Goal: Task Accomplishment & Management: Manage account settings

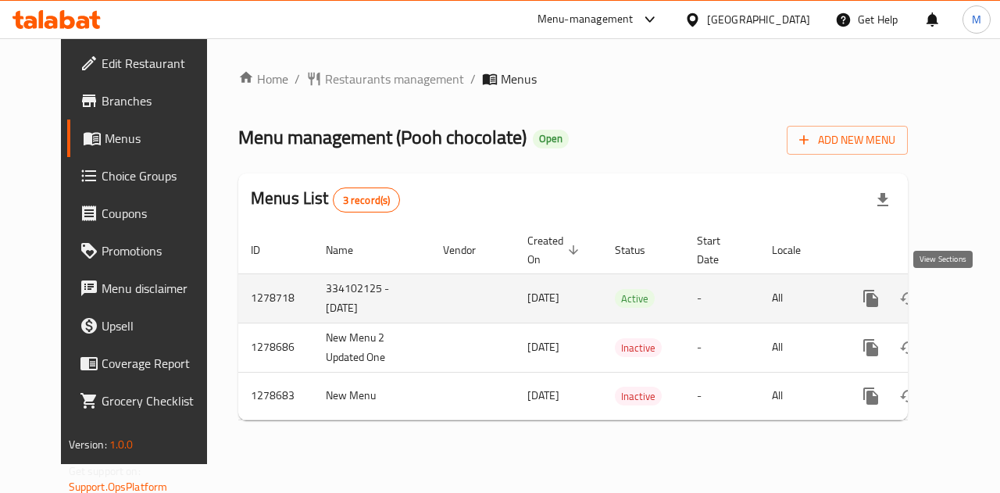
click at [974, 298] on icon "enhanced table" at bounding box center [983, 298] width 19 height 19
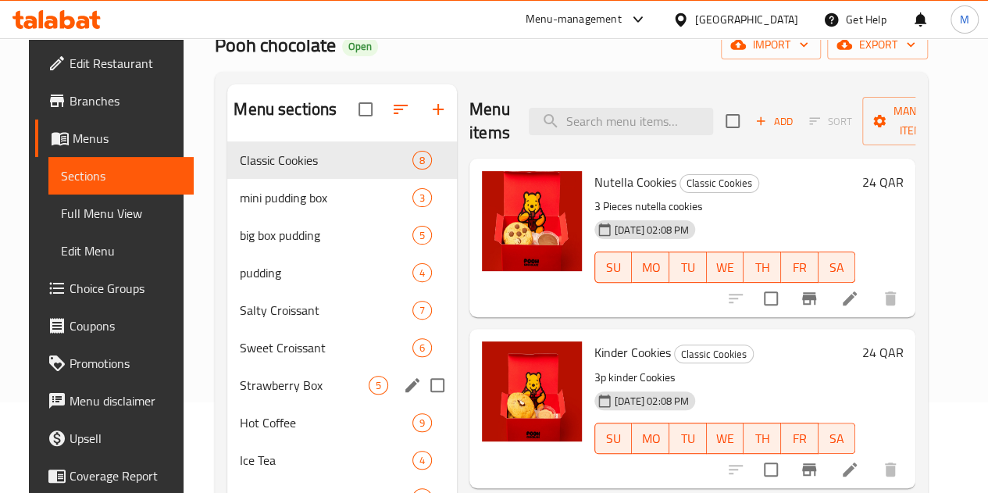
scroll to position [224, 0]
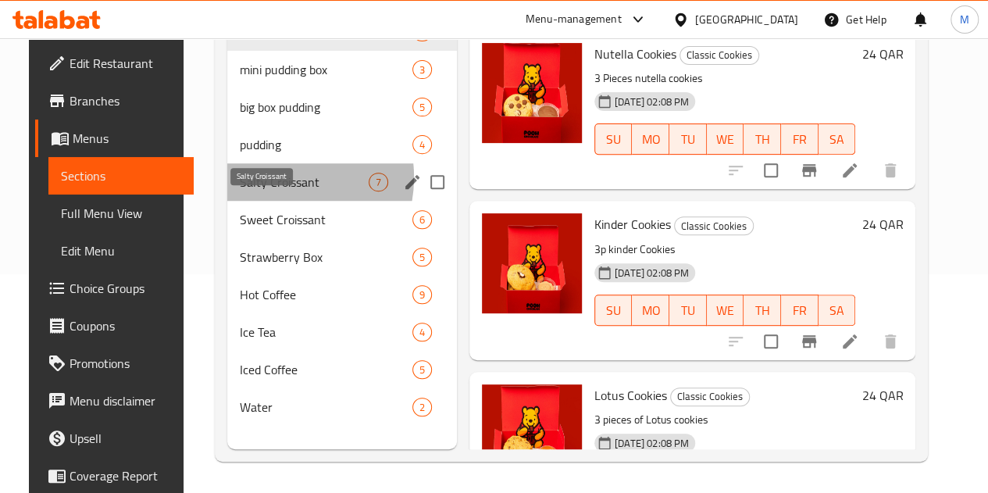
click at [259, 191] on span "Salty Croissant" at bounding box center [304, 182] width 129 height 19
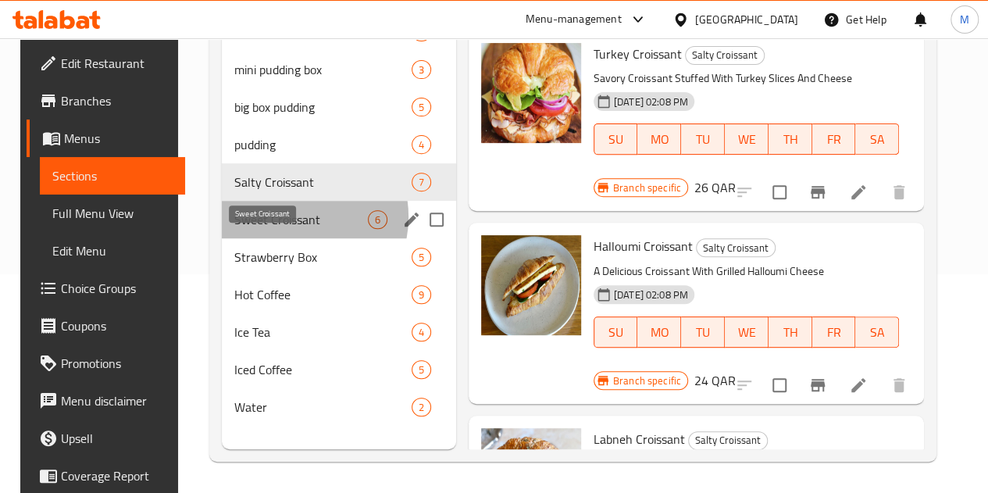
click at [277, 229] on span "Sweet Croissant" at bounding box center [301, 219] width 134 height 19
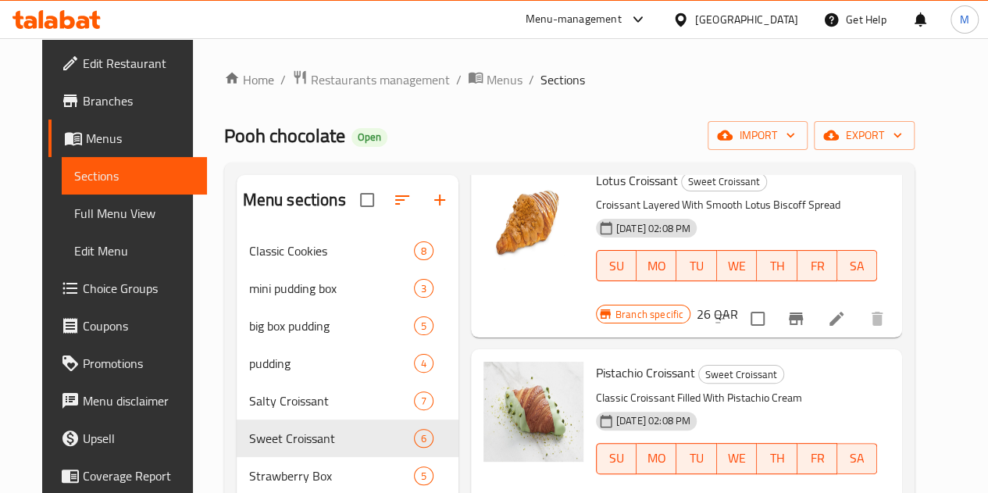
scroll to position [547, 0]
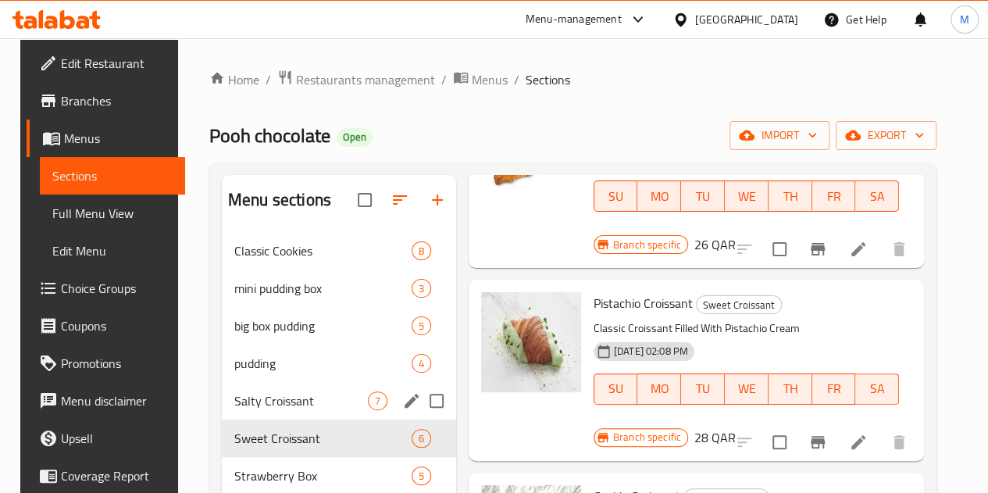
click at [245, 410] on span "Salty Croissant" at bounding box center [301, 400] width 134 height 19
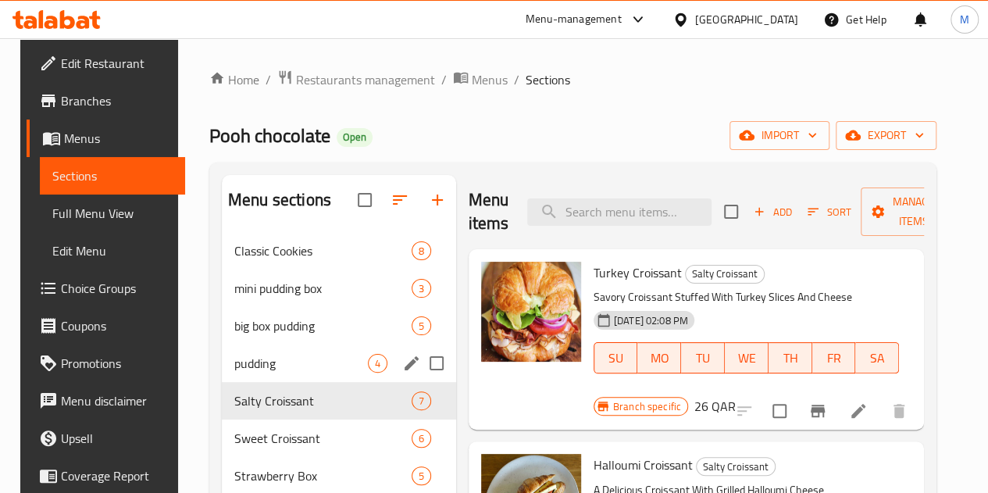
click at [250, 382] on div "pudding 4" at bounding box center [339, 362] width 234 height 37
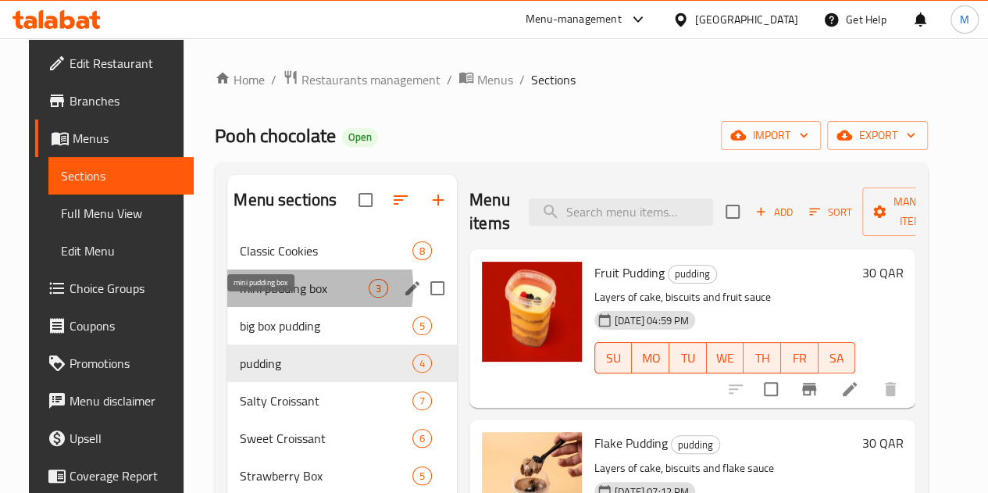
click at [253, 298] on span "mini pudding box" at bounding box center [304, 288] width 129 height 19
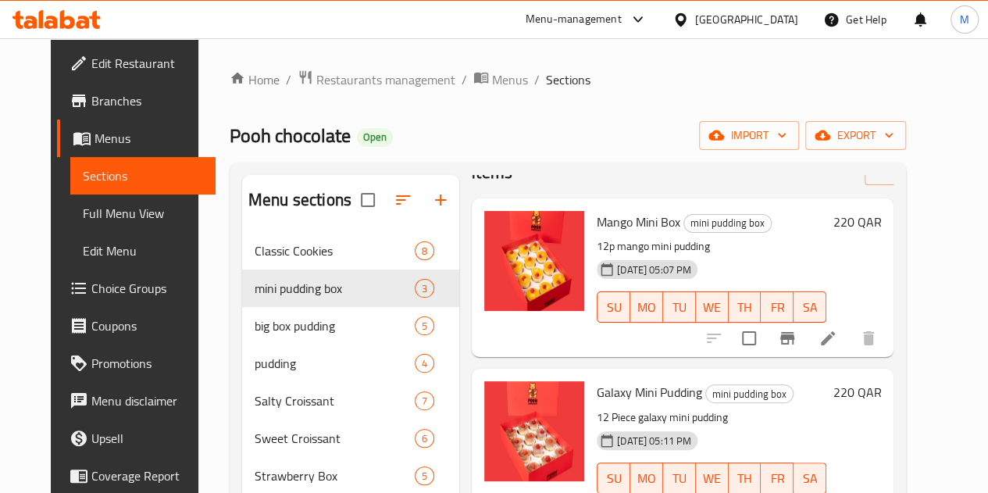
scroll to position [75, 0]
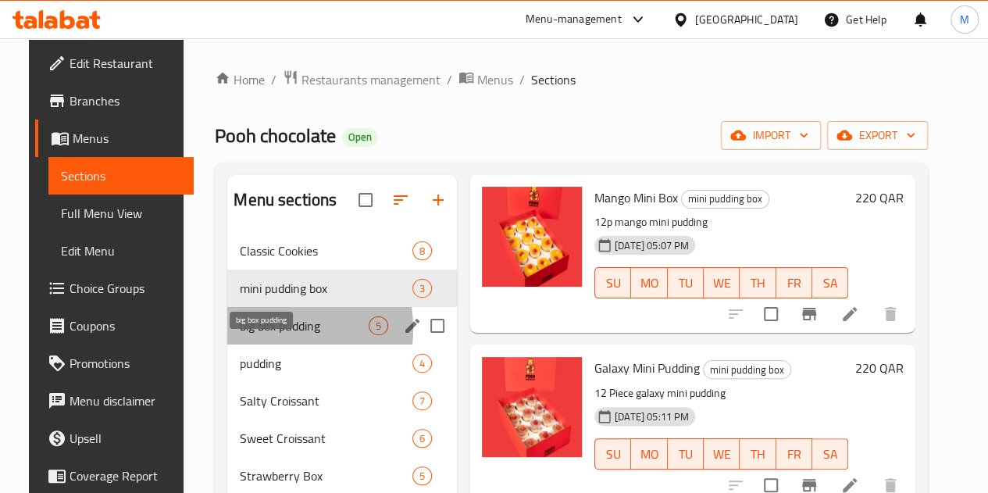
click at [242, 335] on span "big box pudding" at bounding box center [304, 325] width 129 height 19
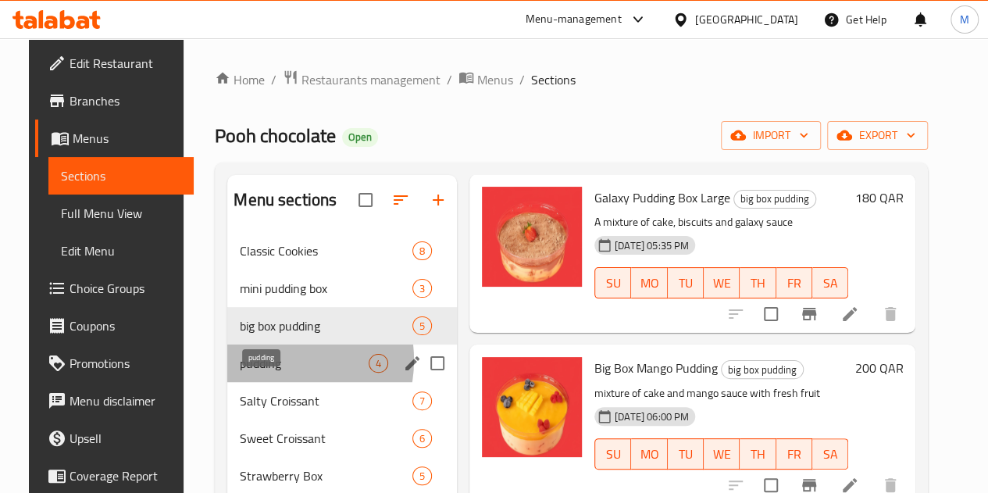
click at [252, 373] on span "pudding" at bounding box center [304, 363] width 129 height 19
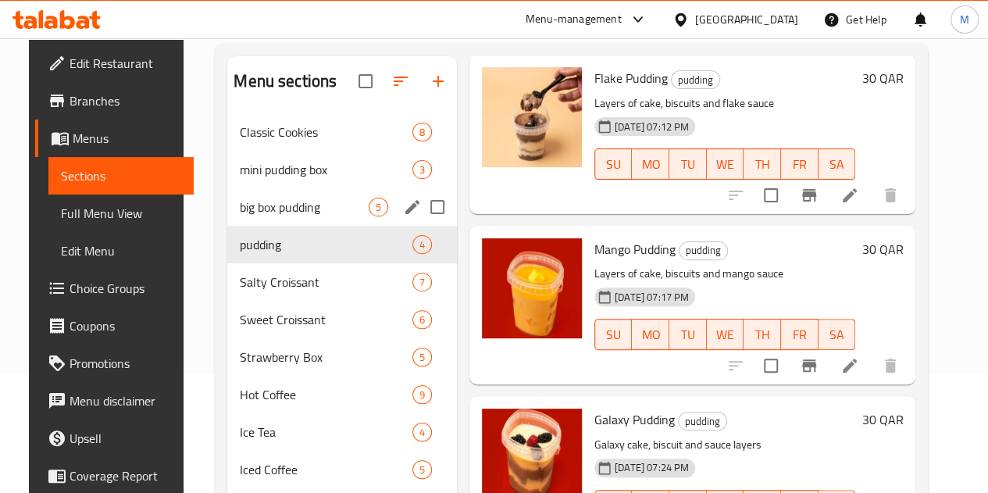
scroll to position [224, 0]
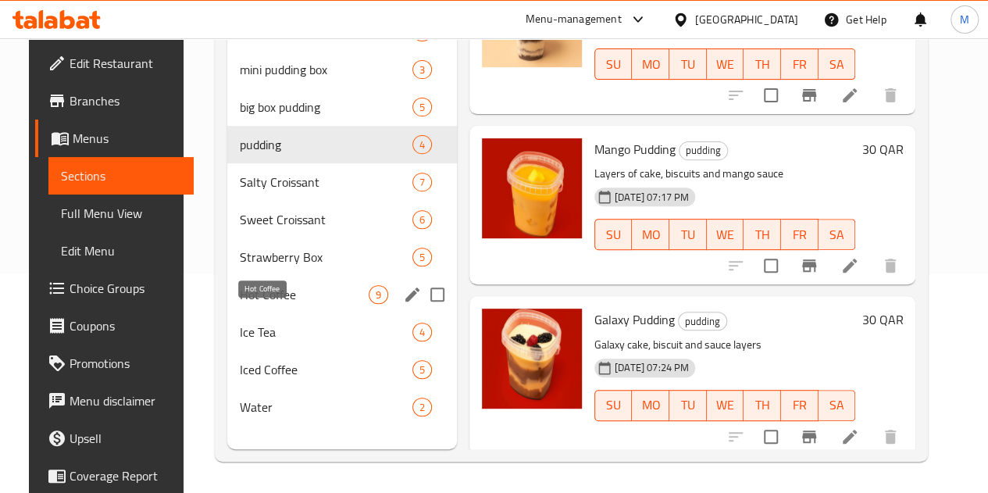
click at [264, 304] on span "Hot Coffee" at bounding box center [304, 294] width 129 height 19
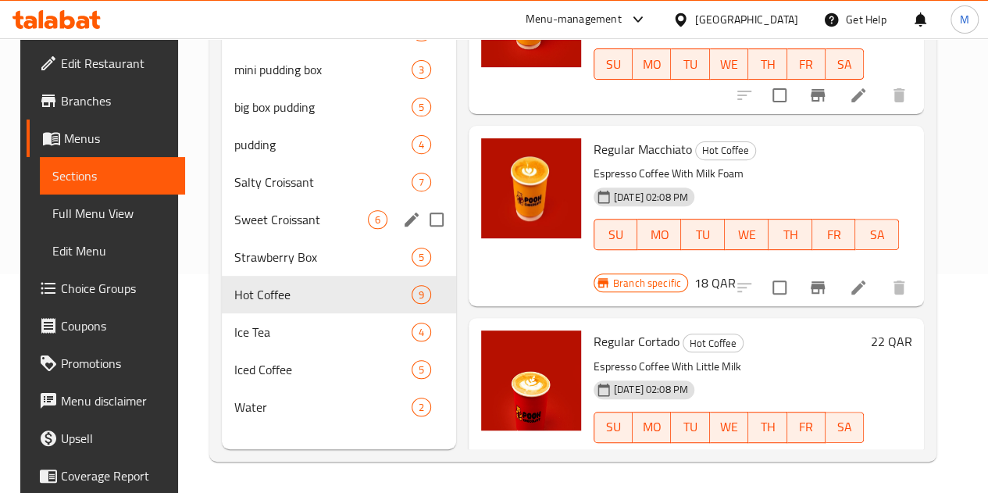
click at [275, 238] on div "Sweet Croissant 6" at bounding box center [339, 219] width 234 height 37
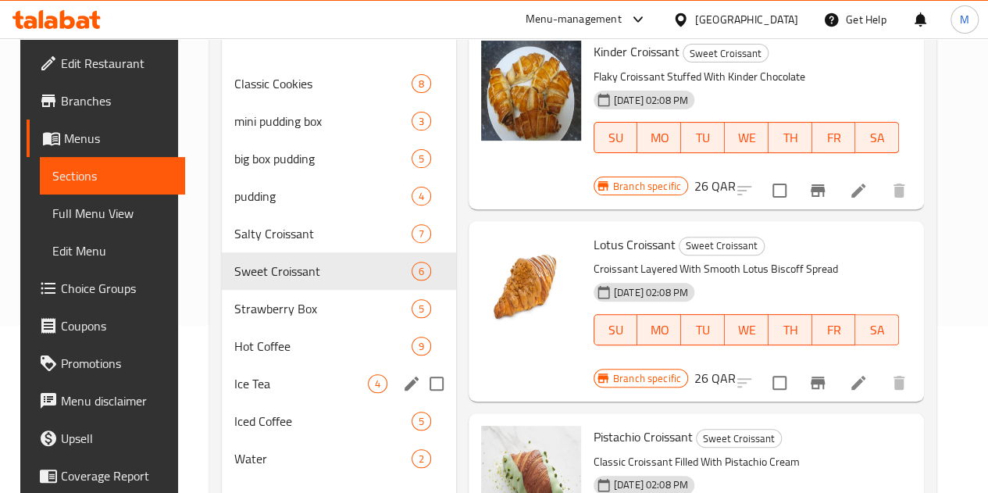
scroll to position [146, 0]
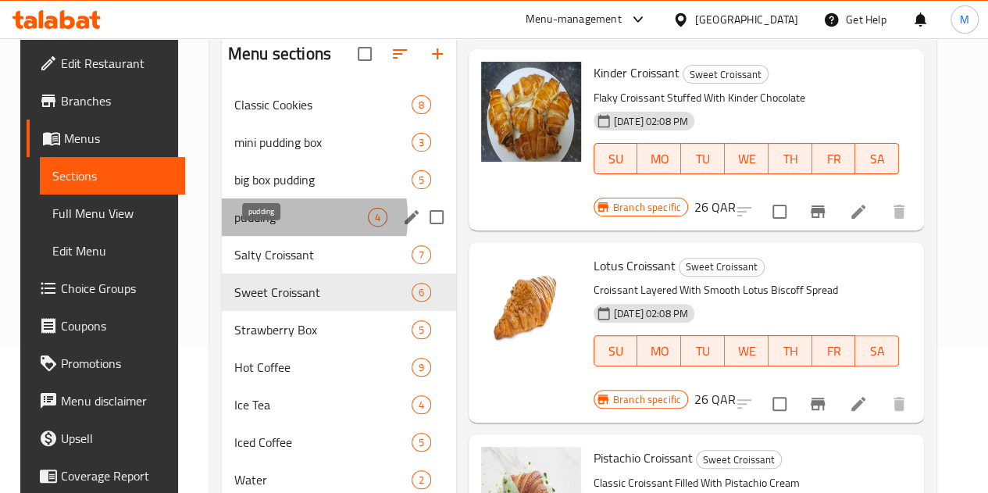
click at [258, 227] on span "pudding" at bounding box center [301, 217] width 134 height 19
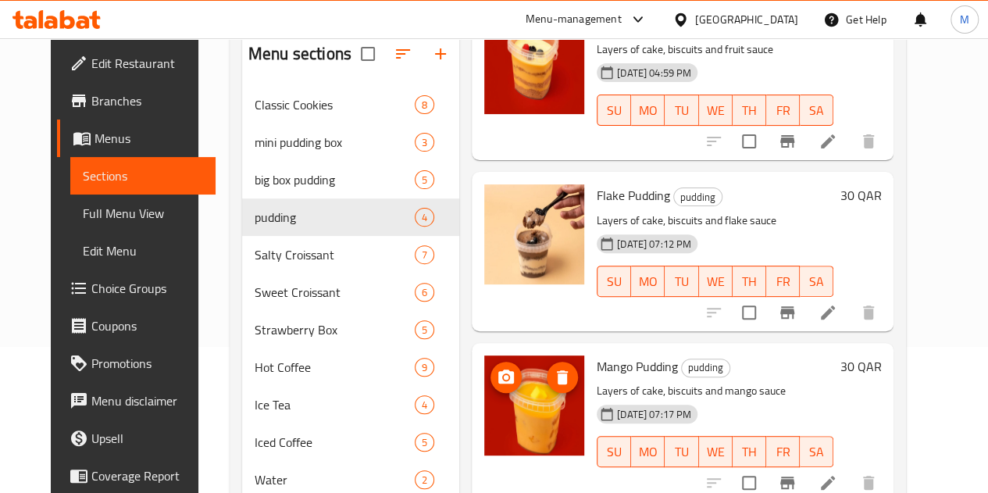
scroll to position [90, 0]
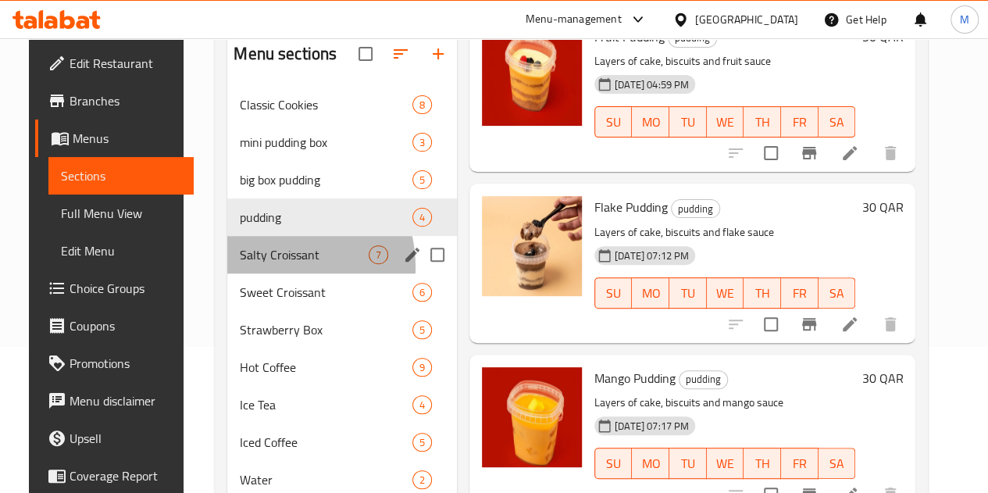
click at [246, 273] on div "Salty Croissant 7" at bounding box center [342, 254] width 230 height 37
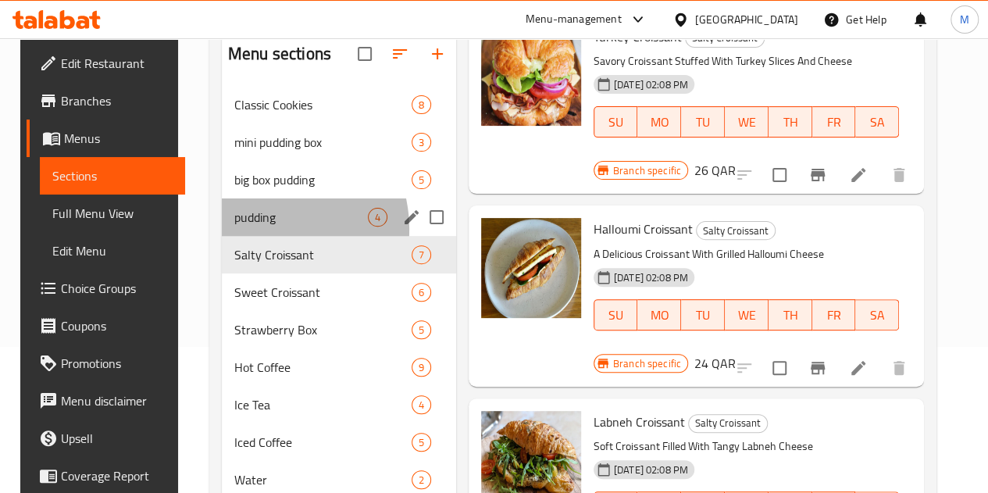
click at [250, 236] on div "pudding 4" at bounding box center [339, 216] width 234 height 37
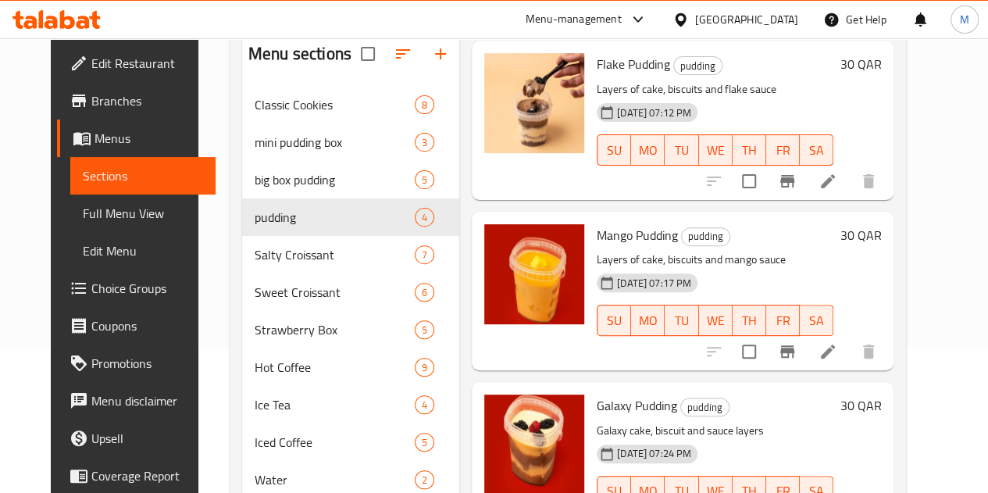
scroll to position [246, 0]
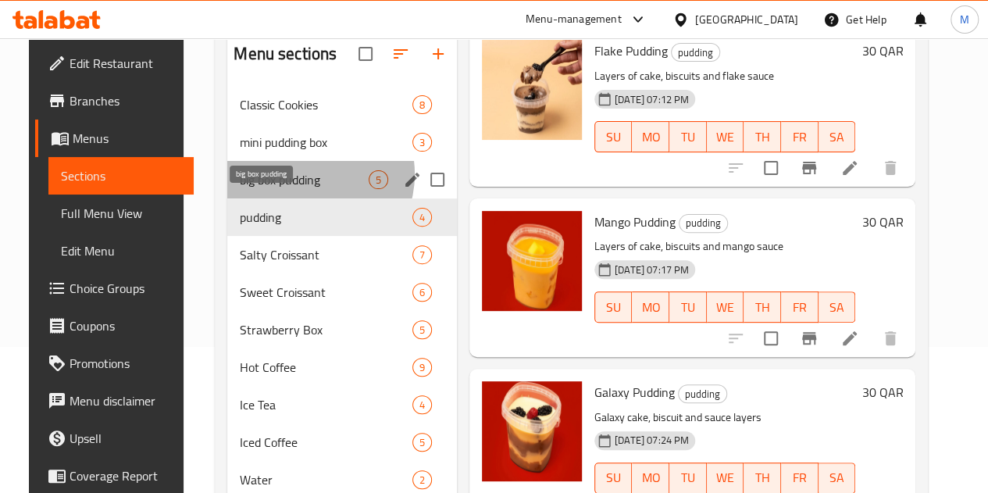
click at [291, 189] on span "big box pudding" at bounding box center [304, 179] width 129 height 19
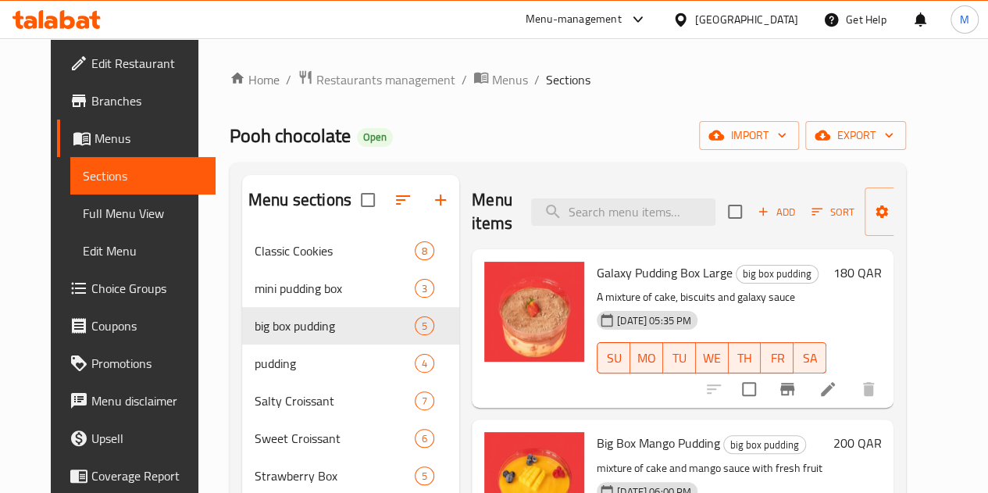
click at [835, 394] on icon at bounding box center [828, 389] width 14 height 14
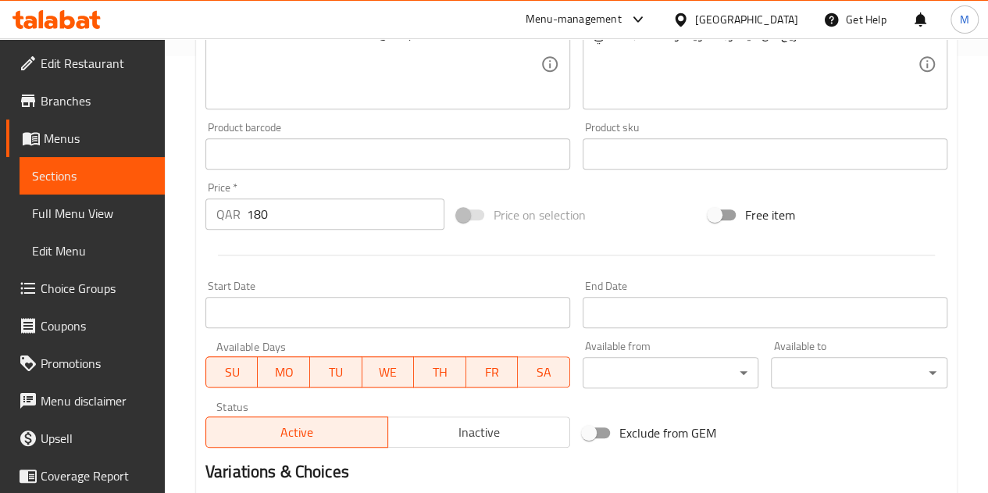
scroll to position [623, 0]
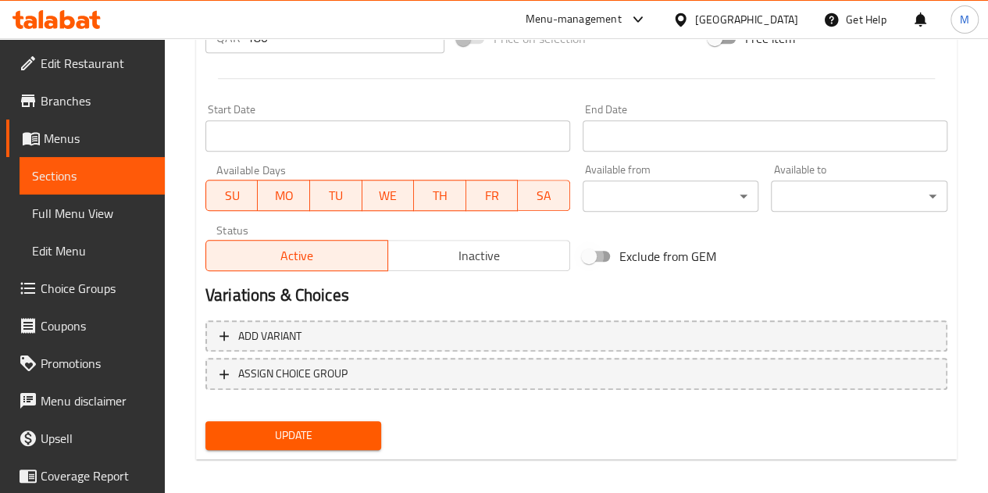
click at [607, 258] on input "Exclude from GEM" at bounding box center [588, 256] width 89 height 30
checkbox input "true"
click at [287, 439] on span "Update" at bounding box center [294, 436] width 152 height 20
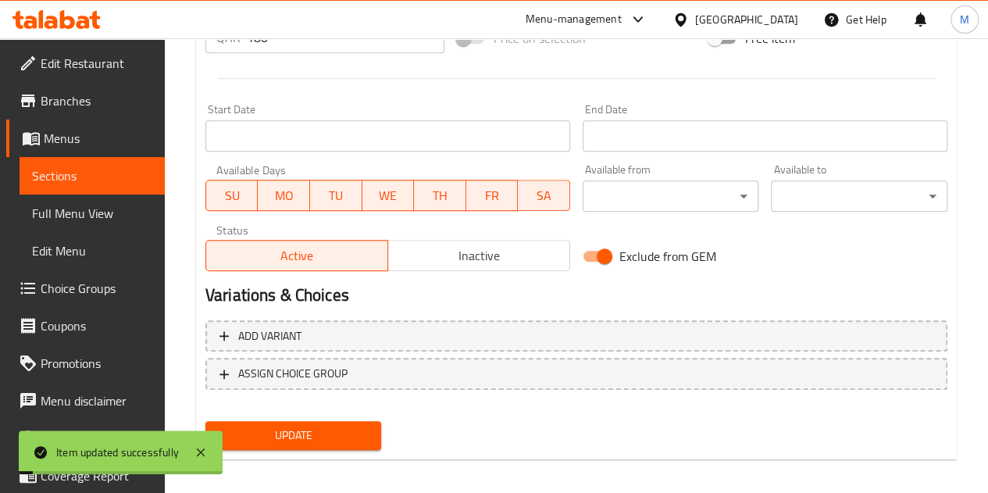
click at [80, 166] on span "Sections" at bounding box center [92, 175] width 120 height 19
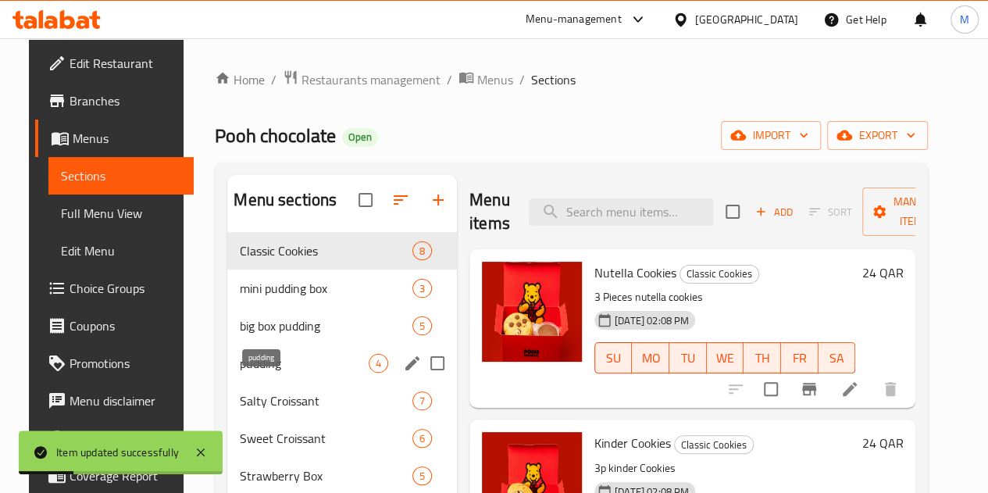
scroll to position [78, 0]
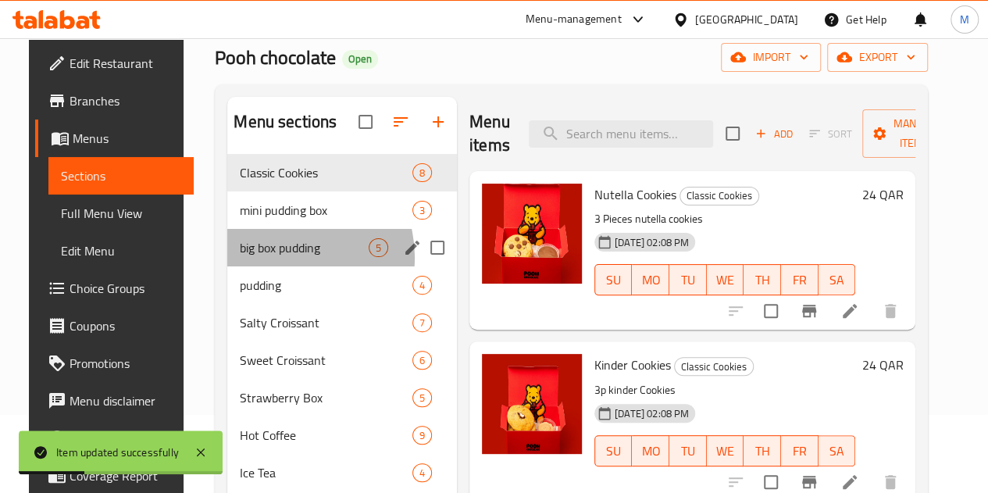
click at [267, 266] on div "big box pudding 5" at bounding box center [342, 247] width 230 height 37
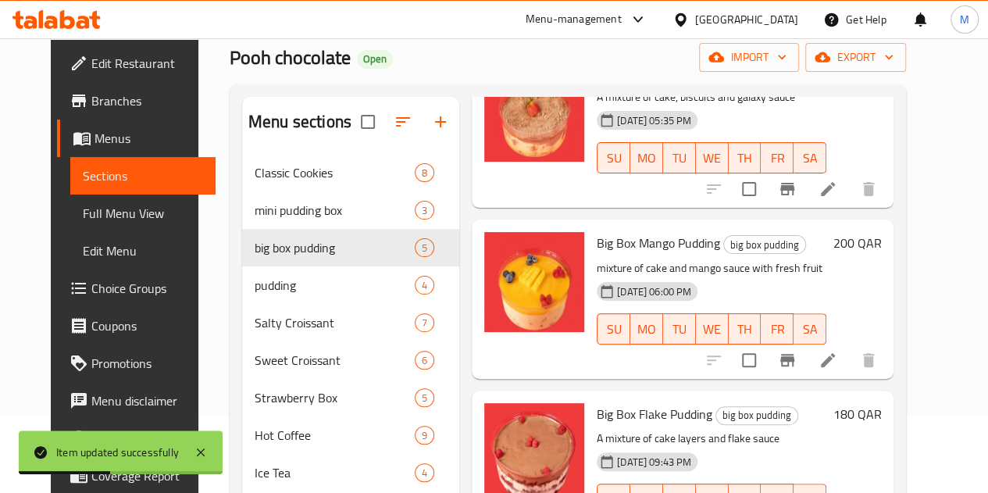
scroll to position [156, 0]
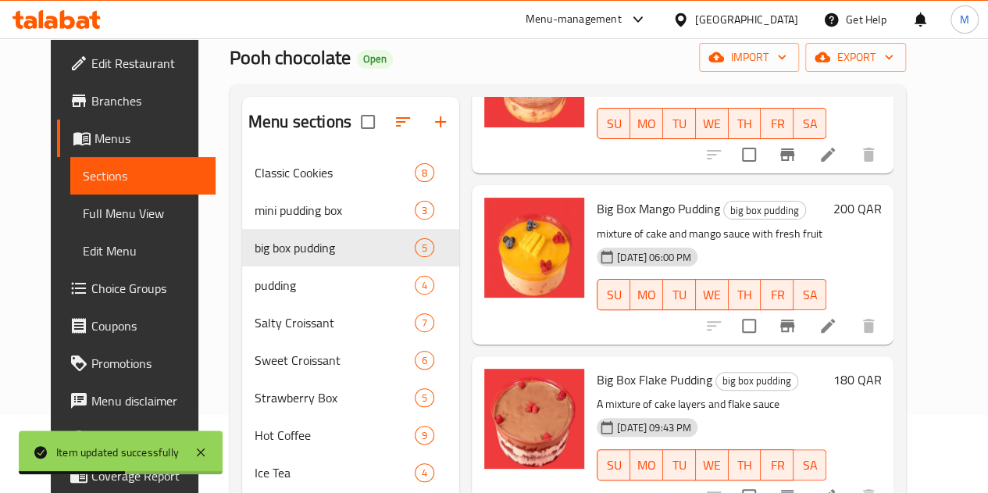
click at [837, 327] on icon at bounding box center [828, 325] width 19 height 19
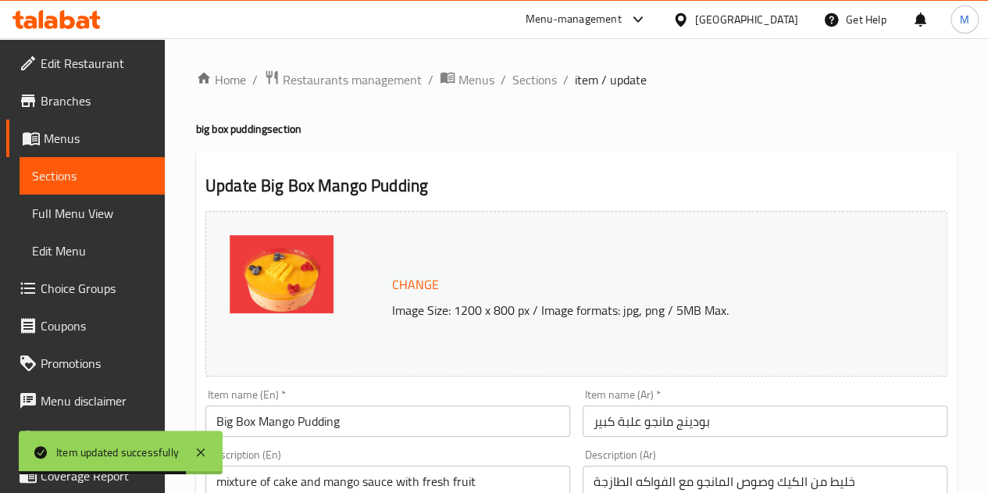
scroll to position [469, 0]
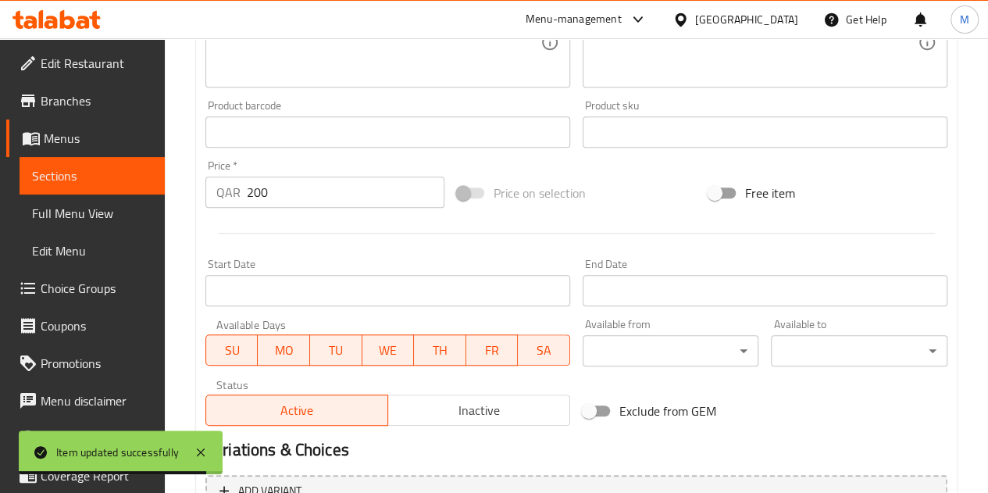
click at [721, 198] on input "Free item" at bounding box center [714, 193] width 89 height 30
click at [728, 188] on input "Free item" at bounding box center [730, 193] width 89 height 30
checkbox input "false"
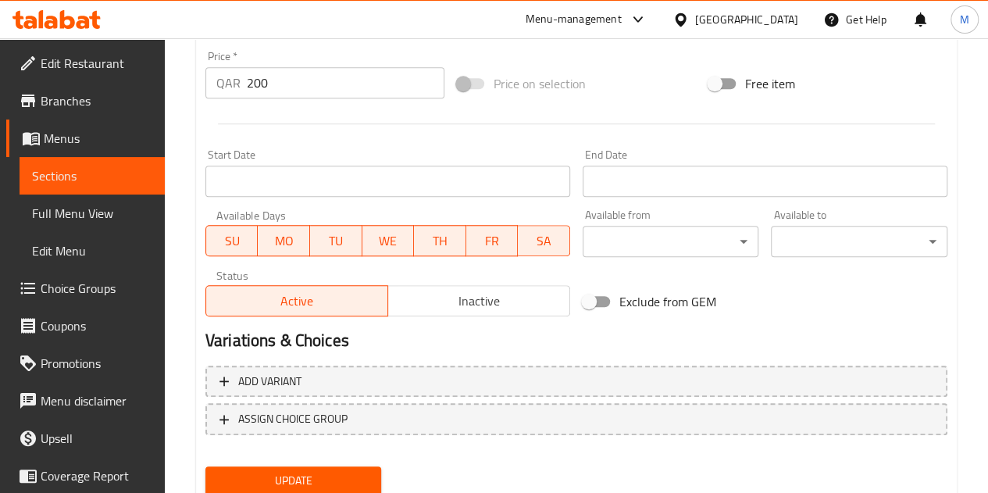
scroll to position [634, 0]
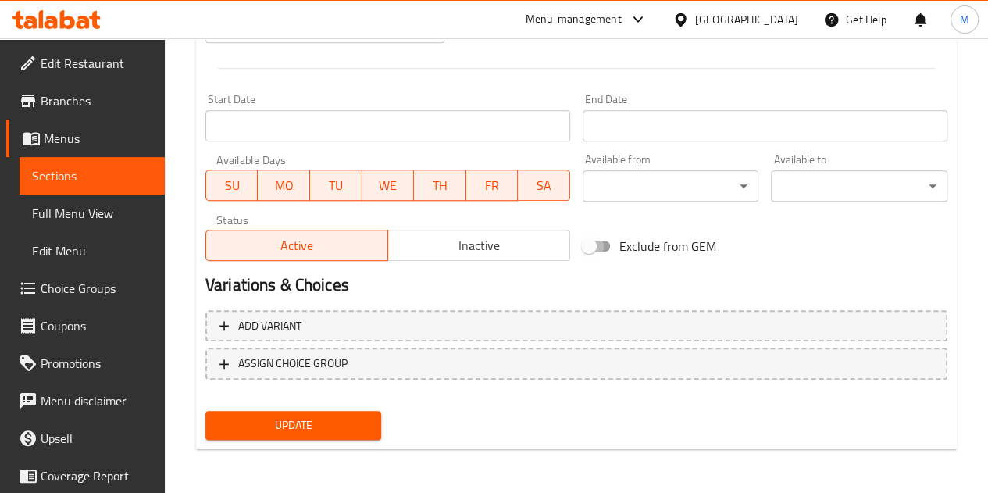
click at [594, 248] on input "Exclude from GEM" at bounding box center [588, 246] width 89 height 30
checkbox input "true"
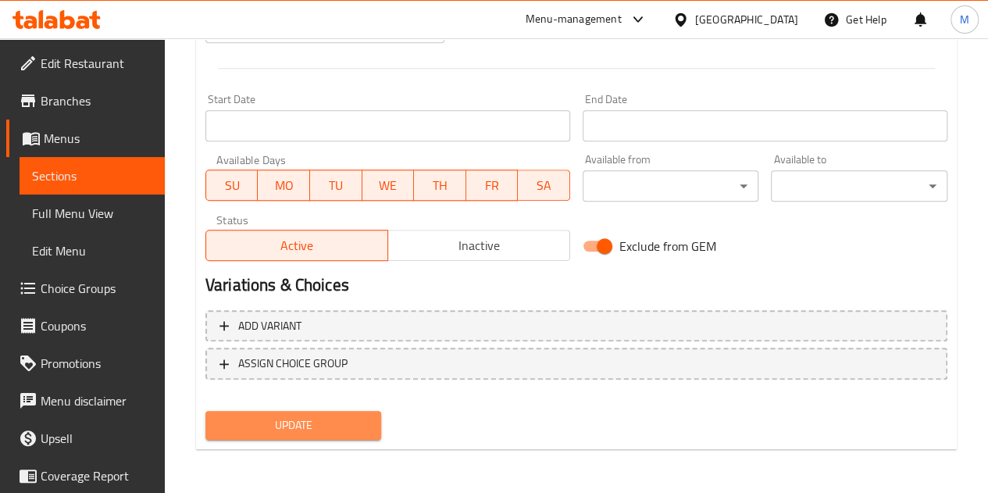
click at [334, 437] on button "Update" at bounding box center [293, 425] width 177 height 29
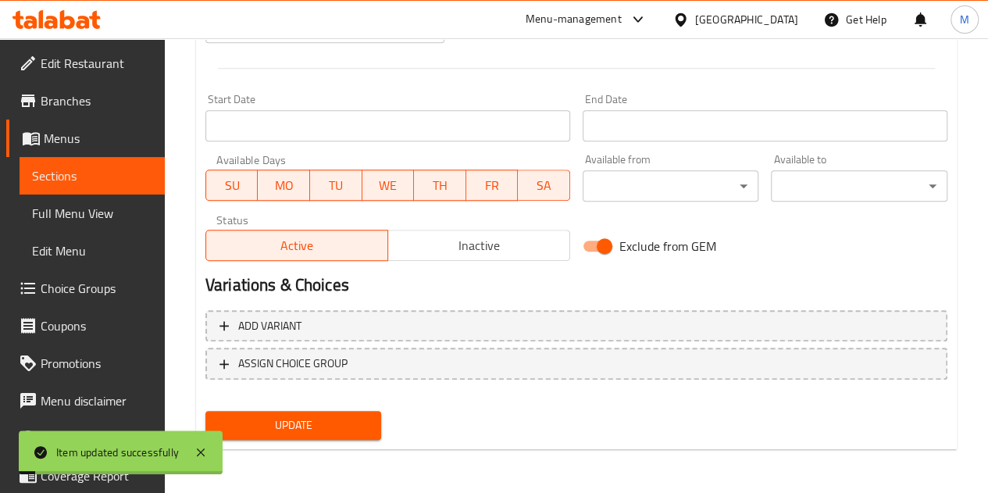
click at [77, 173] on span "Sections" at bounding box center [92, 175] width 120 height 19
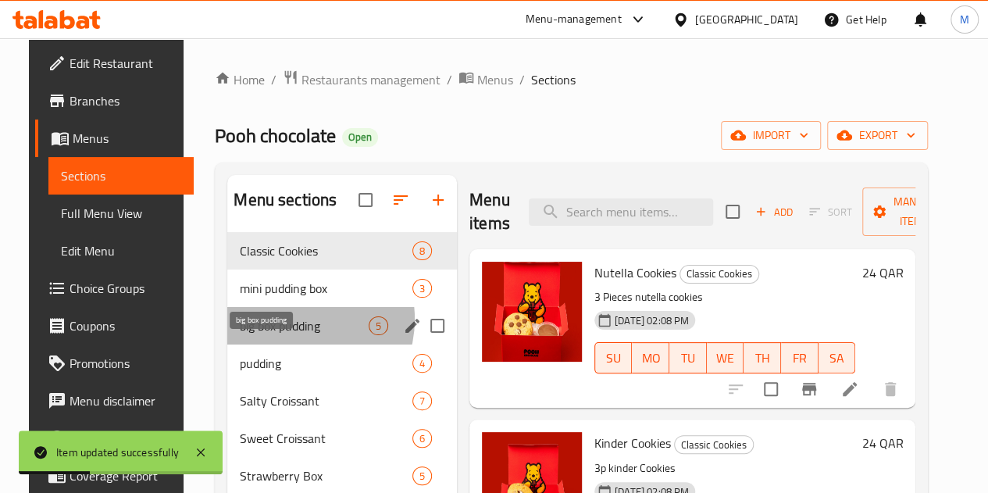
click at [277, 335] on span "big box pudding" at bounding box center [304, 325] width 129 height 19
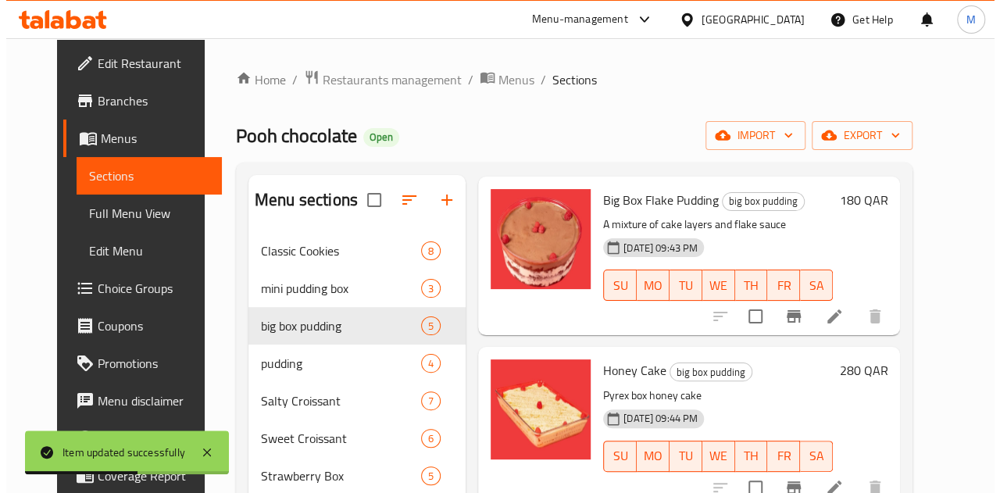
scroll to position [416, 0]
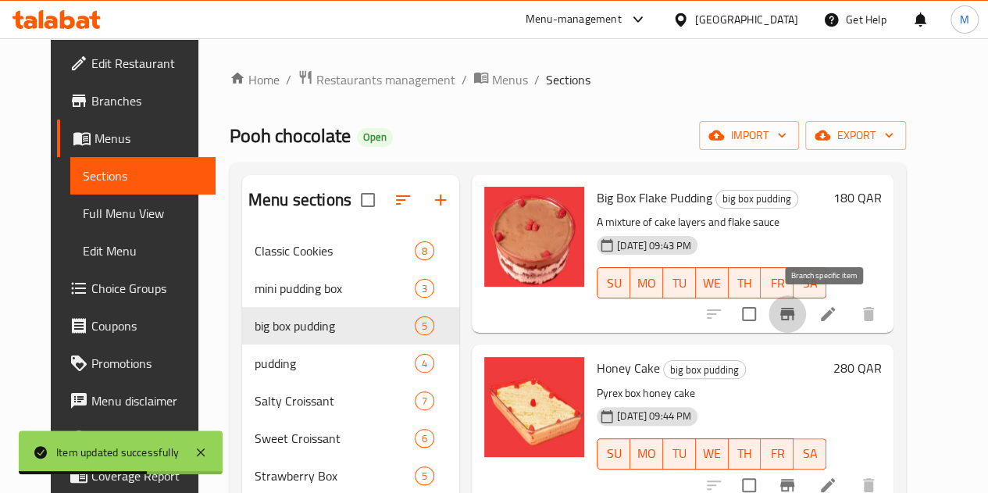
click at [797, 321] on icon "Branch-specific-item" at bounding box center [787, 314] width 19 height 19
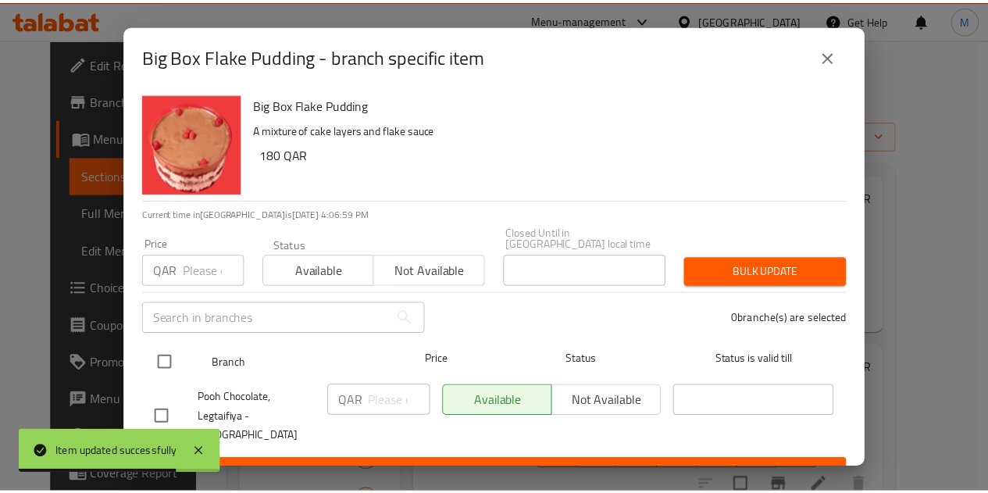
scroll to position [15, 0]
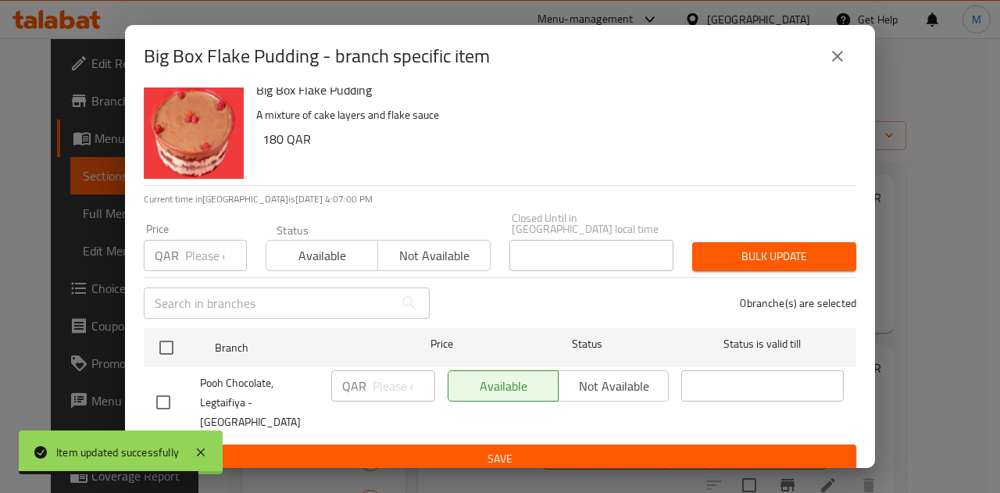
click at [833, 52] on icon "close" at bounding box center [837, 56] width 11 height 11
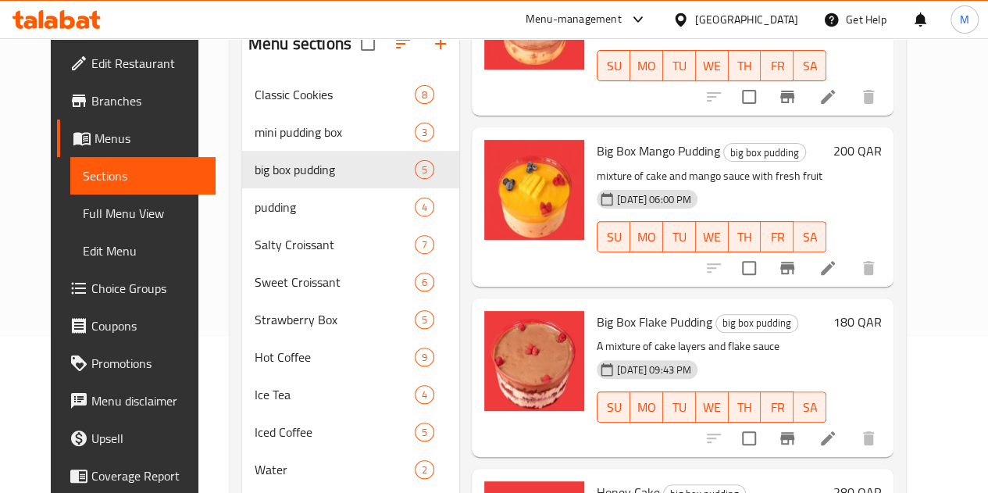
scroll to position [234, 0]
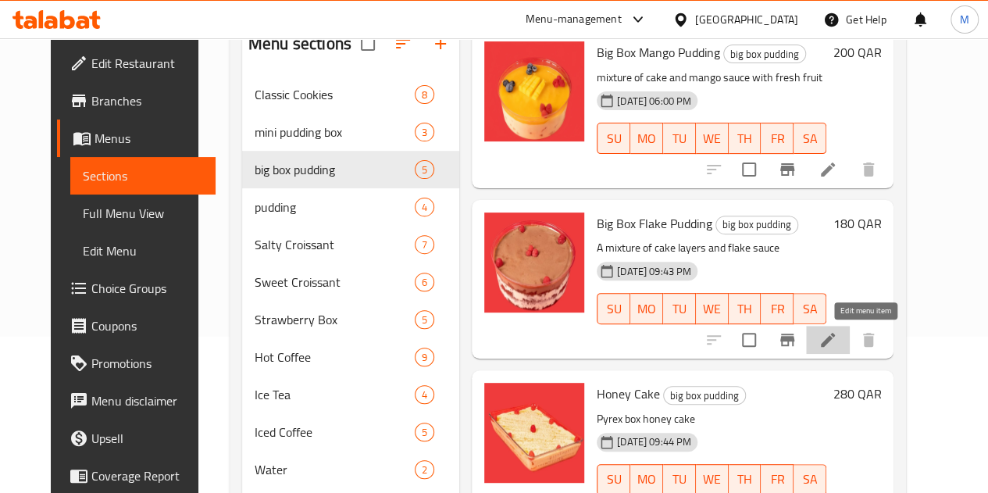
click at [837, 342] on icon at bounding box center [828, 339] width 19 height 19
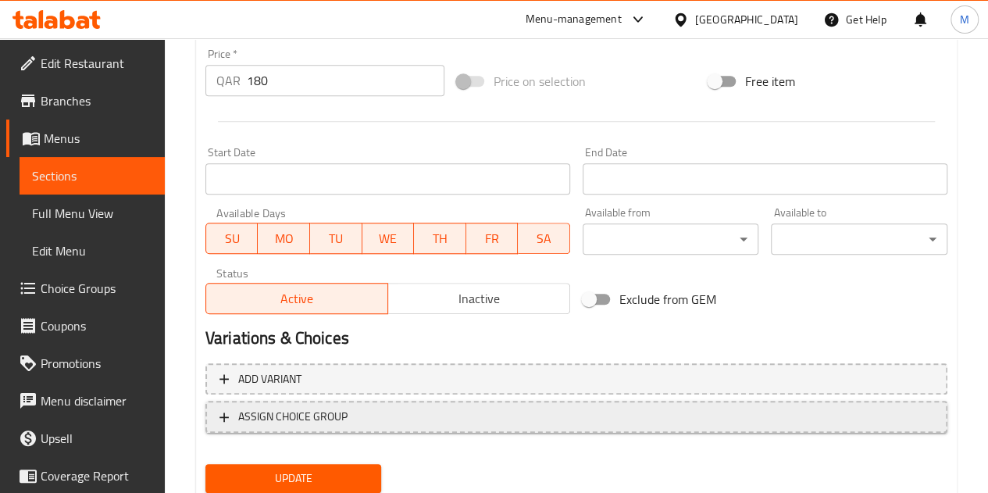
scroll to position [634, 0]
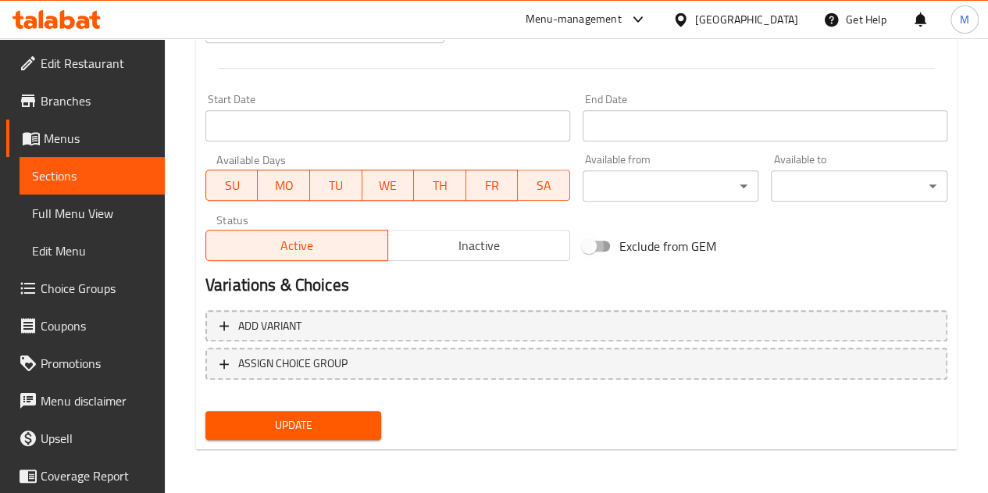
drag, startPoint x: 598, startPoint y: 247, endPoint x: 455, endPoint y: 381, distance: 196.7
click at [598, 247] on input "Exclude from GEM" at bounding box center [588, 246] width 89 height 30
checkbox input "true"
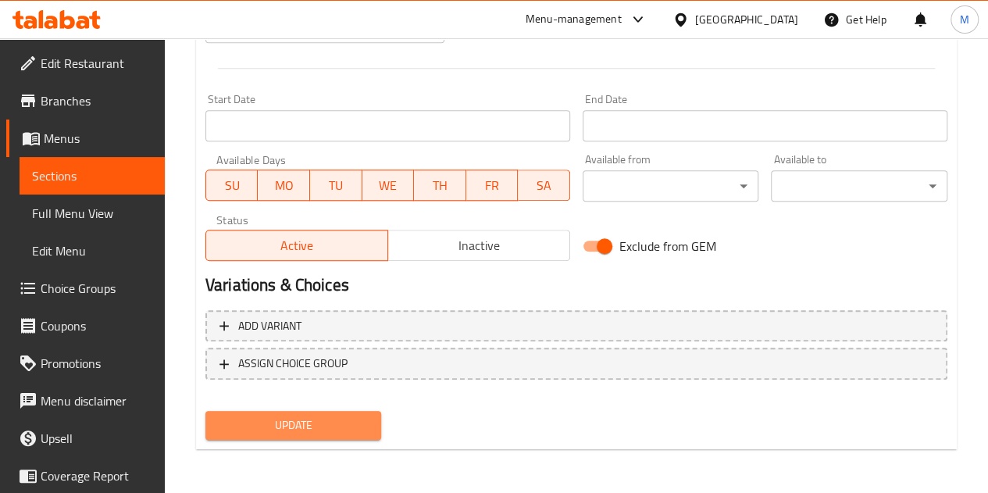
click at [317, 429] on span "Update" at bounding box center [294, 426] width 152 height 20
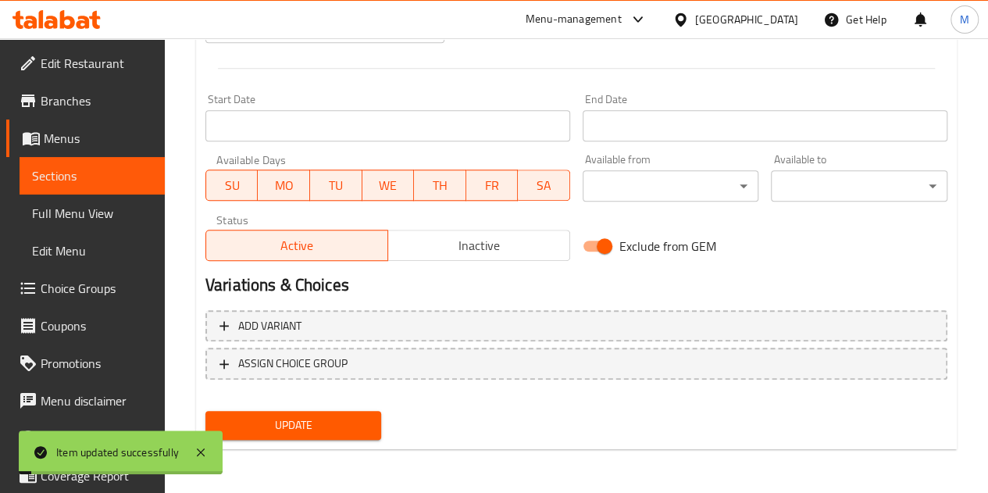
click at [84, 180] on span "Sections" at bounding box center [92, 175] width 120 height 19
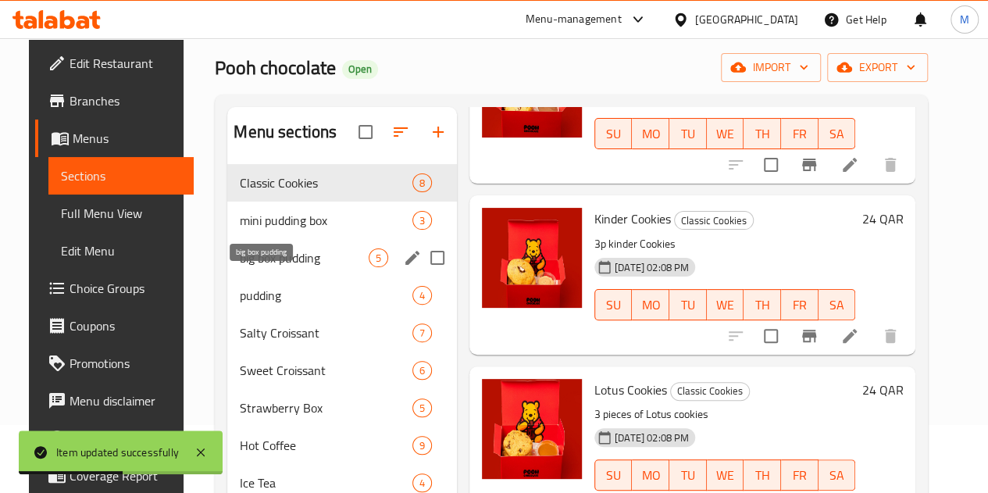
click at [266, 267] on span "big box pudding" at bounding box center [304, 257] width 129 height 19
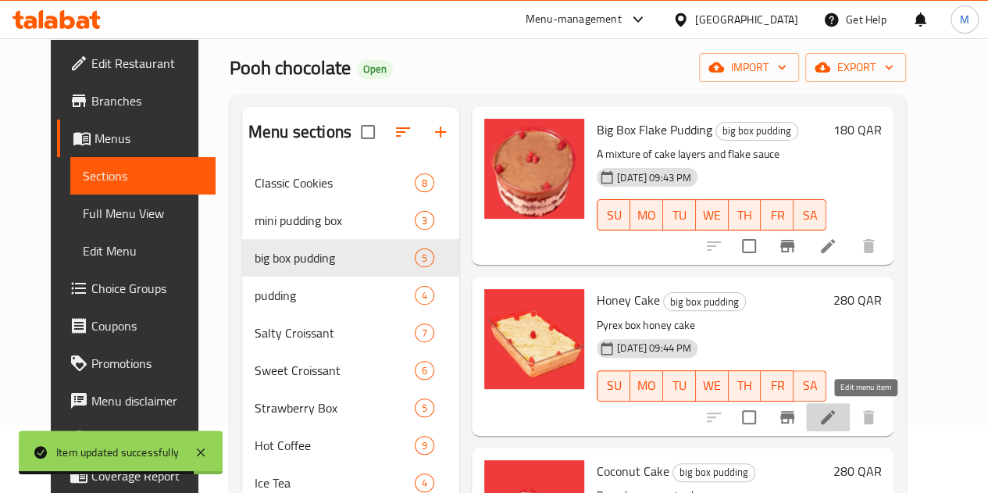
click at [837, 423] on icon at bounding box center [828, 417] width 19 height 19
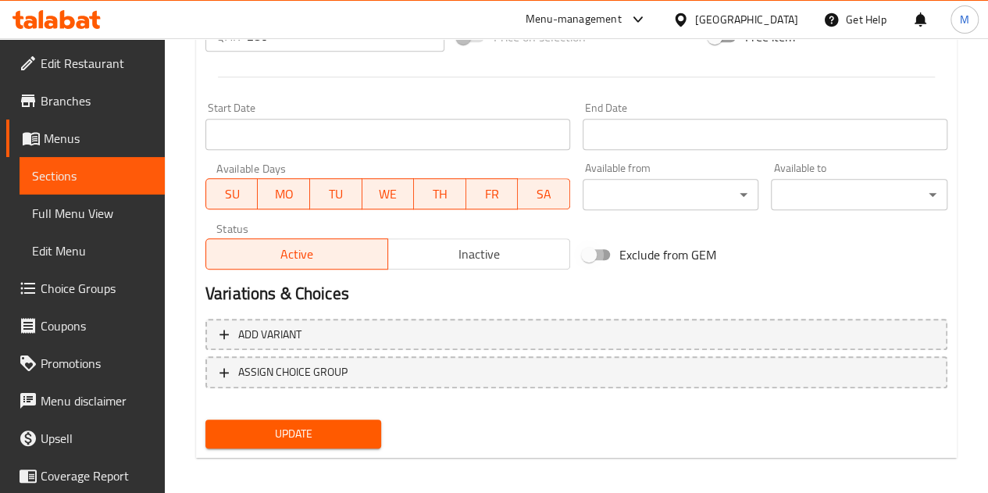
click at [594, 259] on input "Exclude from GEM" at bounding box center [588, 255] width 89 height 30
checkbox input "true"
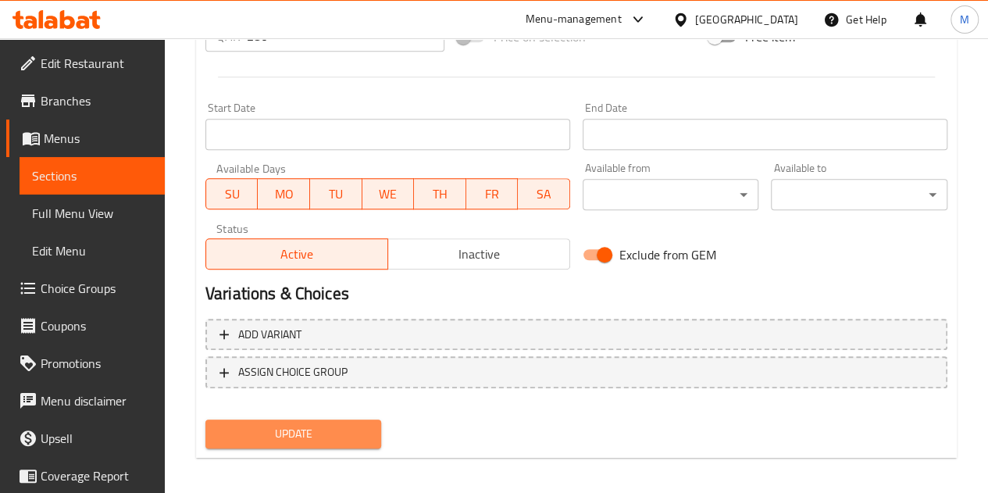
click at [341, 438] on span "Update" at bounding box center [294, 434] width 152 height 20
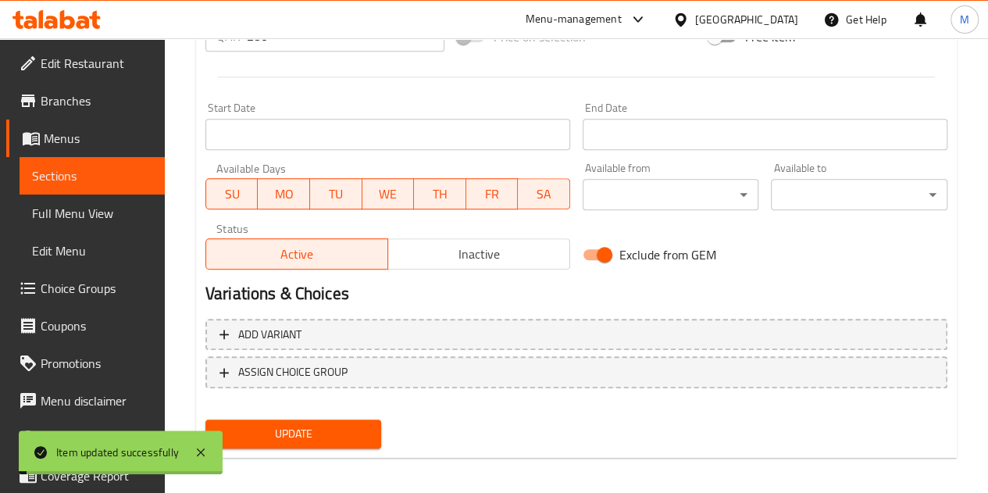
click at [74, 179] on span "Sections" at bounding box center [92, 175] width 120 height 19
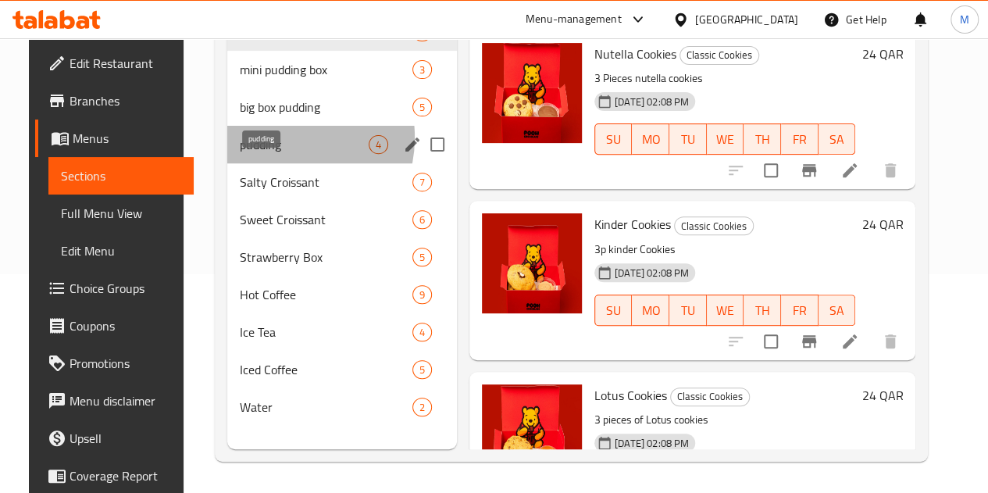
click at [258, 154] on span "pudding" at bounding box center [304, 144] width 129 height 19
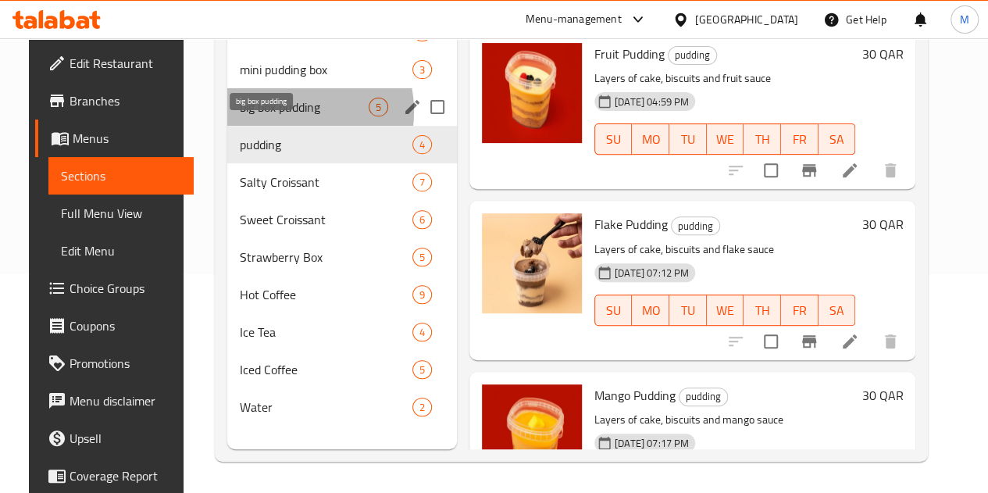
click at [267, 116] on span "big box pudding" at bounding box center [304, 107] width 129 height 19
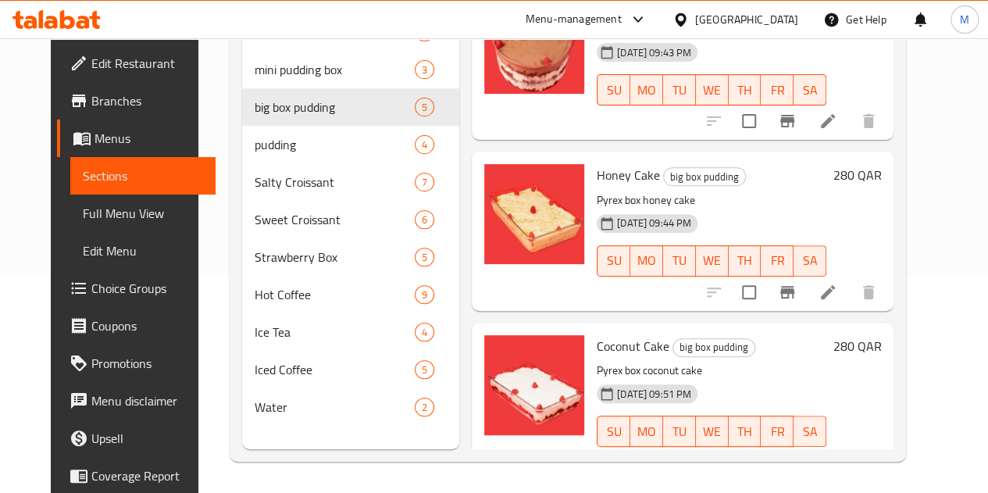
scroll to position [416, 0]
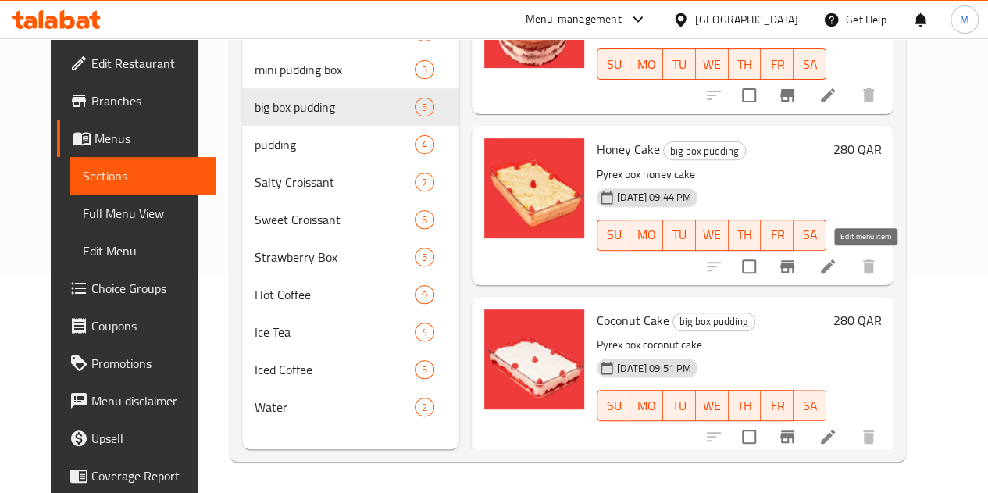
click at [837, 262] on icon at bounding box center [828, 266] width 19 height 19
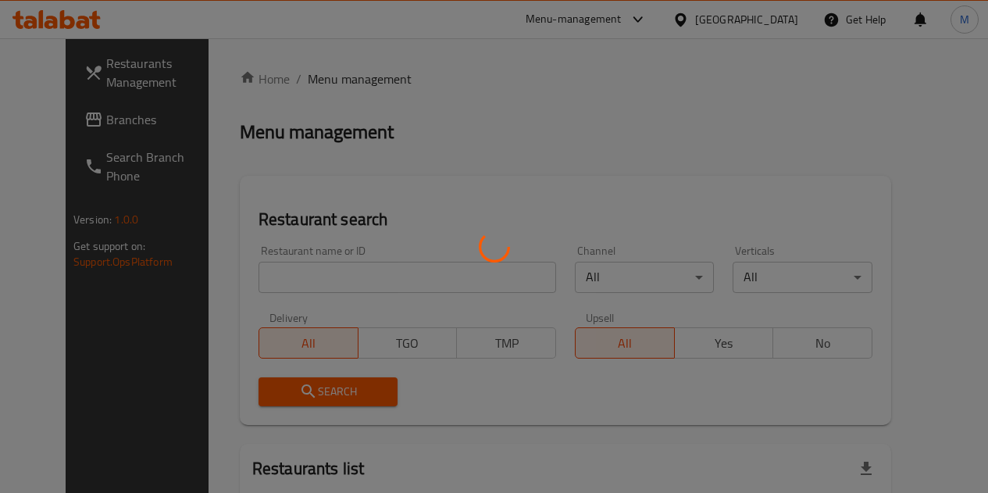
scroll to position [162, 0]
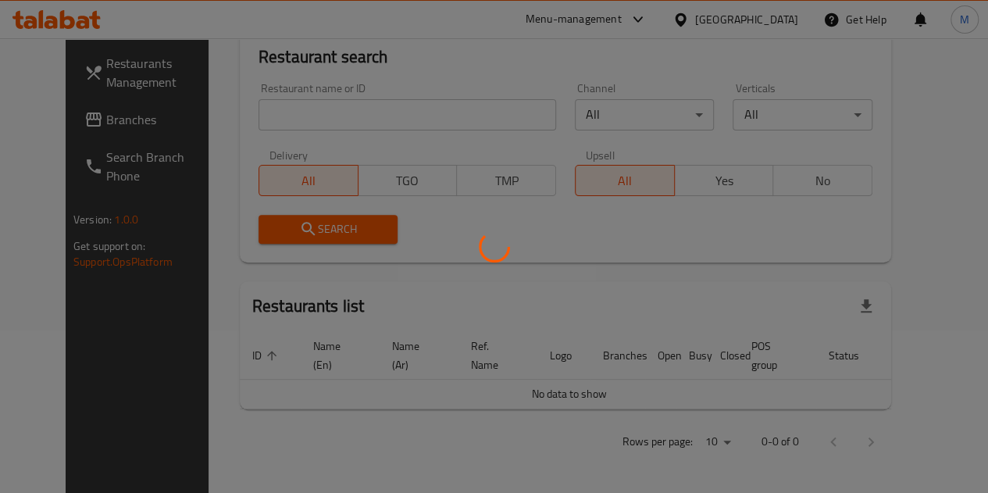
click at [288, 120] on div at bounding box center [494, 246] width 988 height 493
click at [297, 110] on div at bounding box center [494, 246] width 988 height 493
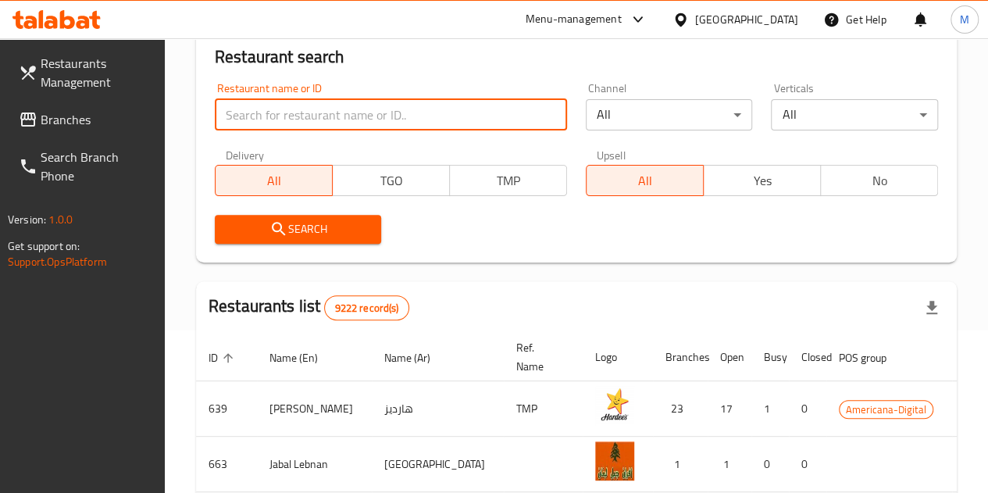
click at [336, 118] on input "search" at bounding box center [391, 114] width 352 height 31
type input "pooh"
click button "Search" at bounding box center [298, 229] width 167 height 29
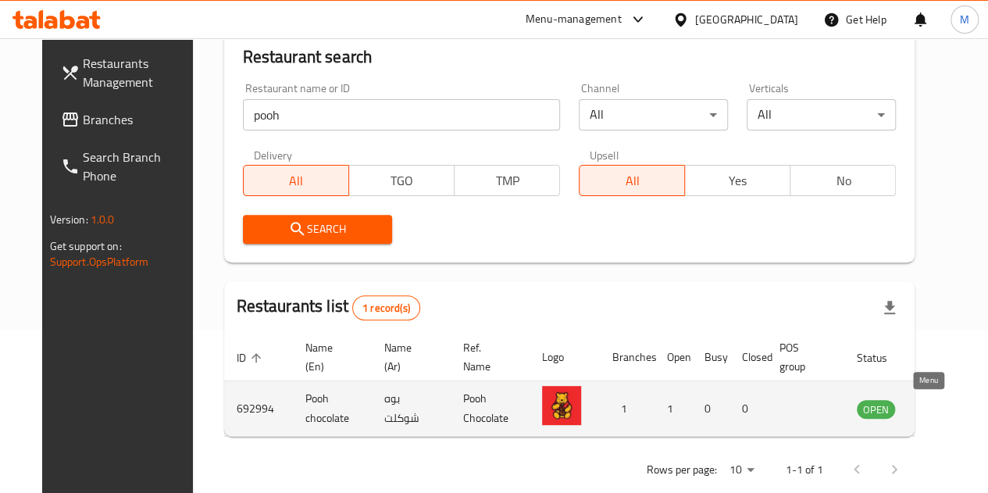
click at [940, 413] on icon "enhanced table" at bounding box center [948, 409] width 17 height 13
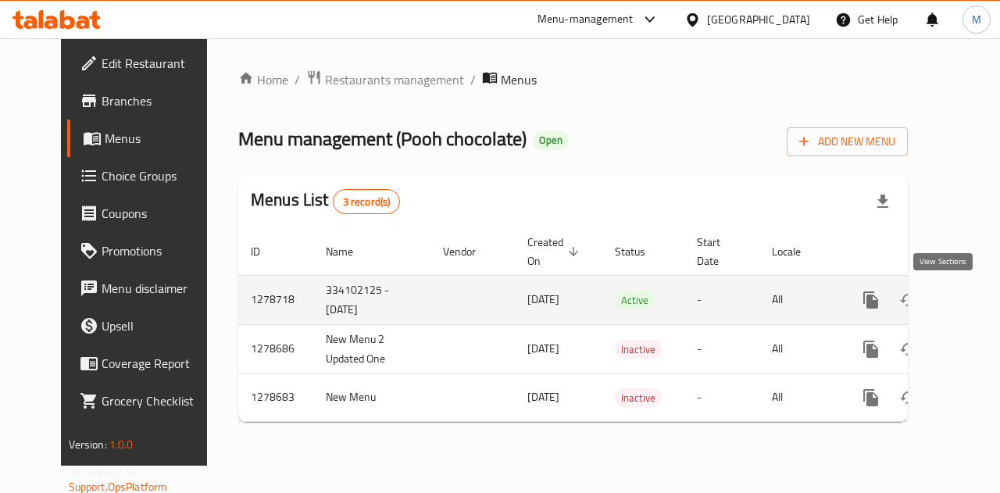
click at [974, 309] on icon "enhanced table" at bounding box center [983, 300] width 19 height 19
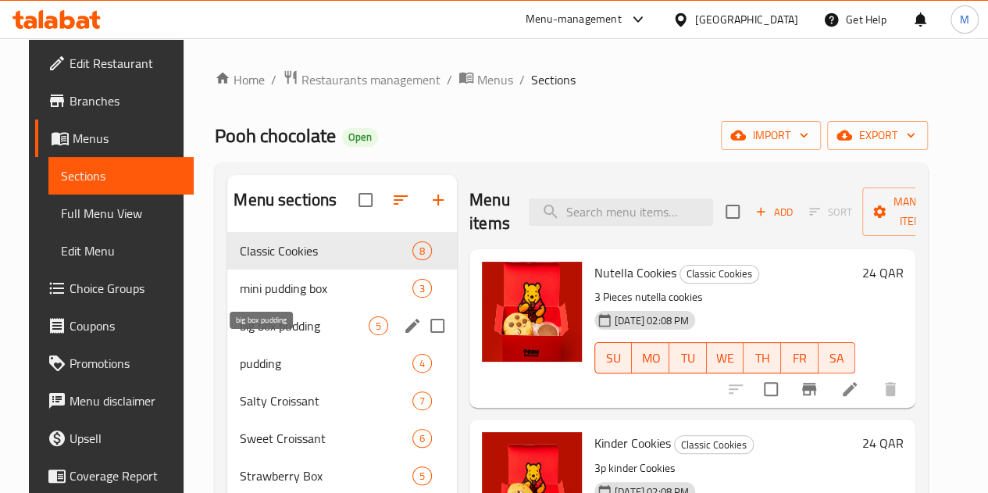
click at [261, 335] on span "big box pudding" at bounding box center [304, 325] width 129 height 19
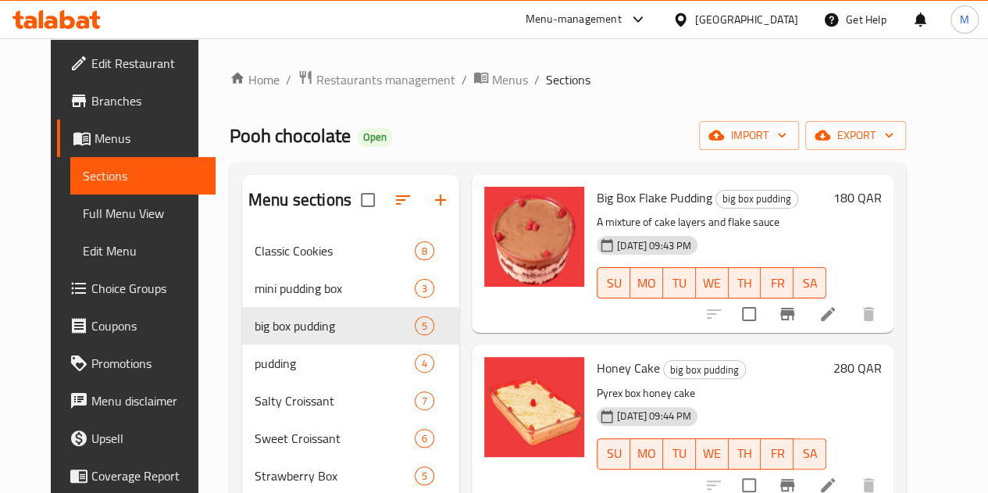
scroll to position [224, 0]
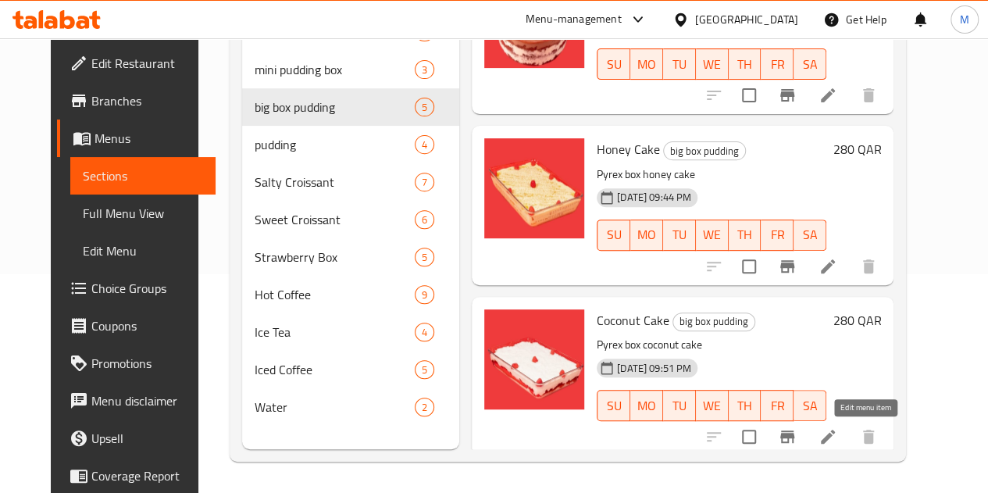
click at [837, 429] on icon at bounding box center [828, 436] width 19 height 19
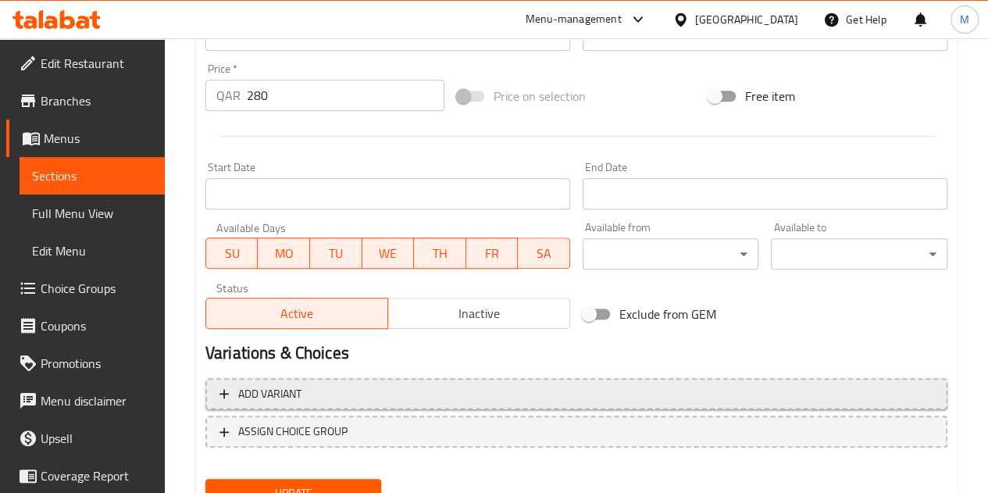
scroll to position [634, 0]
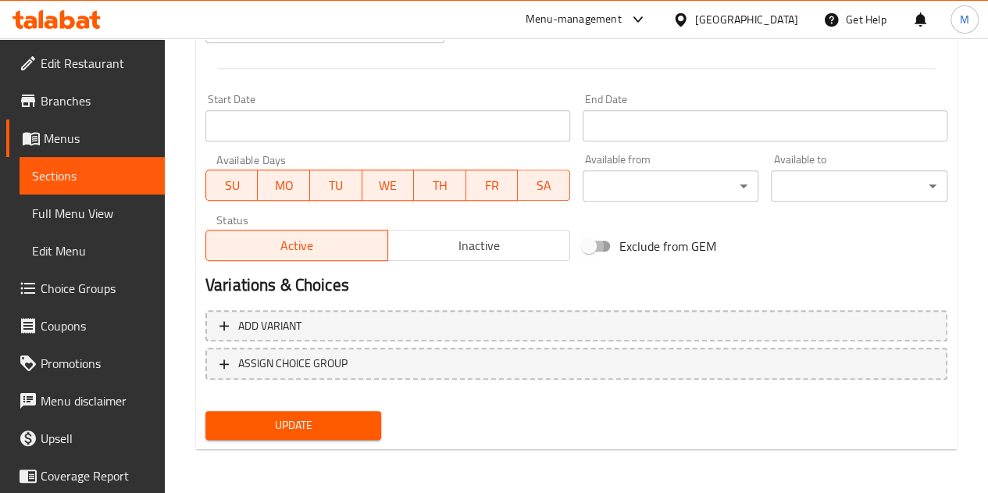
click at [600, 241] on input "Exclude from GEM" at bounding box center [588, 246] width 89 height 30
checkbox input "true"
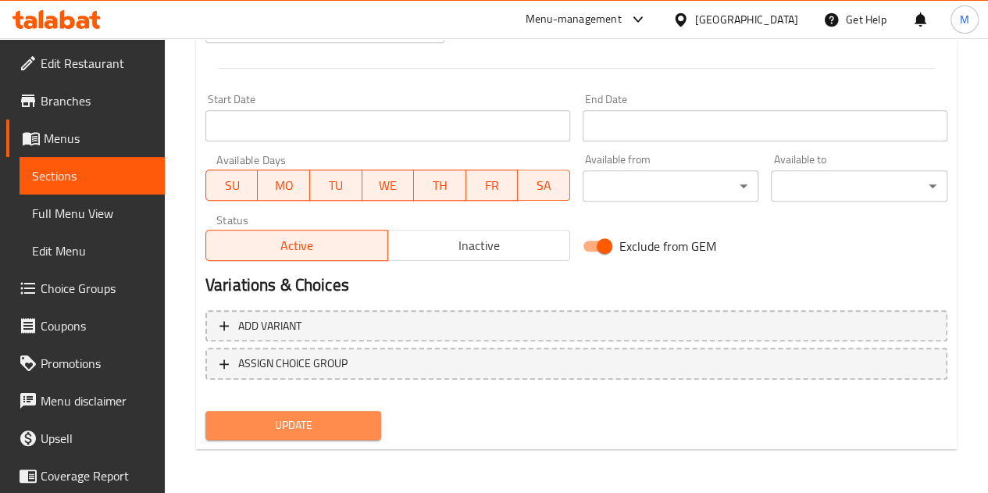
click at [311, 419] on span "Update" at bounding box center [294, 426] width 152 height 20
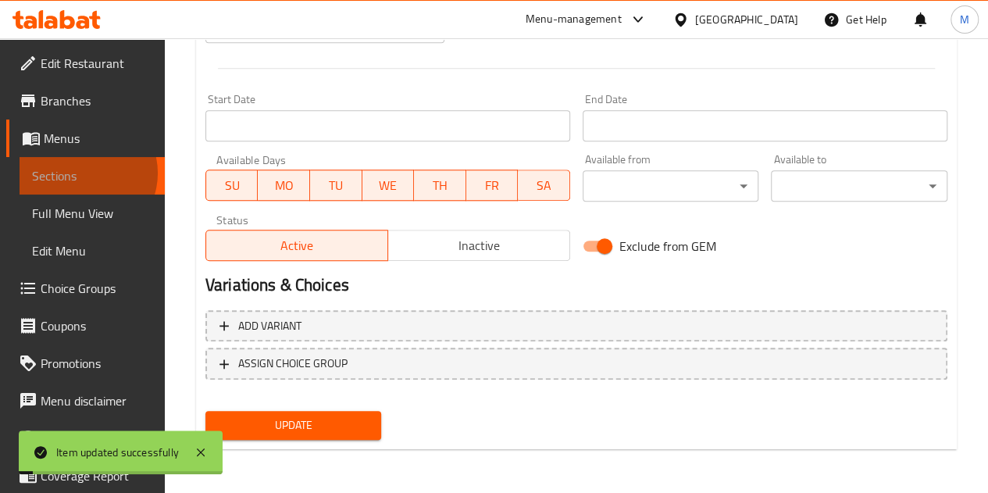
click at [83, 173] on span "Sections" at bounding box center [92, 175] width 120 height 19
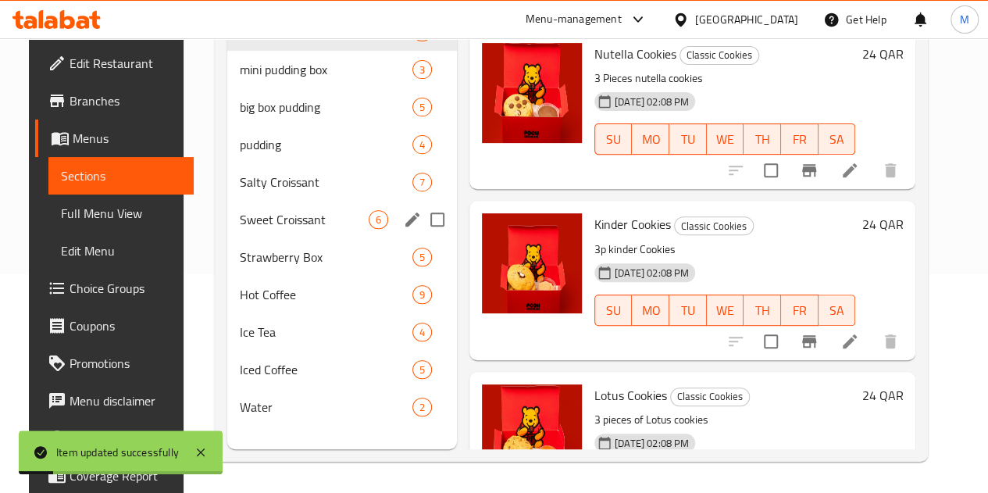
scroll to position [68, 0]
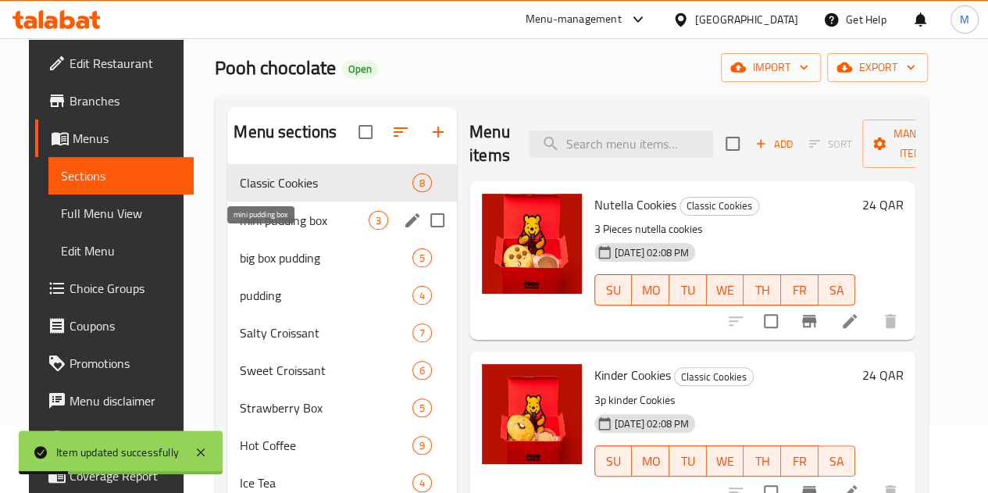
click at [250, 230] on span "mini pudding box" at bounding box center [304, 220] width 129 height 19
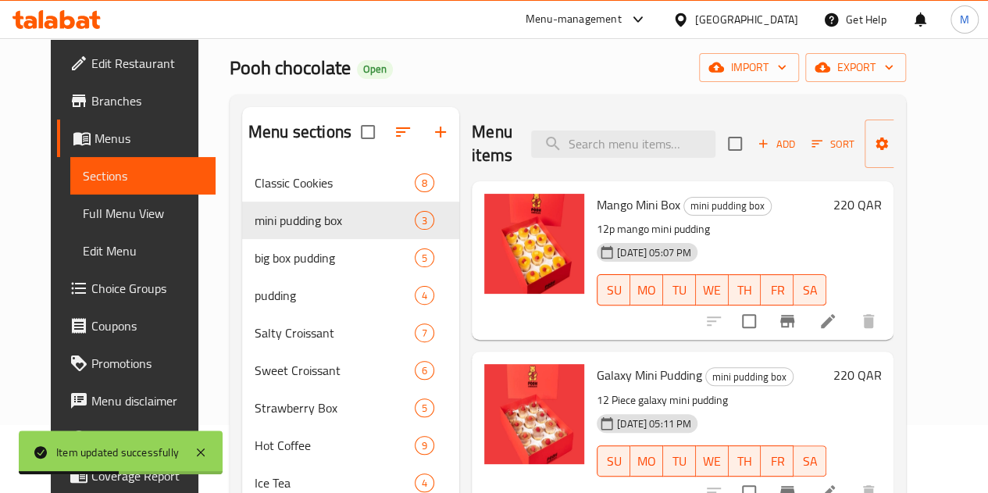
click at [835, 323] on icon at bounding box center [828, 321] width 14 height 14
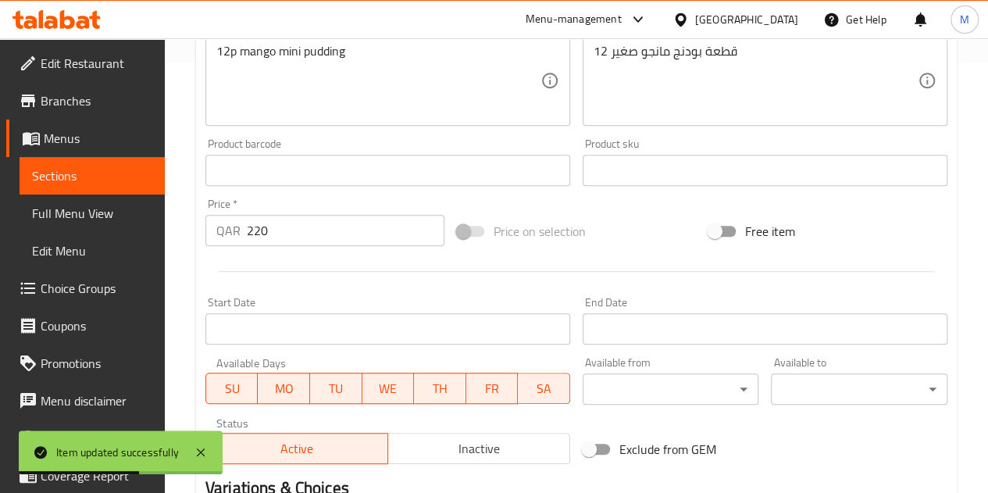
scroll to position [625, 0]
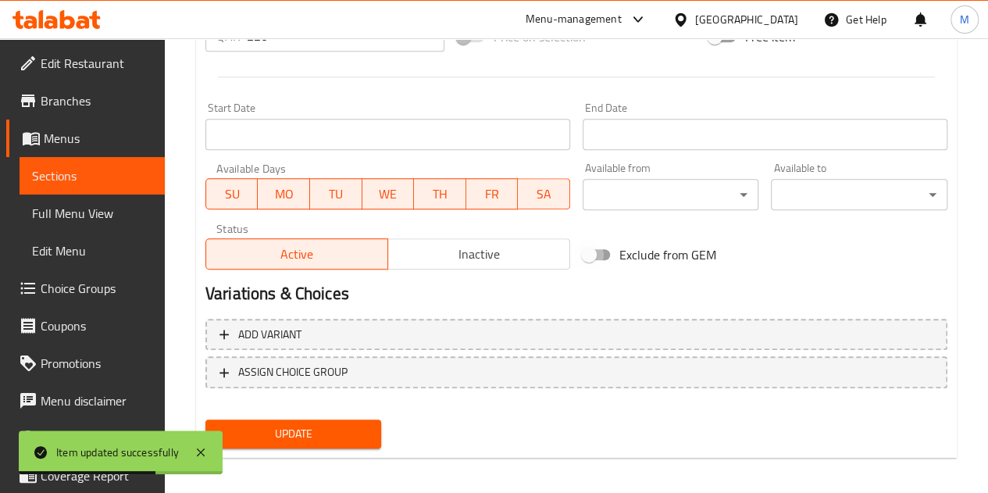
click at [600, 266] on input "Exclude from GEM" at bounding box center [588, 255] width 89 height 30
checkbox input "true"
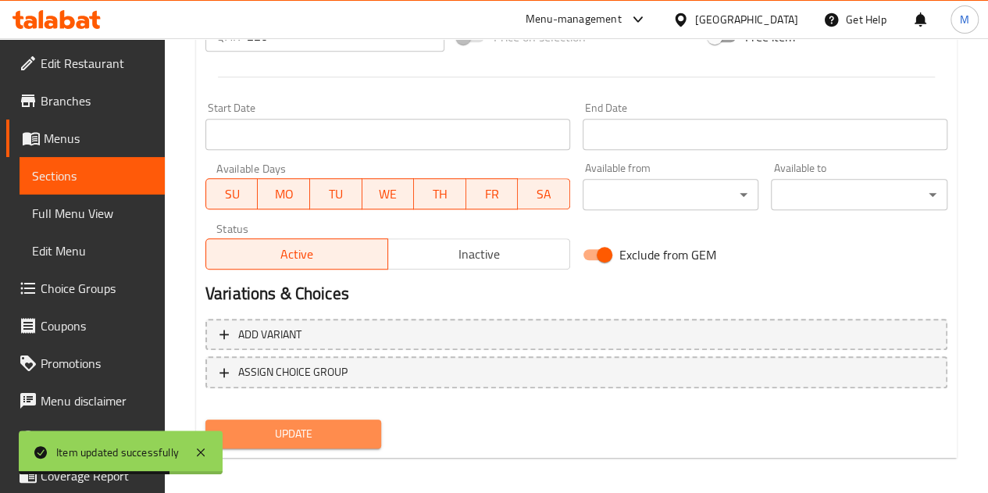
click at [354, 441] on span "Update" at bounding box center [294, 434] width 152 height 20
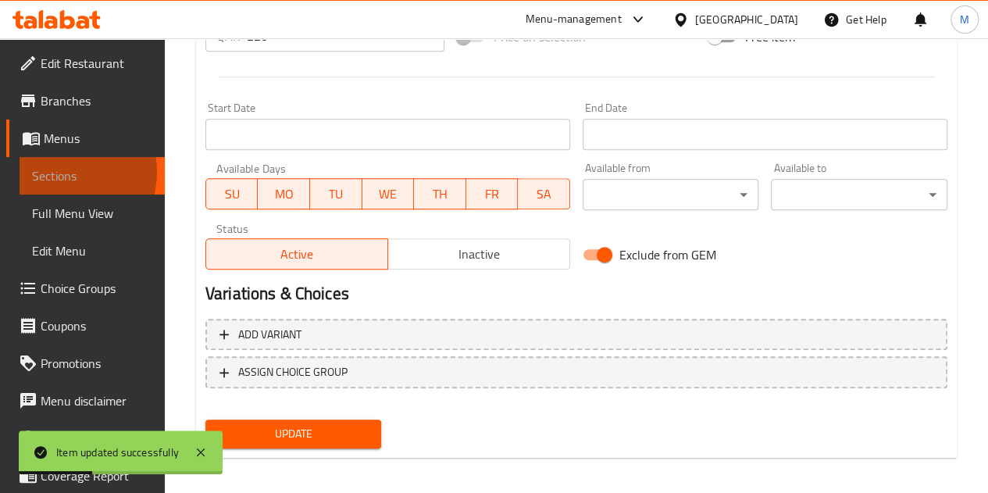
click at [63, 172] on span "Sections" at bounding box center [92, 175] width 120 height 19
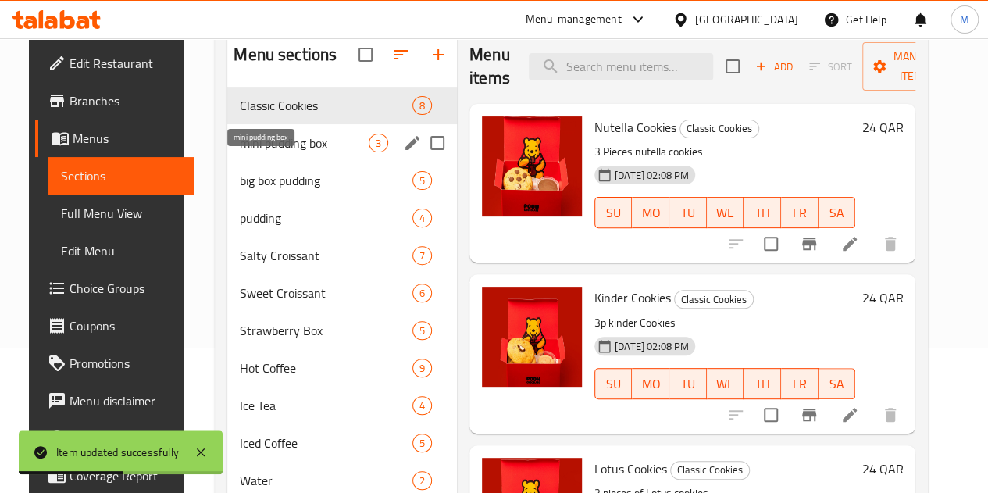
scroll to position [68, 0]
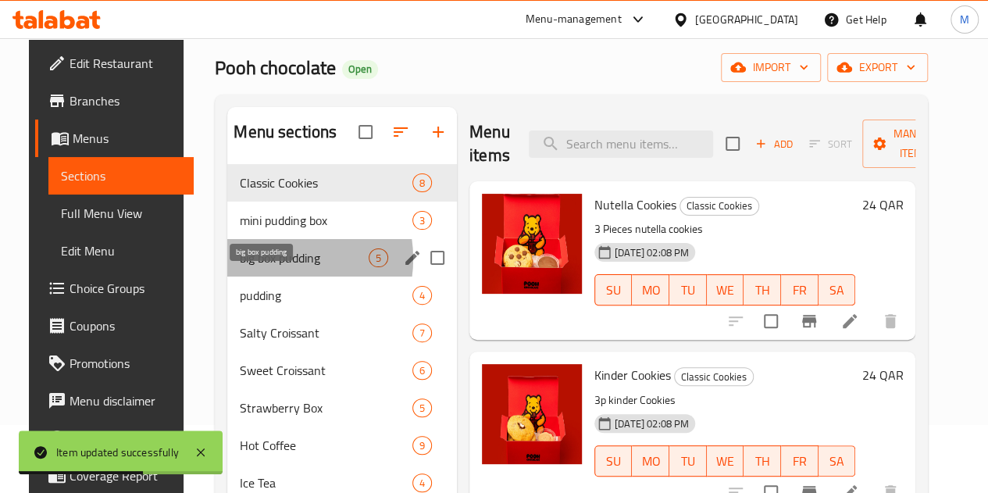
click at [256, 267] on span "big box pudding" at bounding box center [304, 257] width 129 height 19
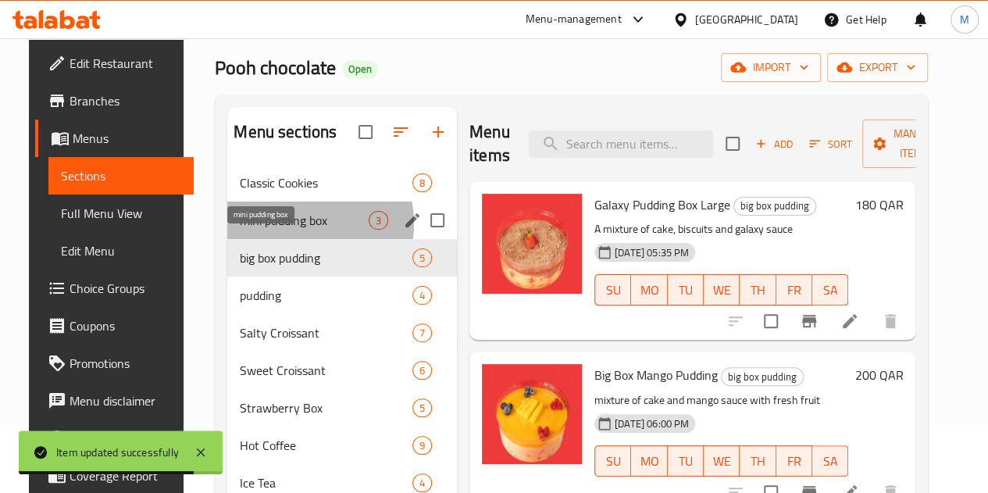
click at [279, 230] on span "mini pudding box" at bounding box center [304, 220] width 129 height 19
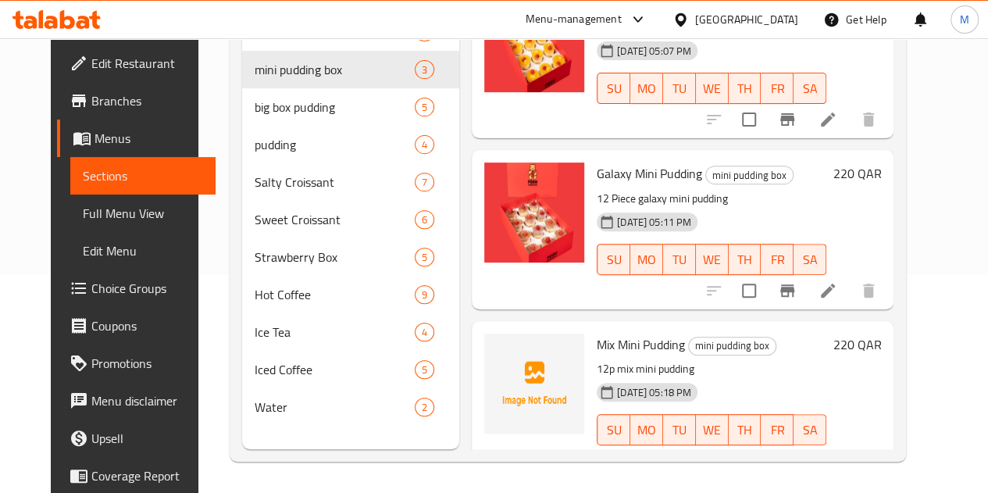
scroll to position [75, 0]
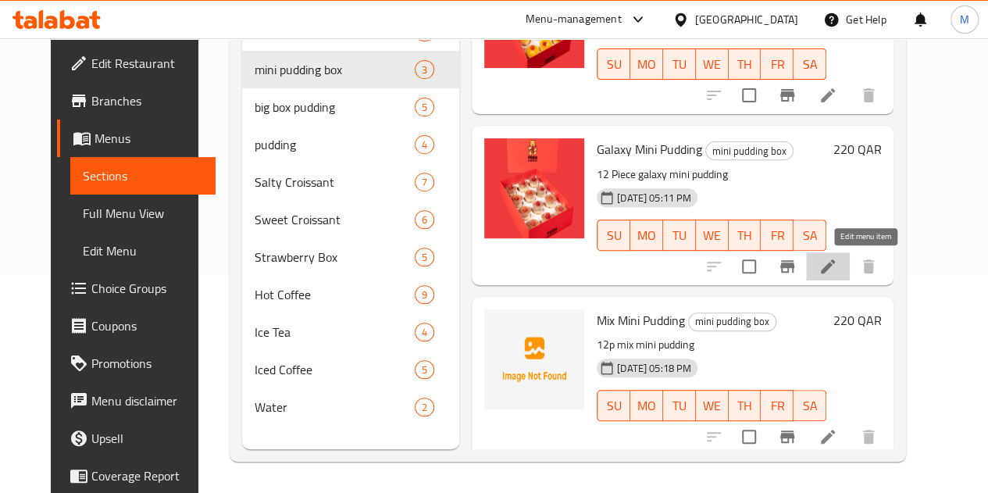
click at [837, 262] on icon at bounding box center [828, 266] width 19 height 19
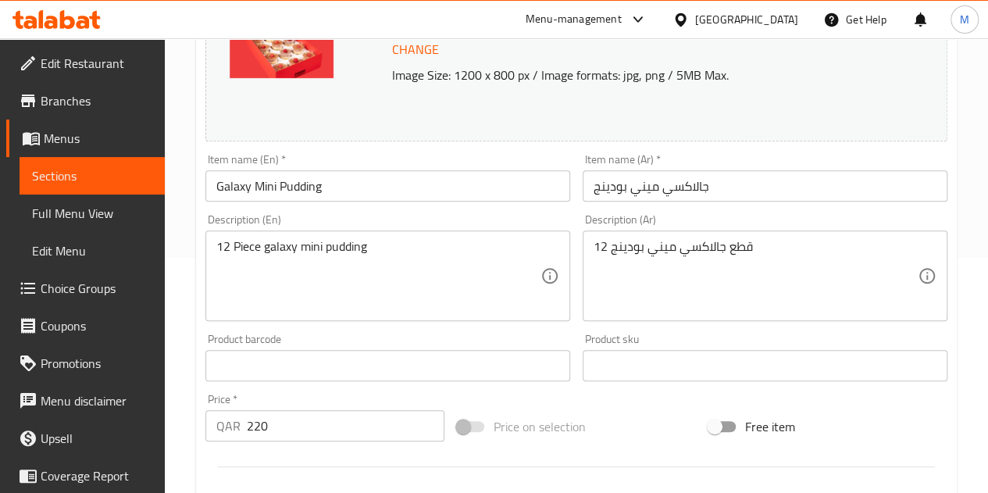
scroll to position [547, 0]
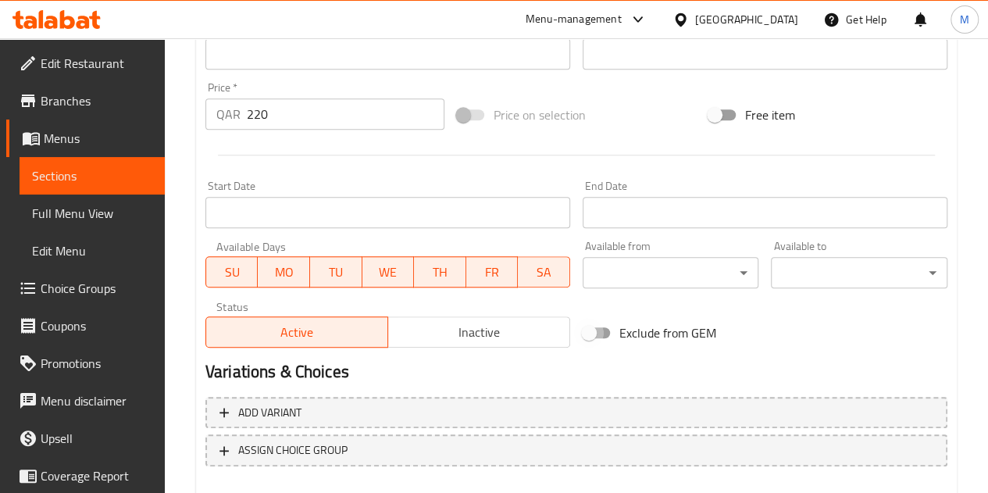
click at [609, 334] on input "Exclude from GEM" at bounding box center [588, 333] width 89 height 30
checkbox input "true"
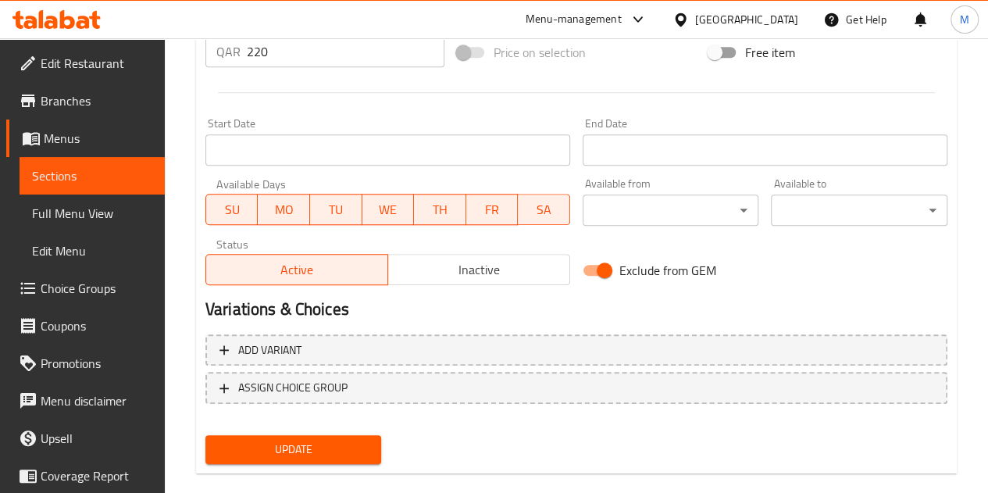
scroll to position [634, 0]
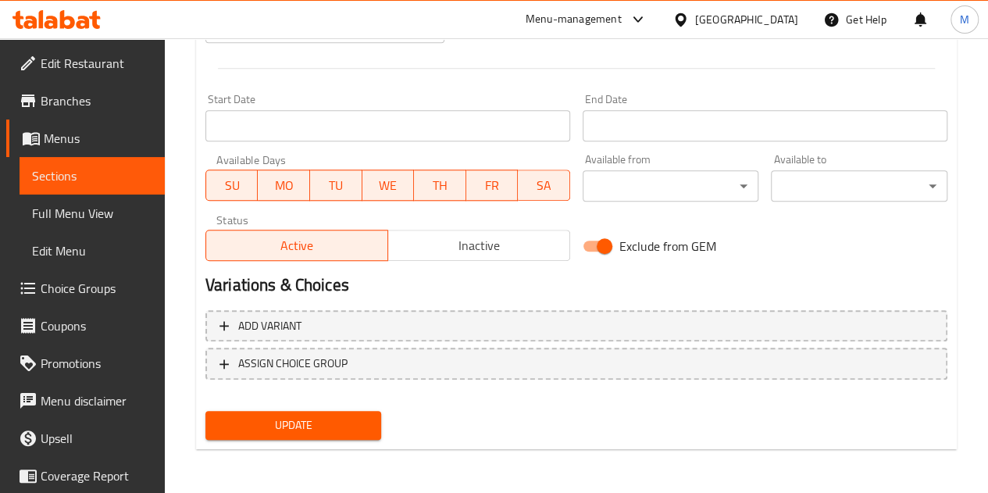
click at [281, 426] on span "Update" at bounding box center [294, 426] width 152 height 20
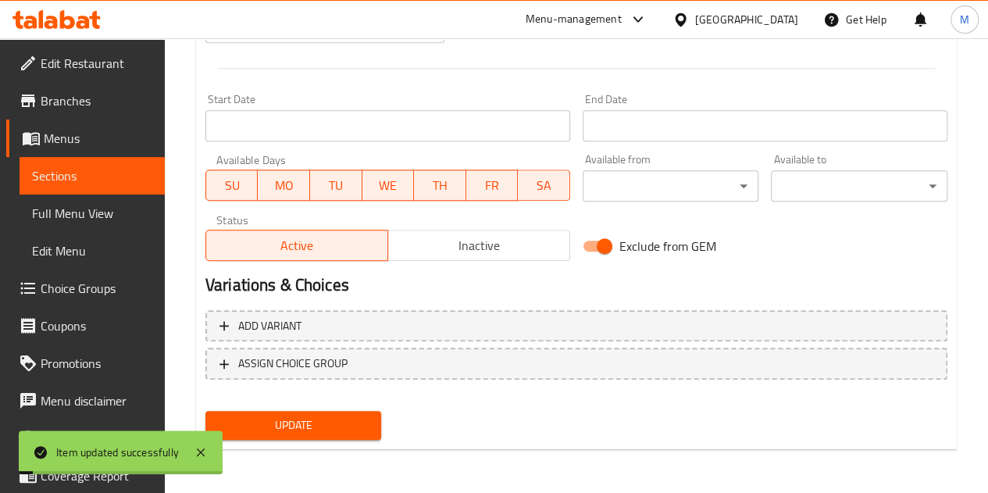
click at [70, 171] on span "Sections" at bounding box center [92, 175] width 120 height 19
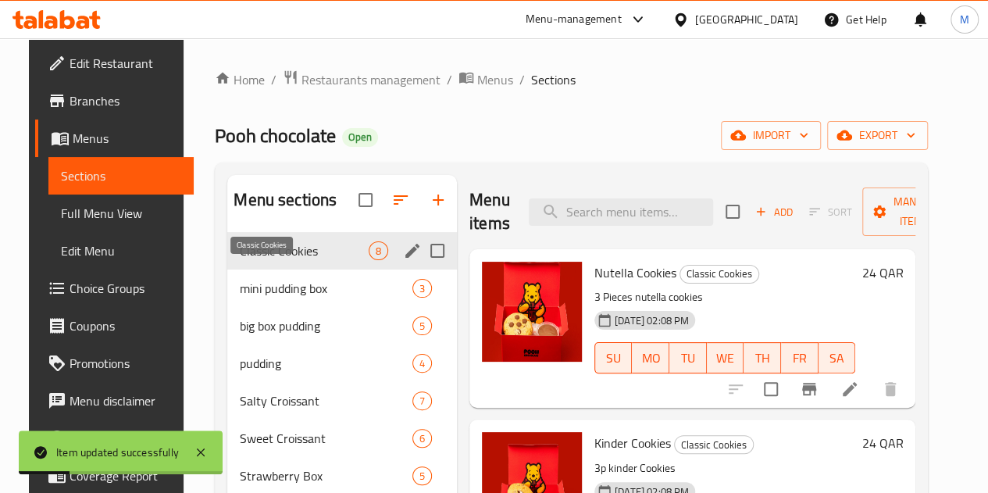
click at [280, 260] on span "Classic Cookies" at bounding box center [304, 250] width 129 height 19
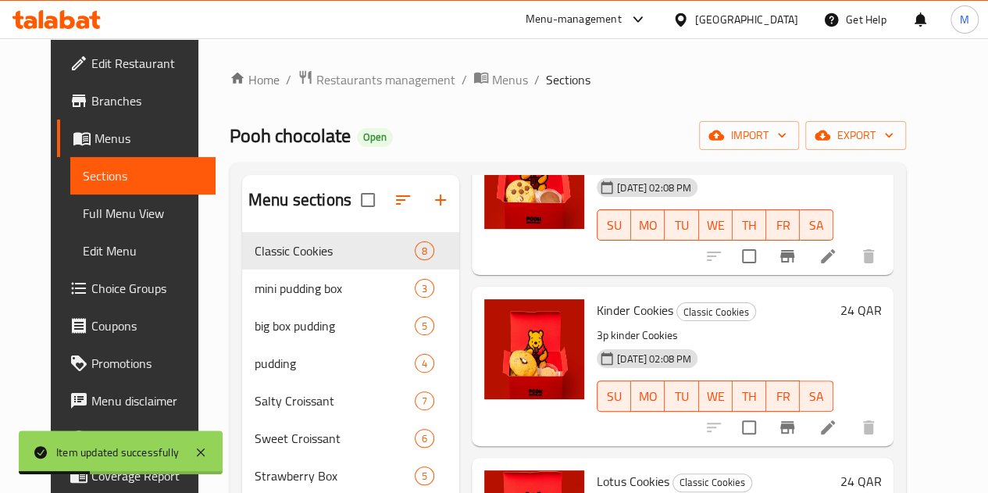
scroll to position [234, 0]
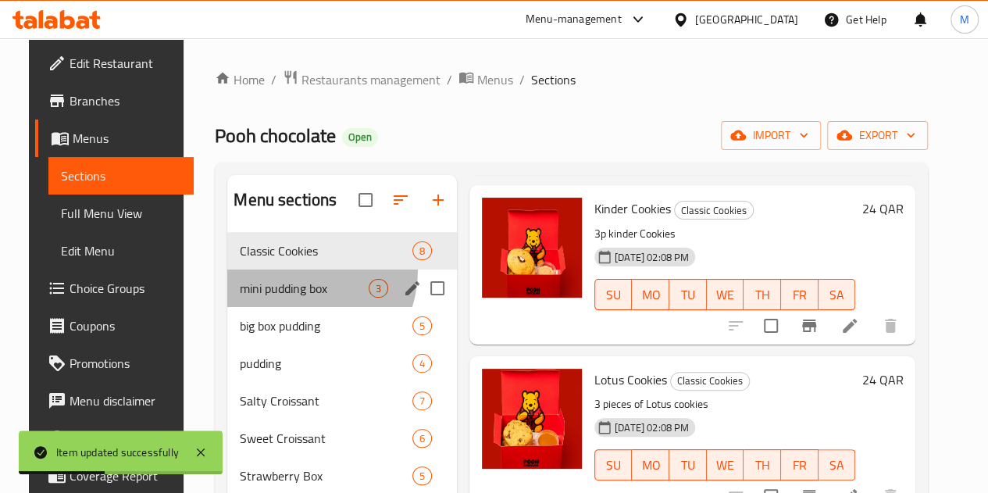
click at [270, 293] on div "mini pudding box 3" at bounding box center [342, 287] width 230 height 37
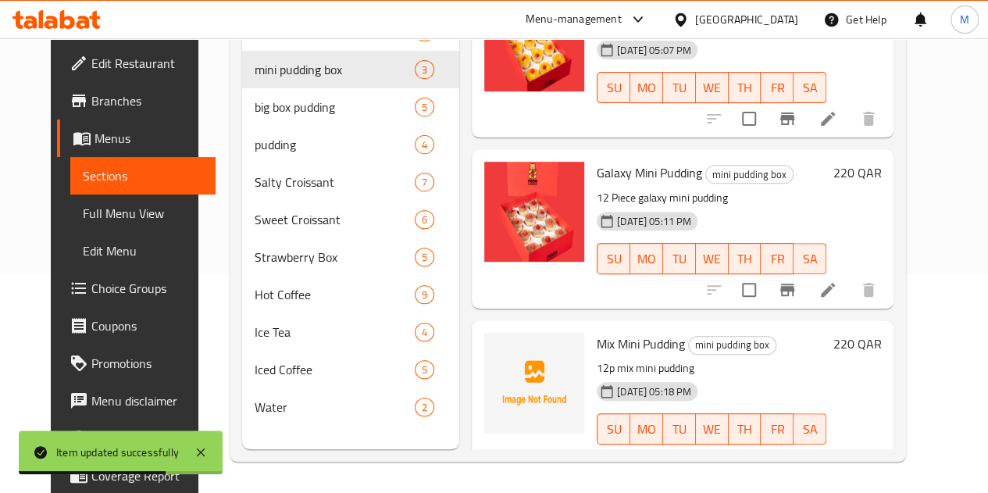
scroll to position [75, 0]
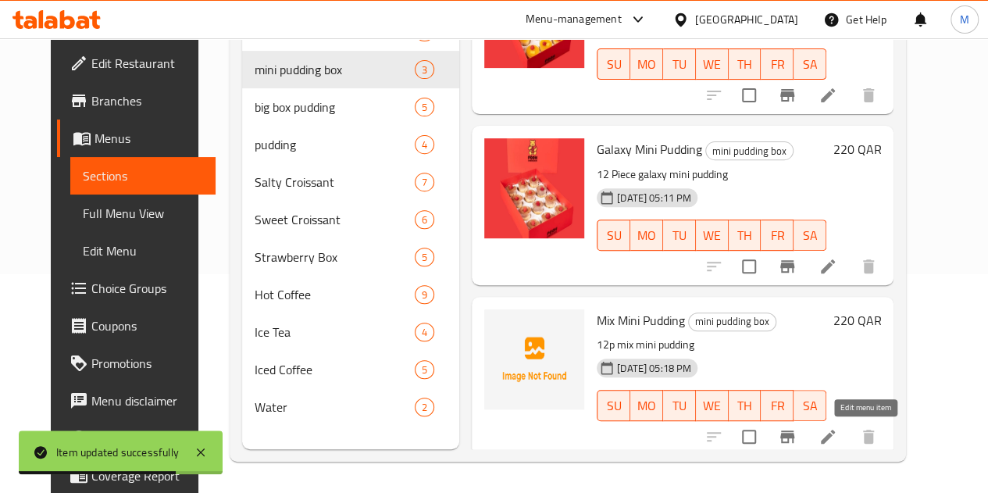
click at [837, 430] on icon at bounding box center [828, 436] width 19 height 19
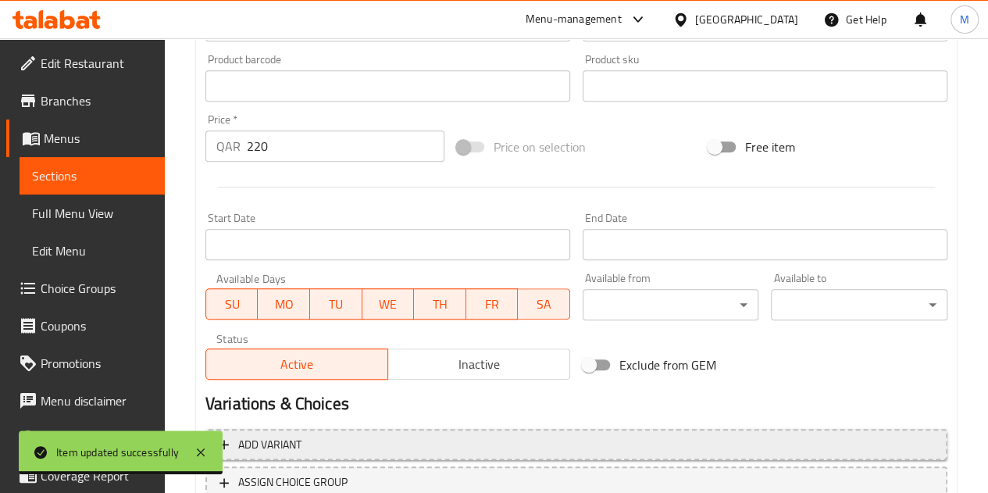
scroll to position [610, 0]
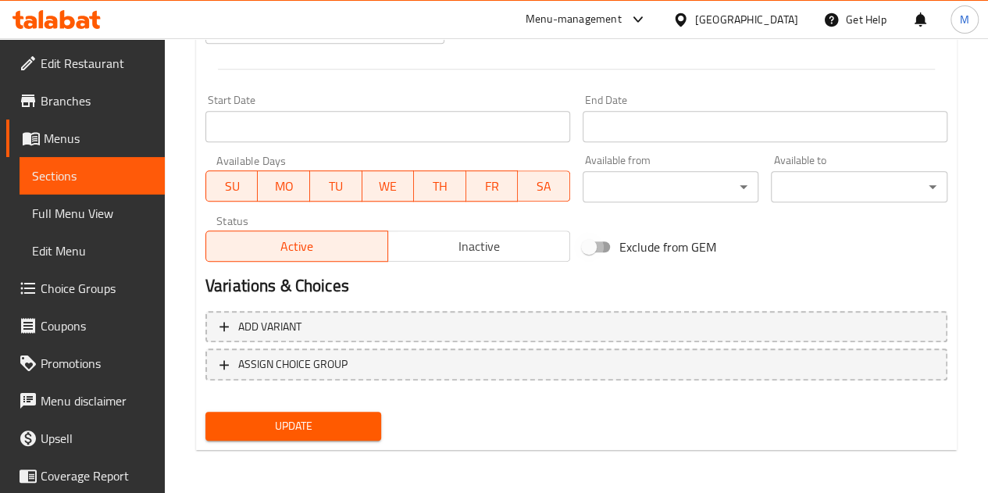
click at [603, 246] on input "Exclude from GEM" at bounding box center [588, 247] width 89 height 30
checkbox input "true"
click at [304, 443] on div "Update" at bounding box center [293, 425] width 189 height 41
click at [305, 421] on span "Update" at bounding box center [294, 426] width 152 height 20
click at [297, 433] on span "Update" at bounding box center [294, 426] width 152 height 20
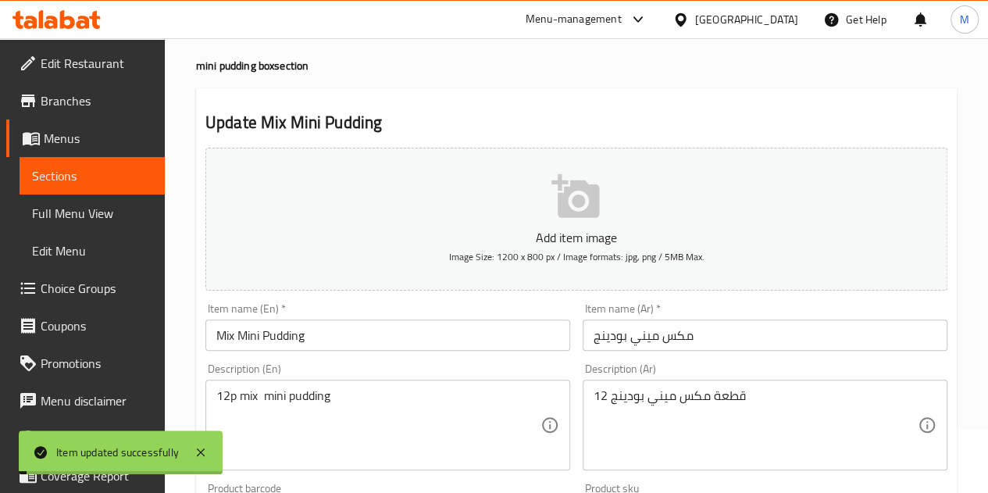
scroll to position [0, 0]
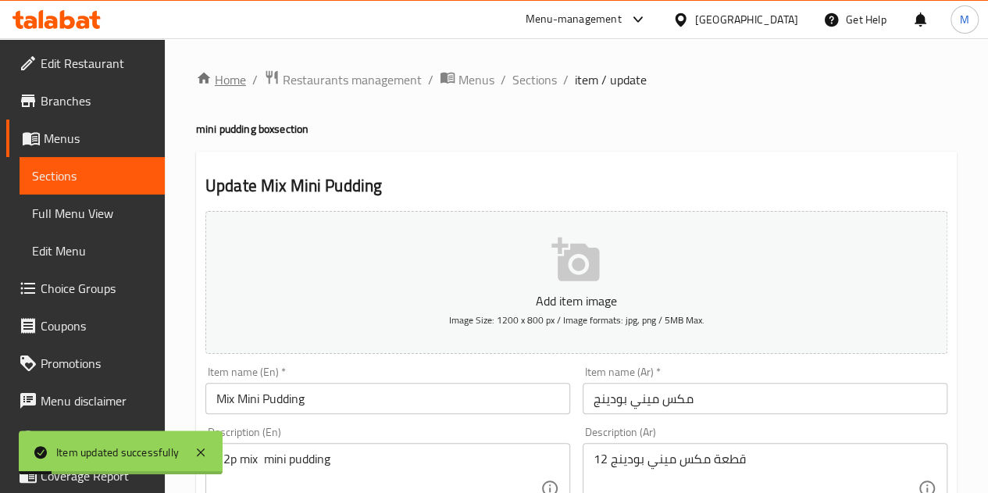
click at [219, 82] on link "Home" at bounding box center [221, 79] width 50 height 19
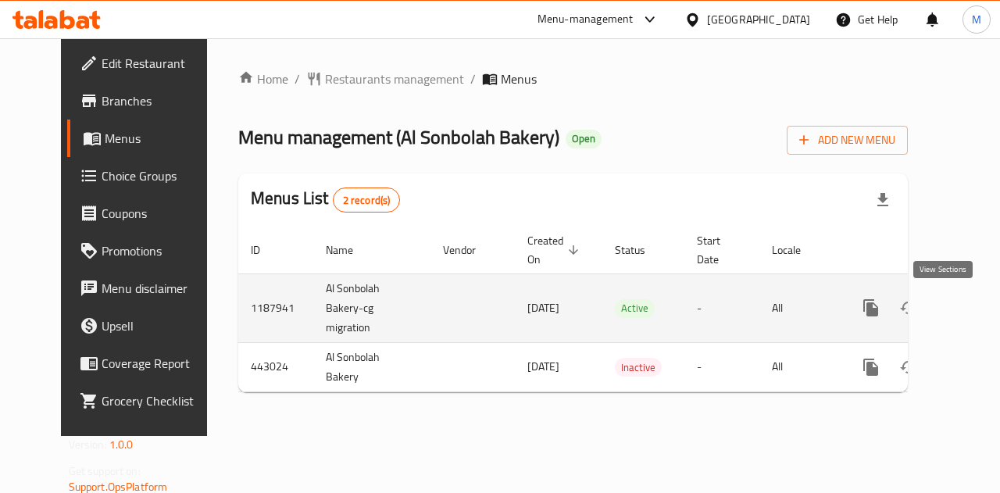
click at [974, 312] on icon "enhanced table" at bounding box center [983, 307] width 19 height 19
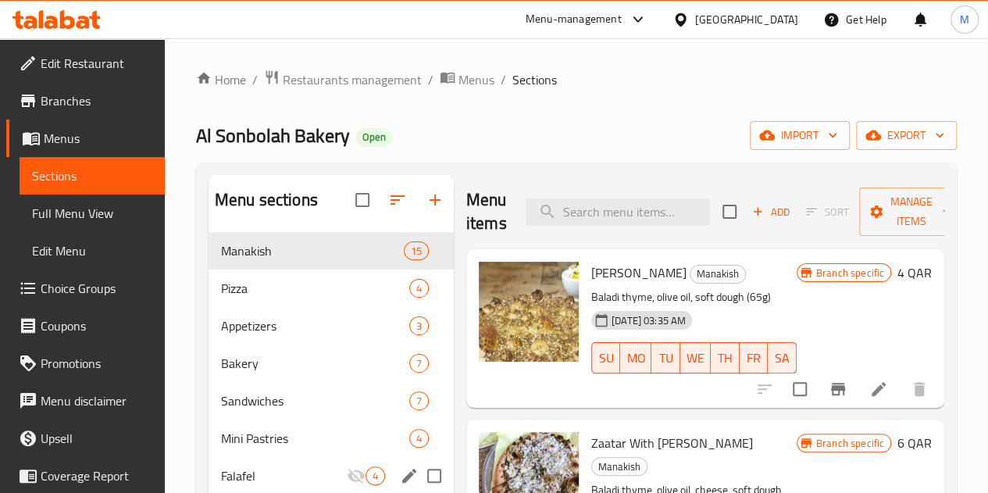
scroll to position [219, 0]
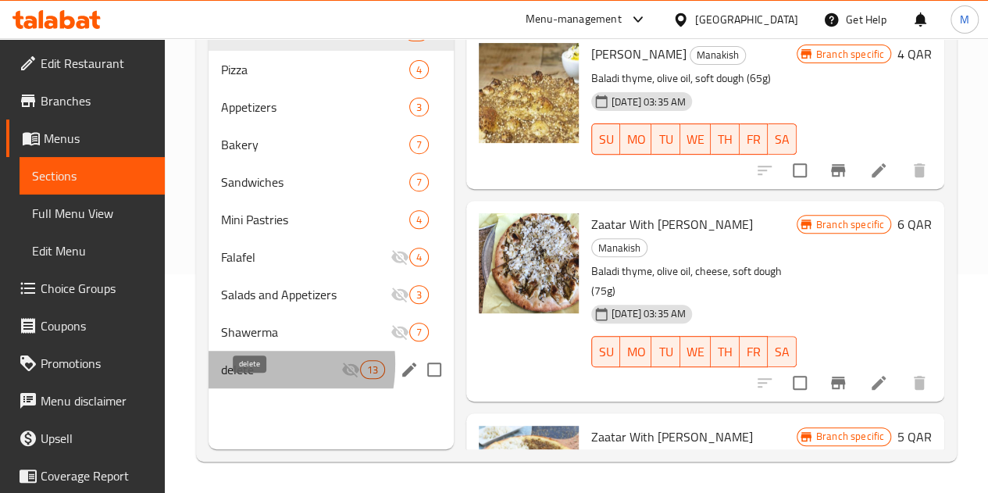
click at [236, 379] on span "delete" at bounding box center [281, 369] width 120 height 19
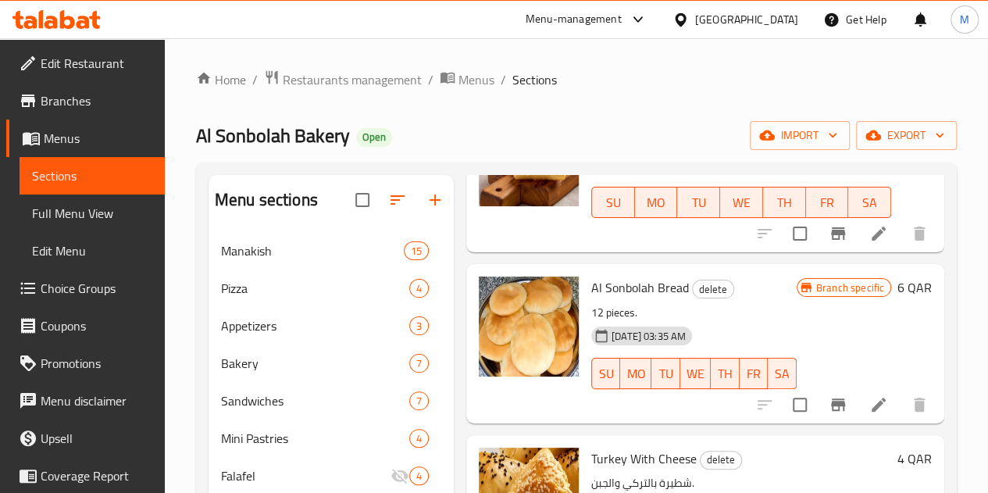
scroll to position [156, 0]
click at [831, 402] on icon "Branch-specific-item" at bounding box center [838, 404] width 14 height 12
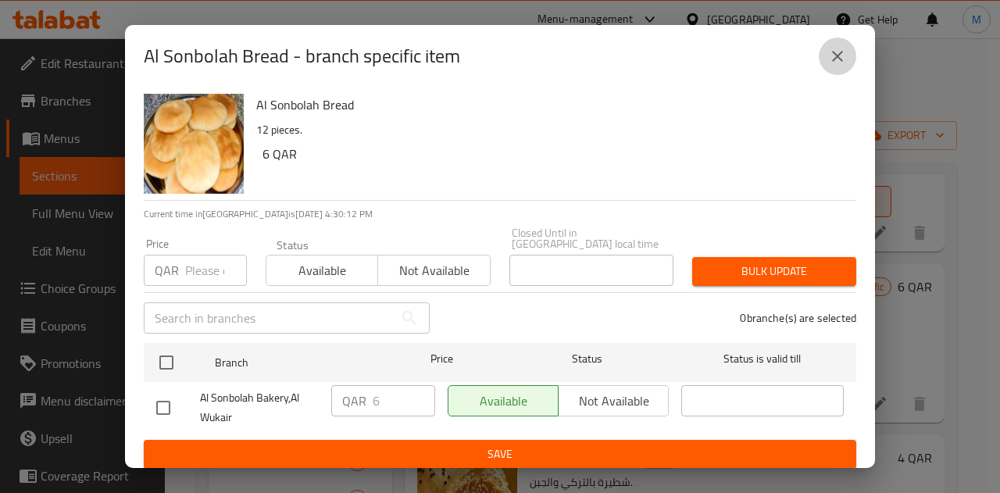
click at [837, 59] on icon "close" at bounding box center [837, 56] width 19 height 19
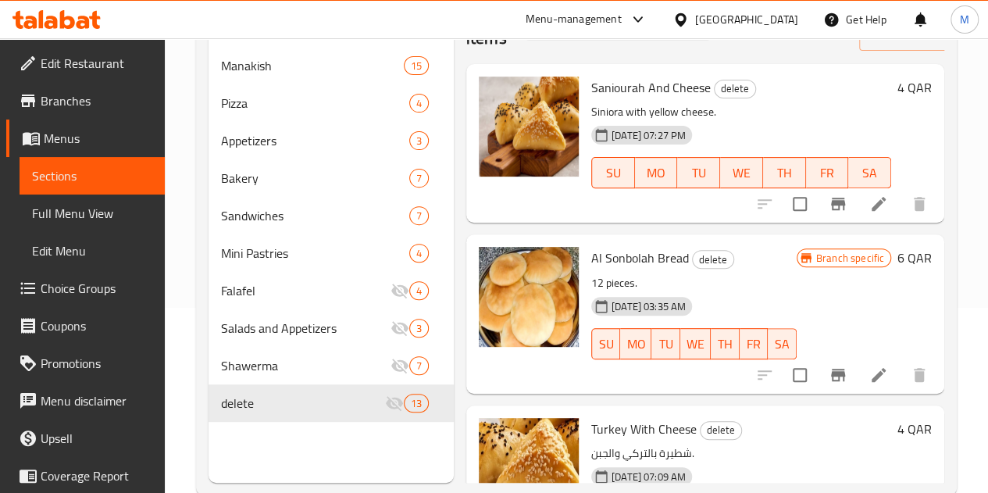
scroll to position [219, 0]
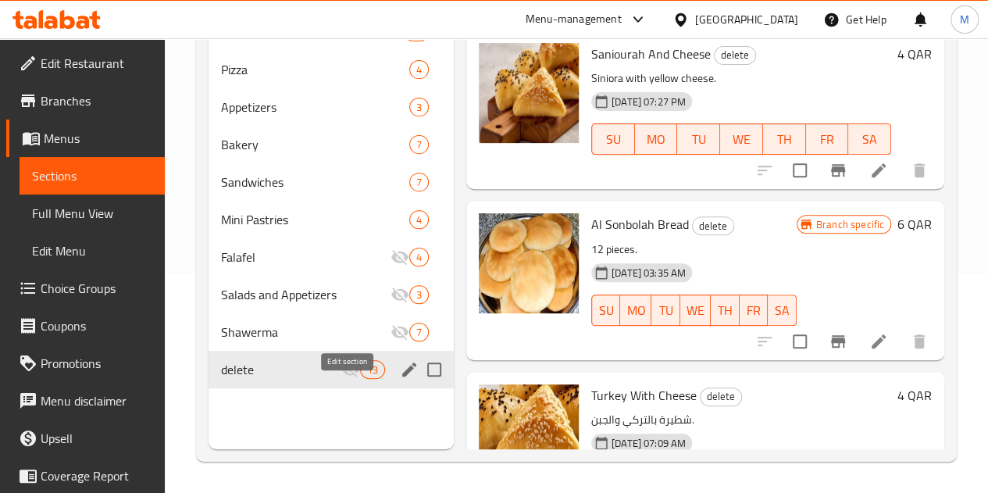
click at [402, 377] on icon "edit" at bounding box center [409, 369] width 14 height 14
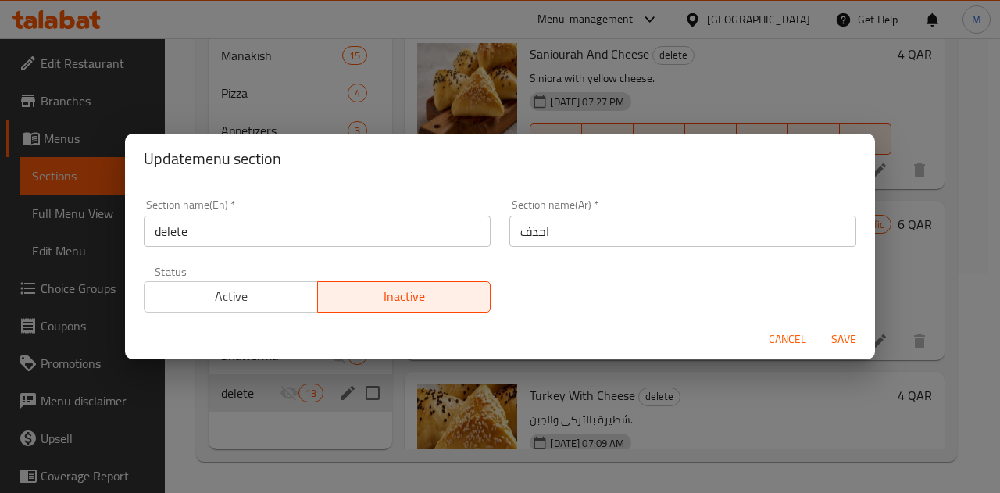
click at [234, 230] on input "delete" at bounding box center [317, 231] width 347 height 31
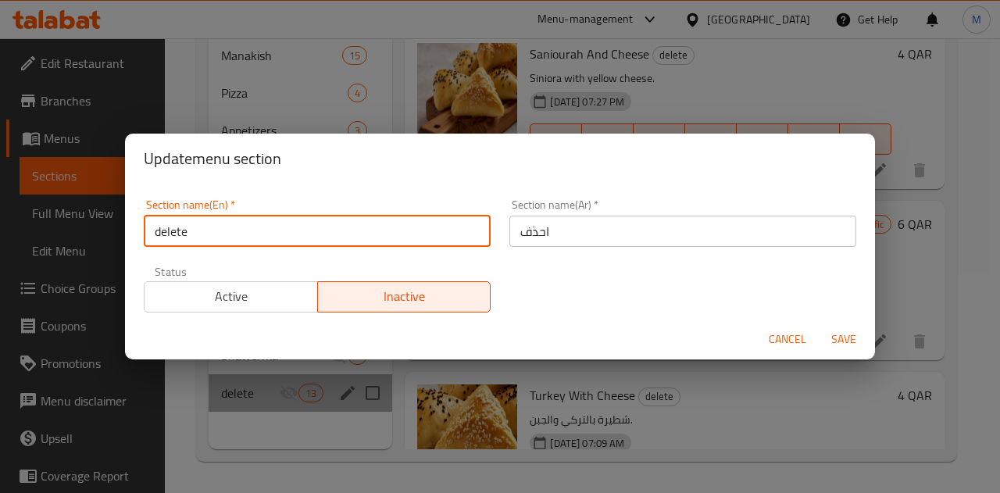
click at [234, 230] on input "delete" at bounding box center [317, 231] width 347 height 31
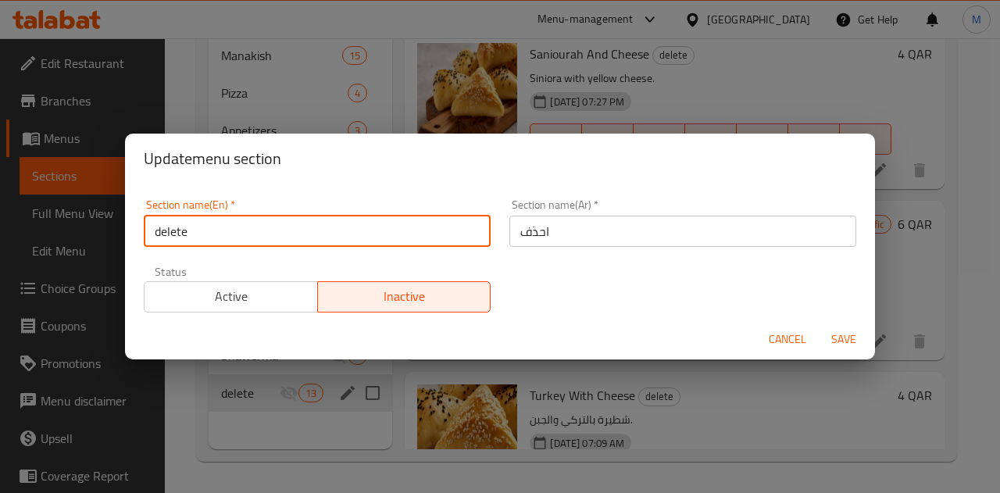
click at [795, 335] on span "Cancel" at bounding box center [787, 340] width 37 height 20
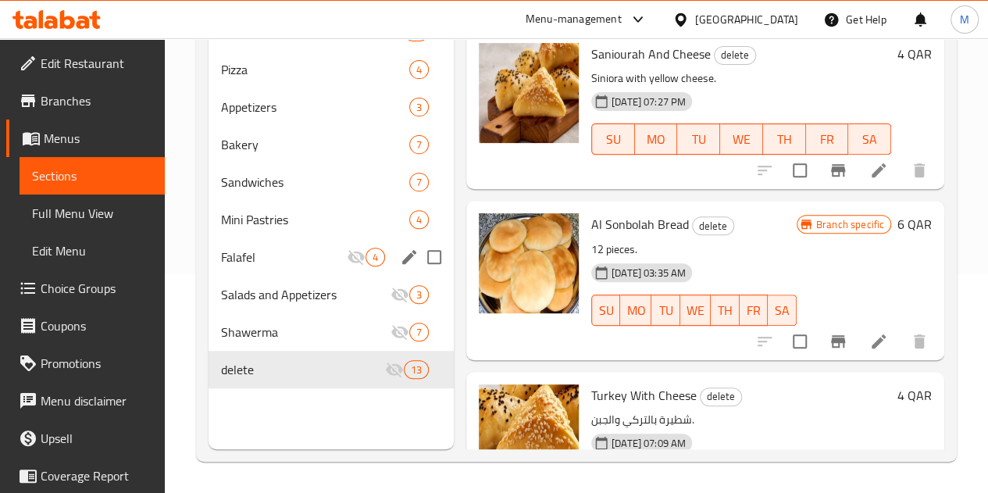
scroll to position [0, 0]
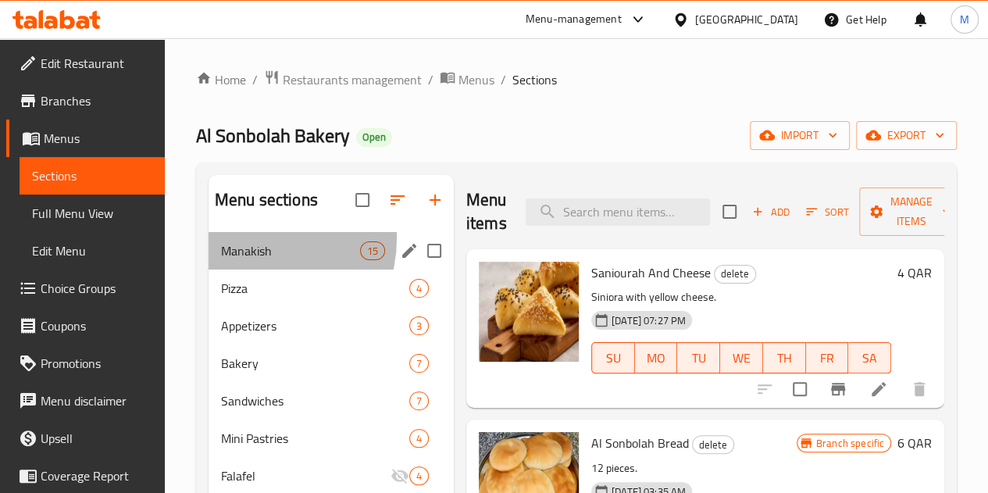
click at [256, 262] on div "Manakish 15" at bounding box center [331, 250] width 245 height 37
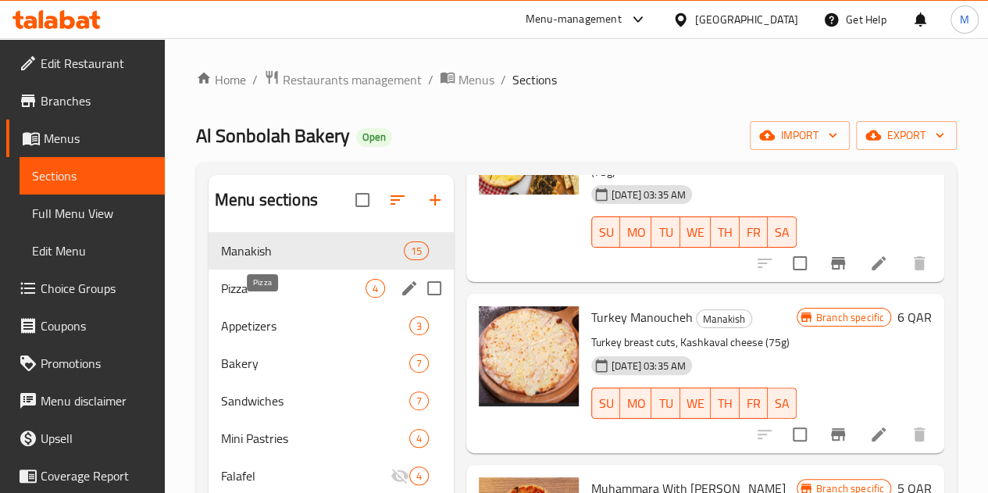
click at [249, 298] on span "Pizza" at bounding box center [293, 288] width 145 height 19
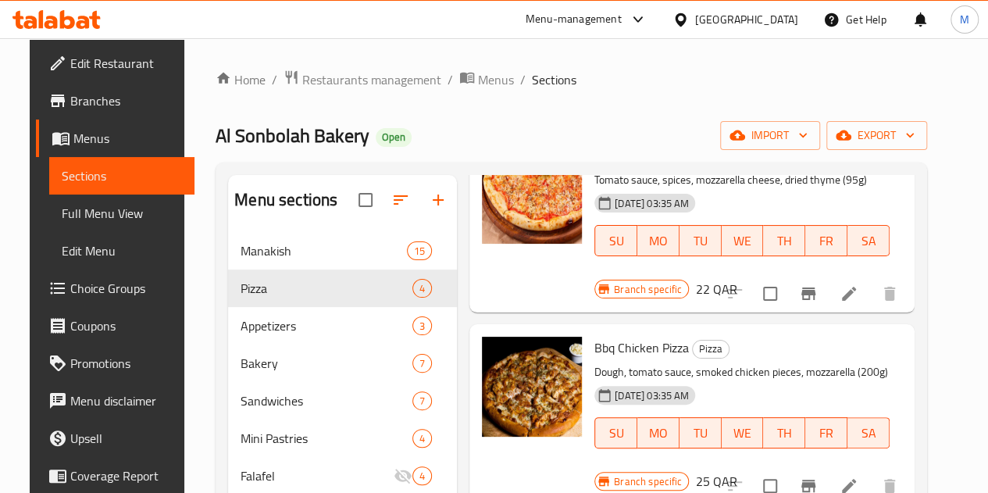
scroll to position [219, 0]
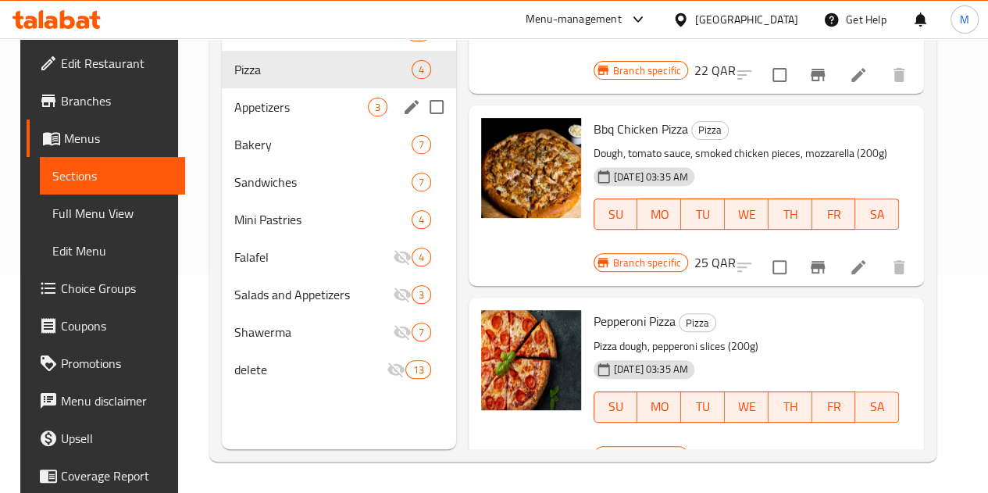
click at [271, 116] on span "Appetizers" at bounding box center [301, 107] width 134 height 19
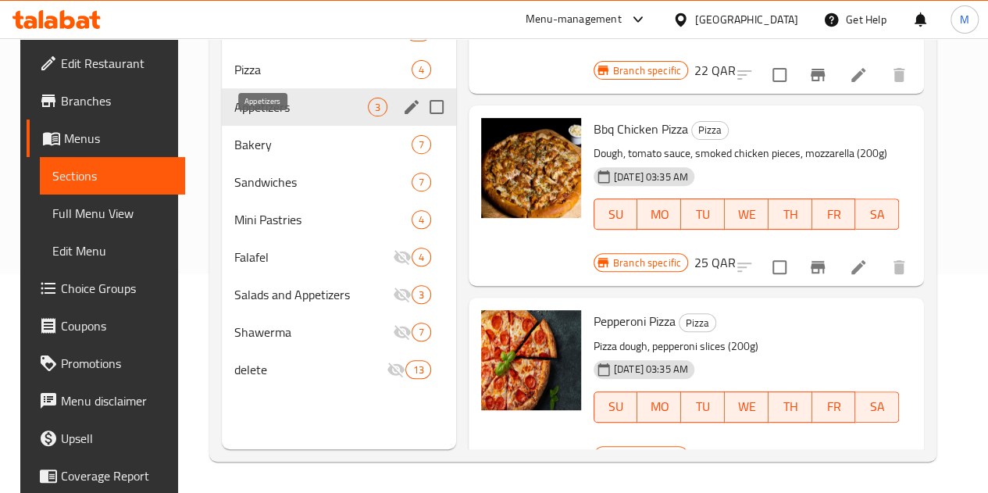
scroll to position [100, 0]
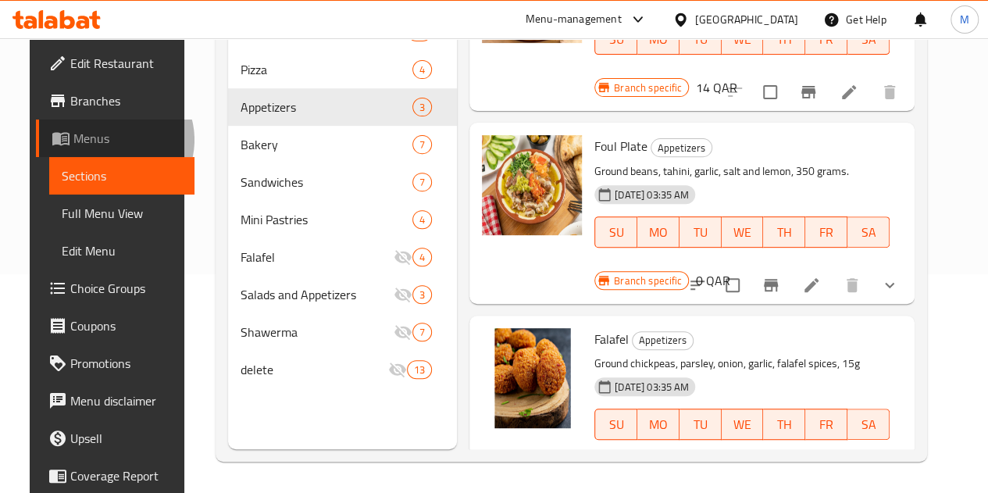
click at [86, 140] on span "Menus" at bounding box center [127, 138] width 109 height 19
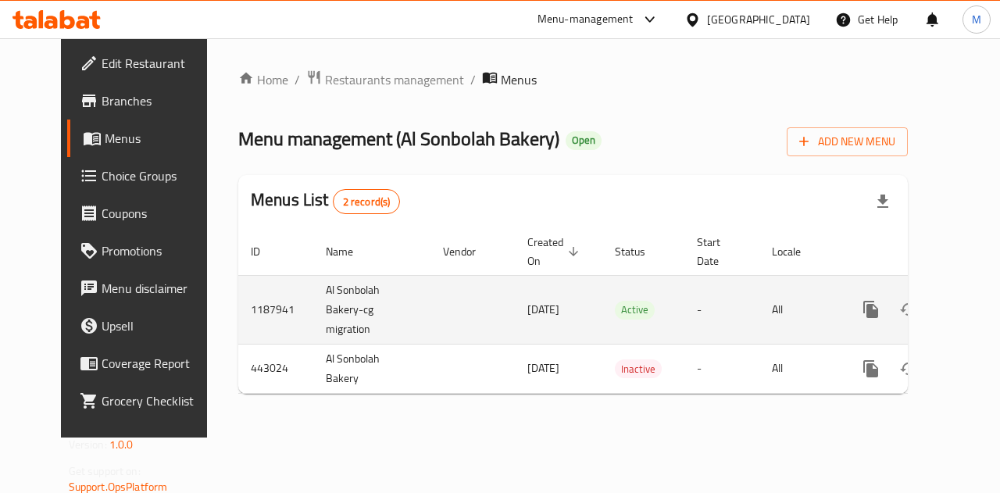
click at [527, 310] on span "[DATE]" at bounding box center [543, 309] width 32 height 20
click at [527, 309] on span "[DATE]" at bounding box center [543, 309] width 32 height 20
click at [684, 313] on td "-" at bounding box center [721, 309] width 75 height 69
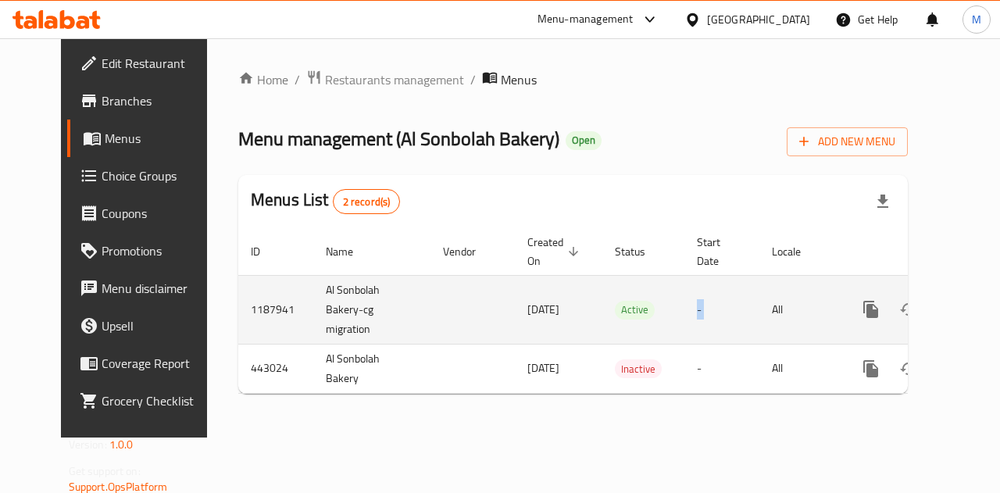
click at [684, 313] on td "-" at bounding box center [721, 309] width 75 height 69
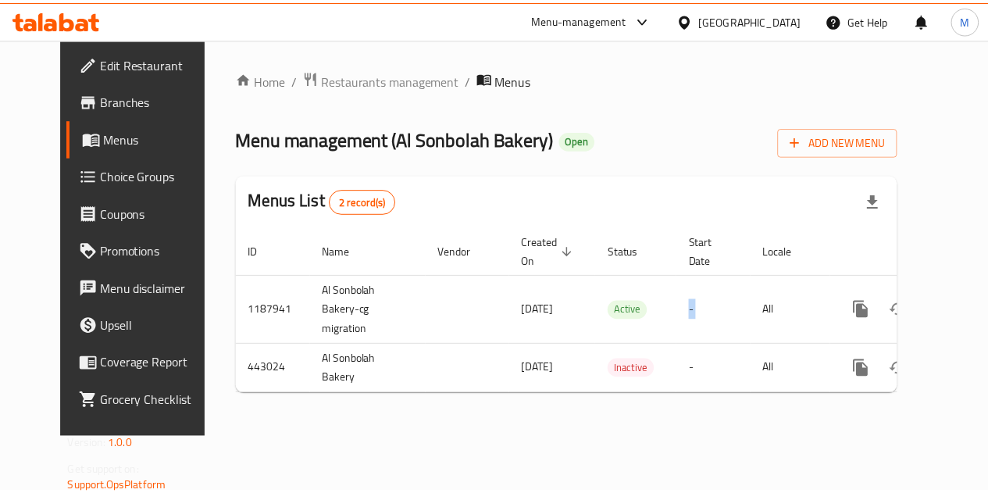
scroll to position [0, 5]
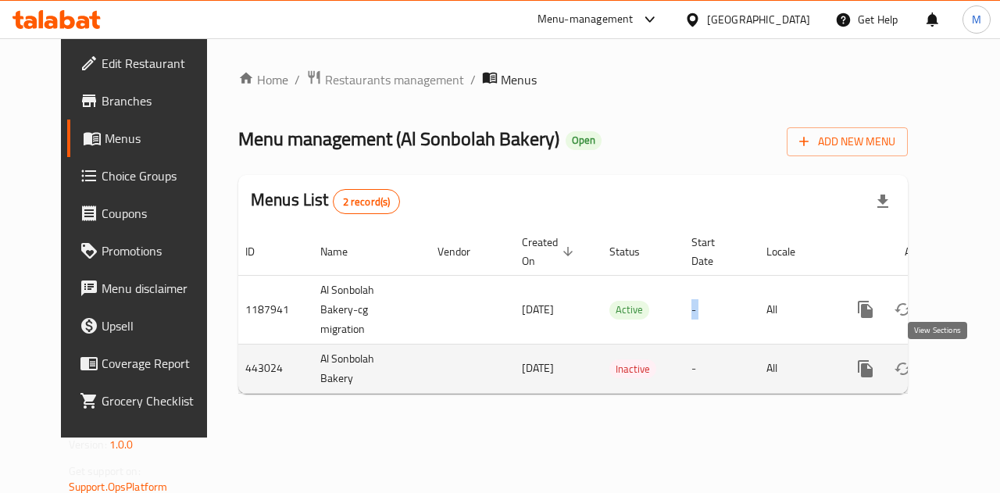
click at [971, 366] on icon "enhanced table" at bounding box center [978, 369] width 14 height 14
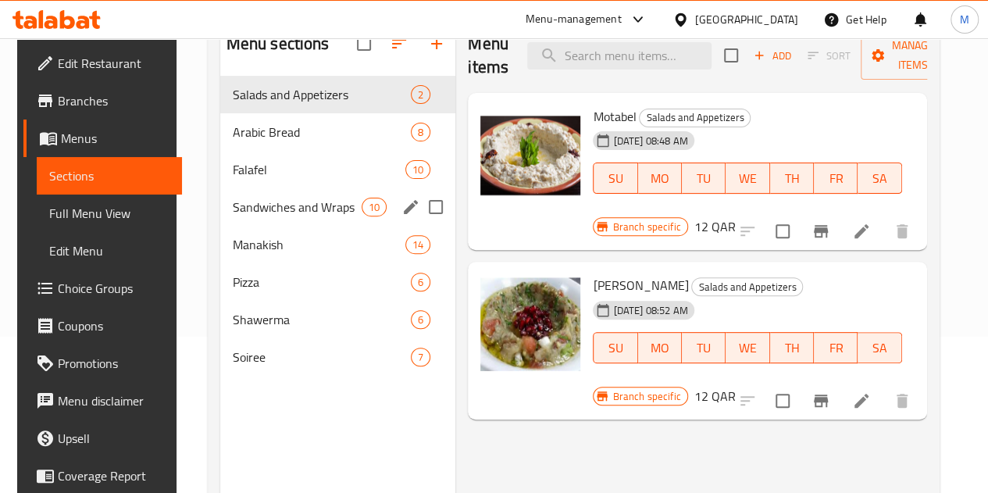
scroll to position [219, 0]
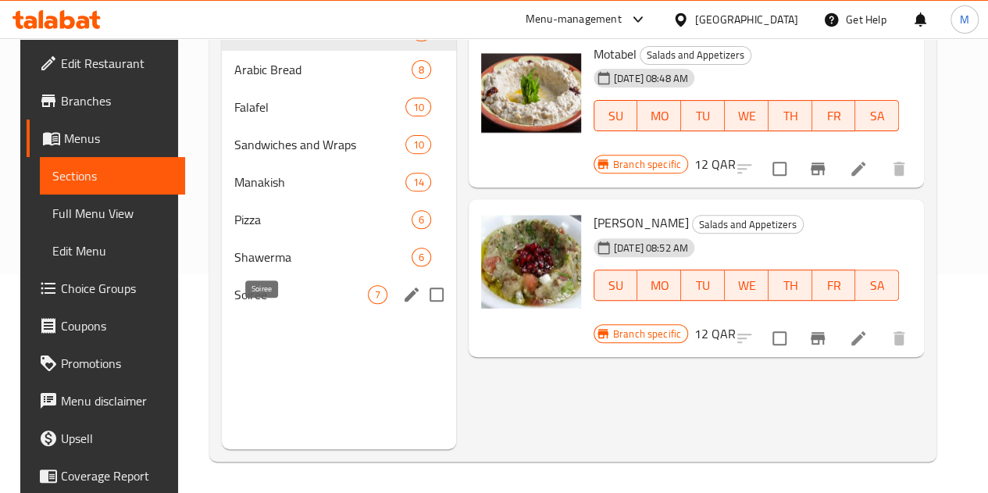
click at [266, 304] on span "Soiree" at bounding box center [301, 294] width 134 height 19
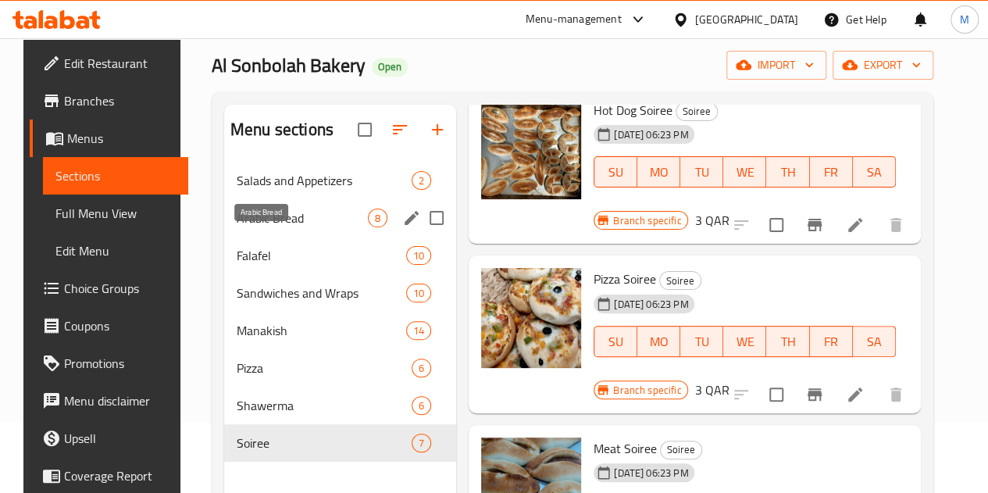
scroll to position [62, 0]
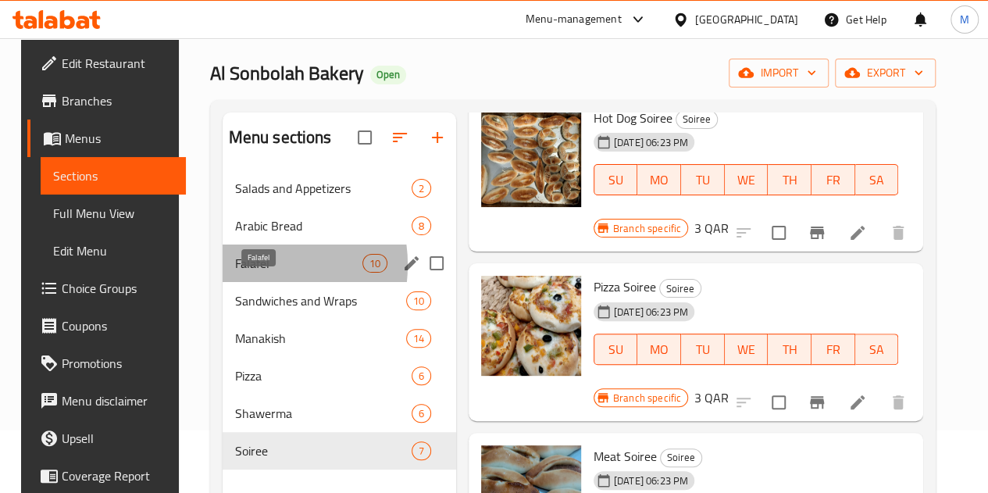
click at [244, 273] on span "Falafel" at bounding box center [298, 263] width 127 height 19
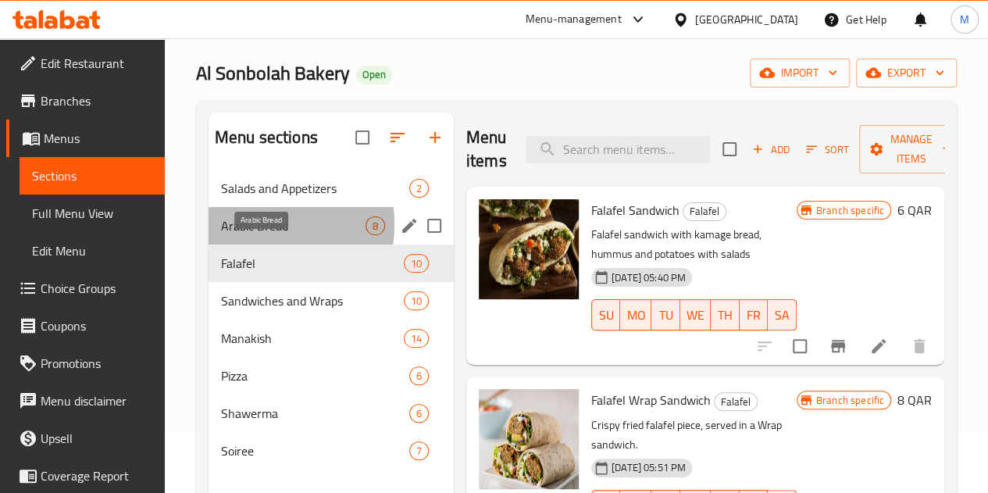
click at [244, 235] on span "Arabic Bread" at bounding box center [293, 225] width 145 height 19
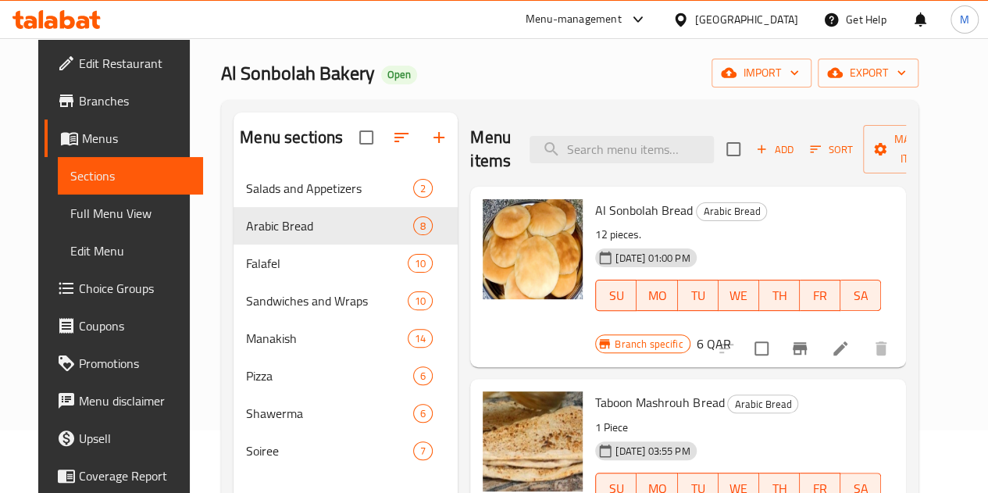
click at [78, 176] on span "Sections" at bounding box center [130, 175] width 120 height 19
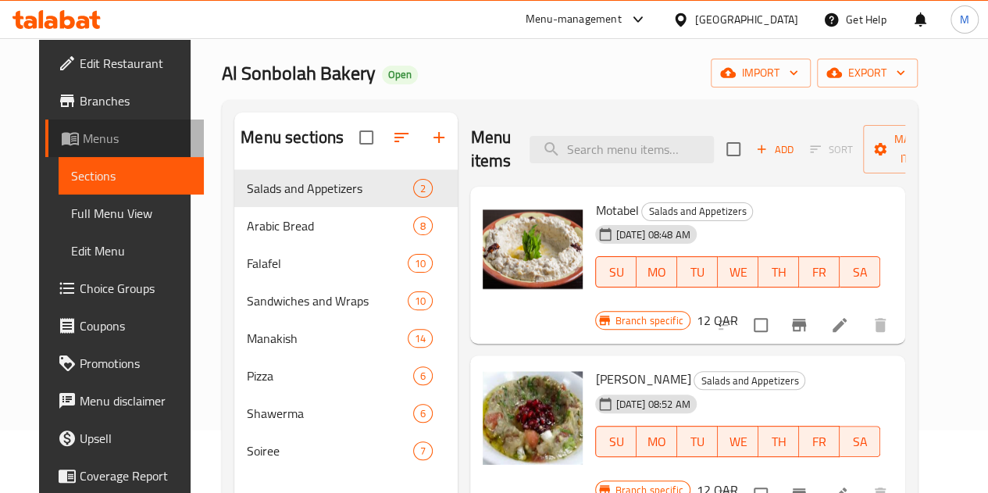
click at [112, 143] on span "Menus" at bounding box center [137, 138] width 109 height 19
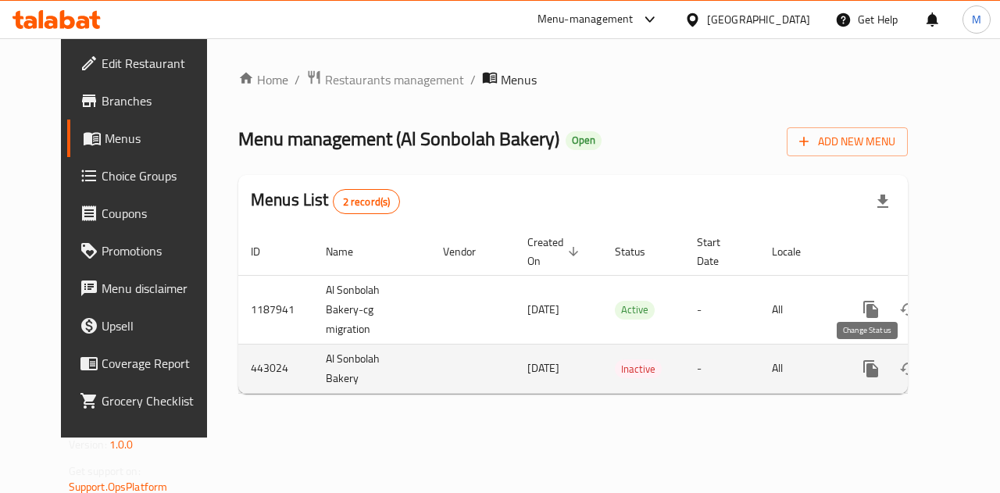
click at [900, 373] on icon "enhanced table" at bounding box center [908, 368] width 17 height 12
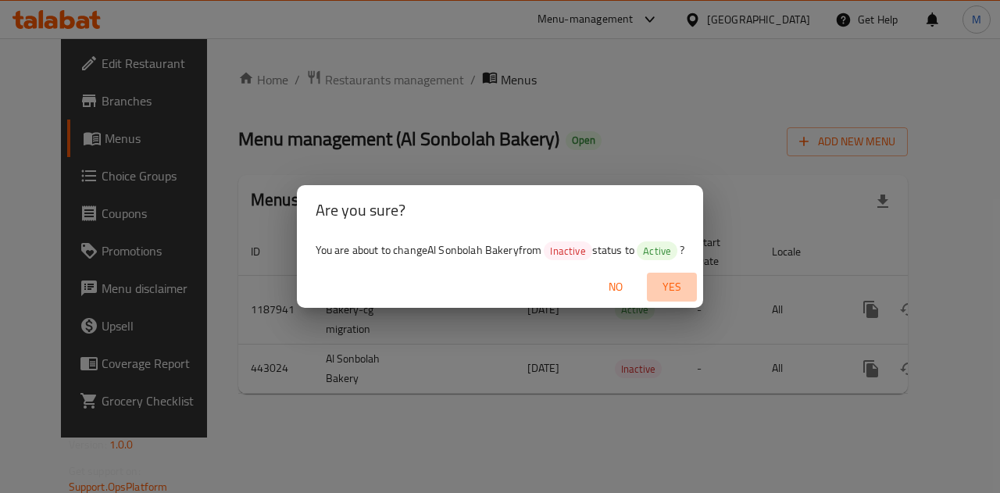
click at [681, 288] on span "Yes" at bounding box center [671, 287] width 37 height 20
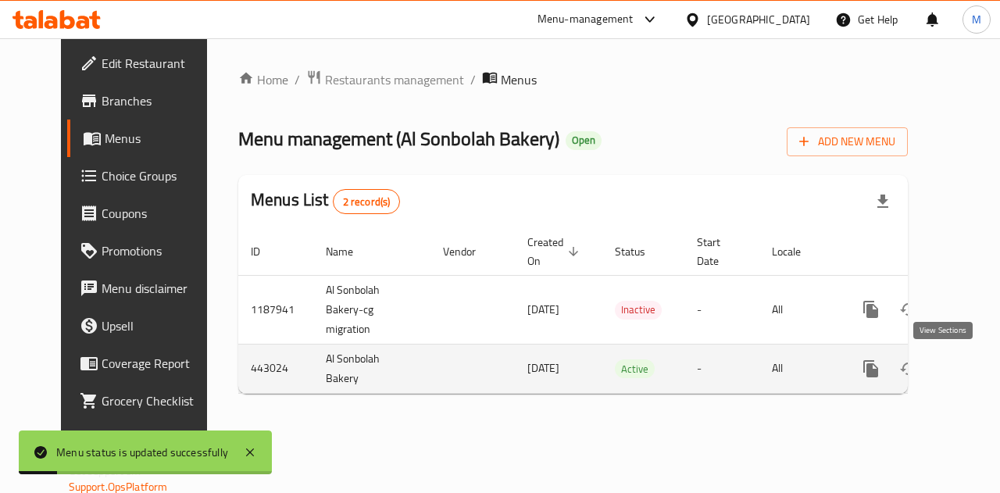
click at [974, 361] on icon "enhanced table" at bounding box center [983, 368] width 19 height 19
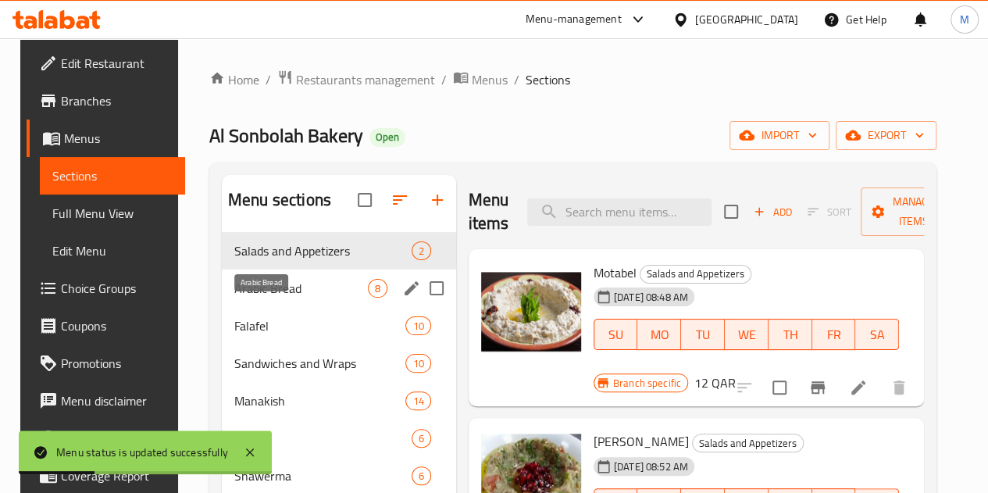
click at [261, 298] on span "Arabic Bread" at bounding box center [301, 288] width 134 height 19
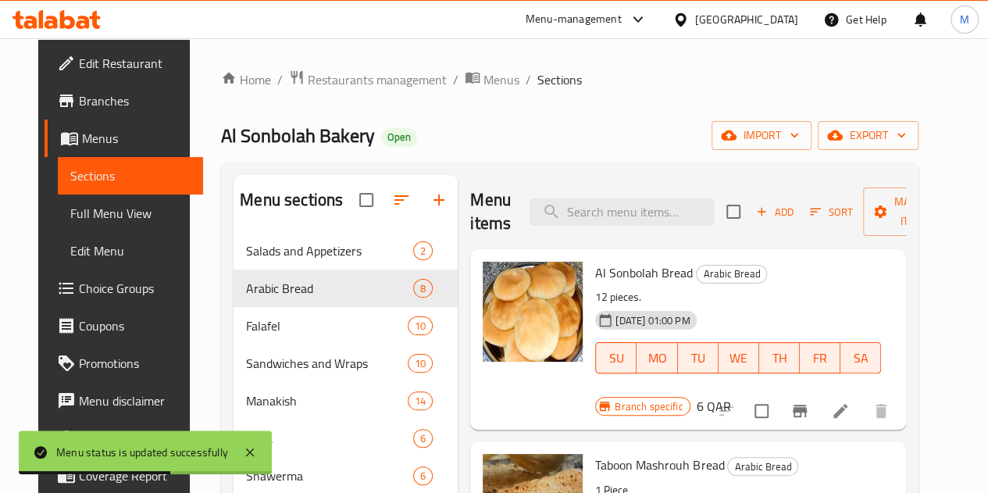
click at [809, 402] on icon "Branch-specific-item" at bounding box center [800, 411] width 19 height 19
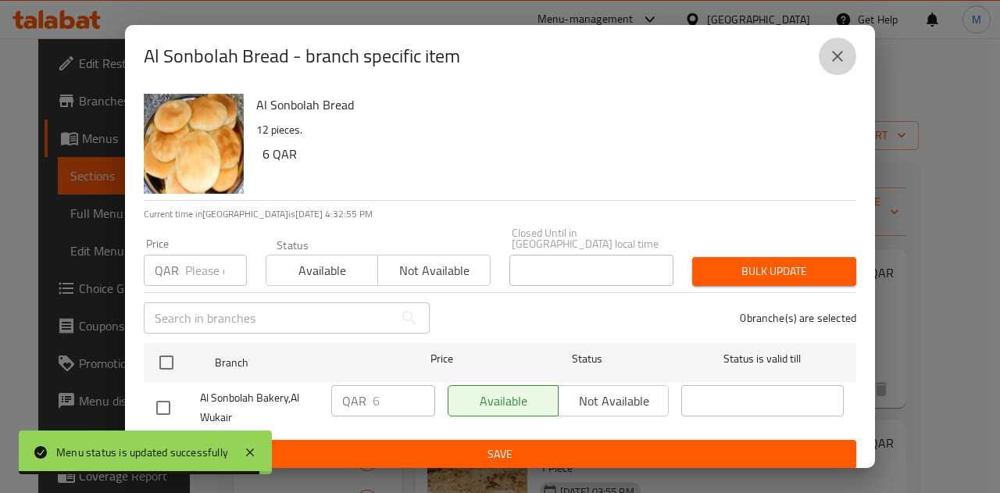
click at [839, 58] on icon "close" at bounding box center [837, 56] width 19 height 19
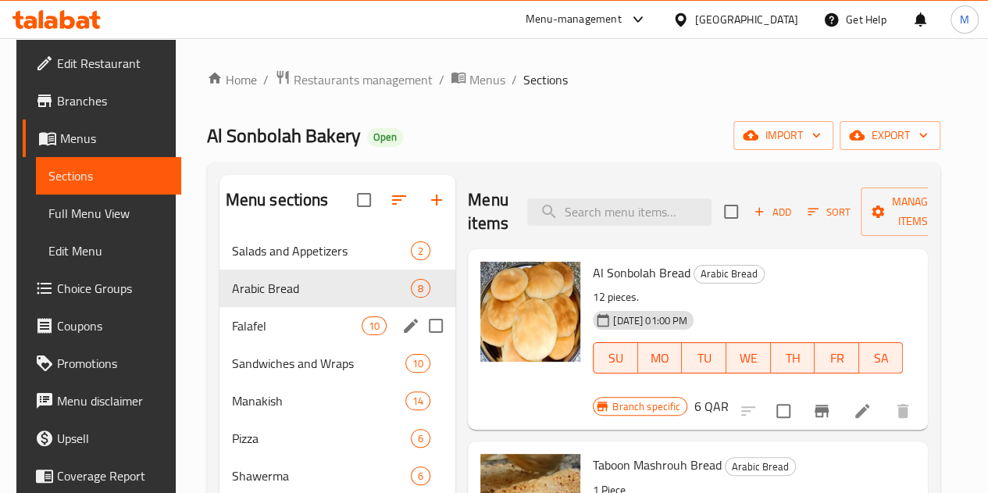
click at [259, 332] on div "Falafel 10" at bounding box center [338, 325] width 237 height 37
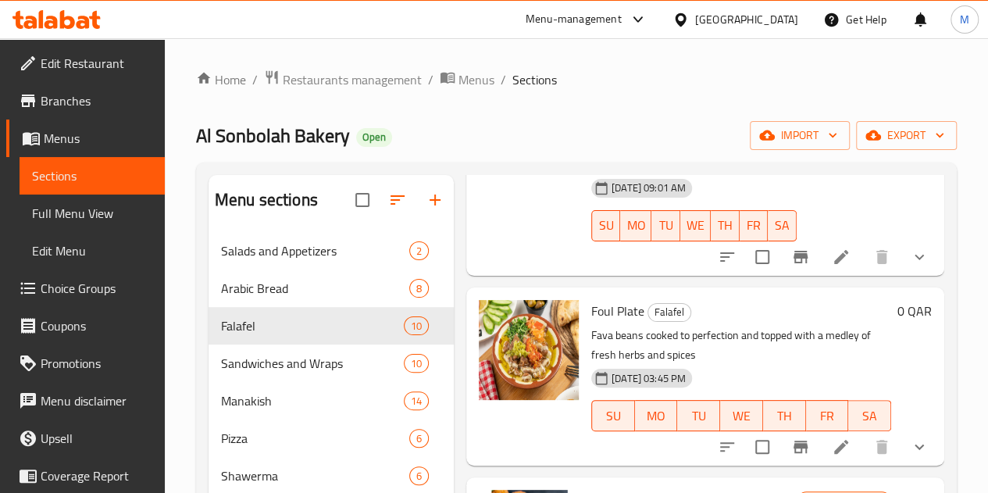
scroll to position [937, 0]
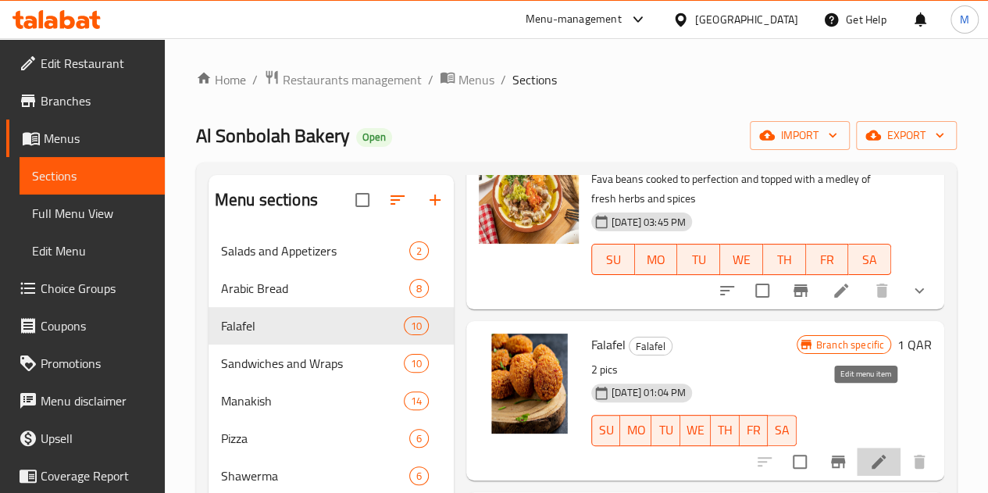
click at [869, 452] on icon at bounding box center [878, 461] width 19 height 19
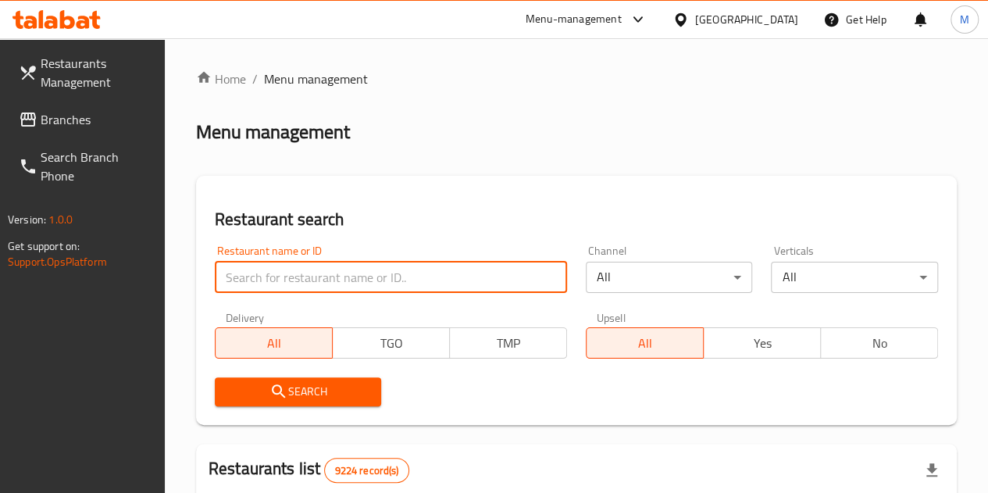
click at [292, 277] on input "search" at bounding box center [391, 277] width 352 height 31
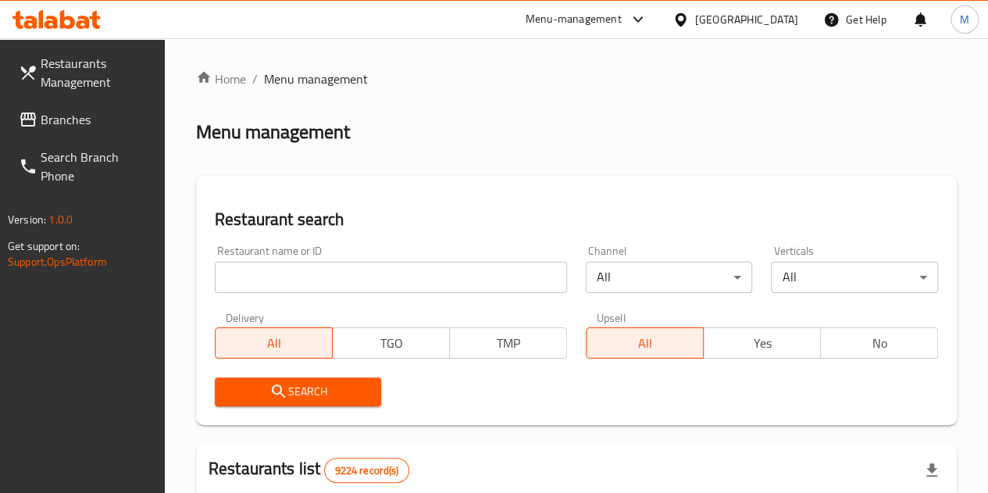
click at [567, 353] on div "Restaurant name or ID Restaurant name or ID Channel All ​ Verticals All ​ Deliv…" at bounding box center [576, 326] width 742 height 180
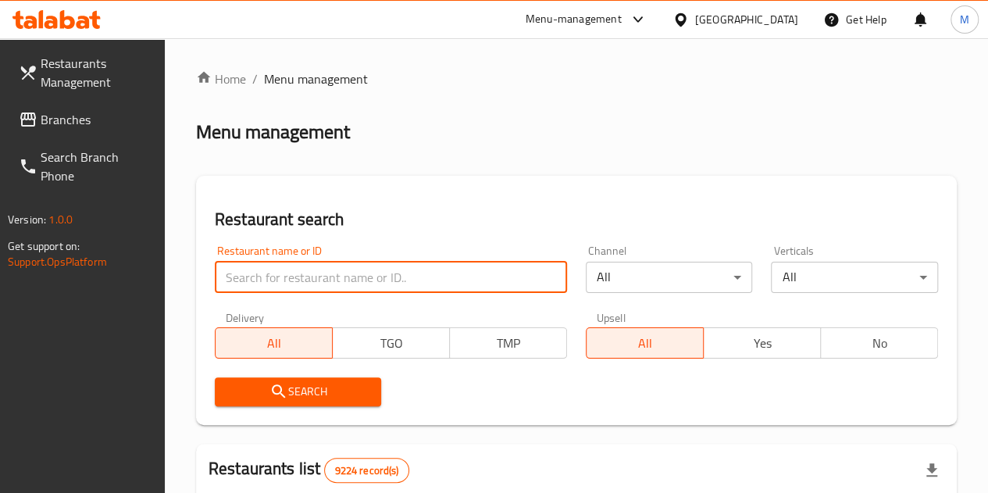
click at [244, 272] on input "search" at bounding box center [391, 277] width 352 height 31
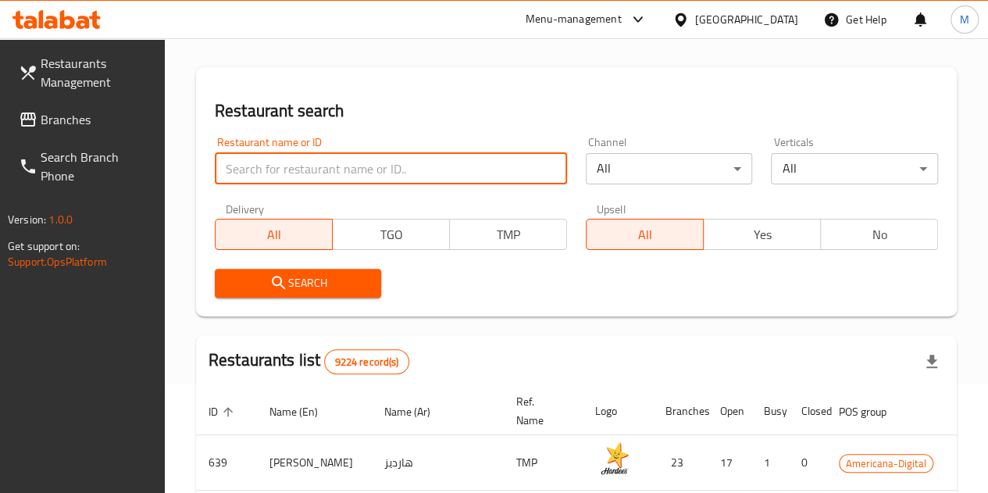
scroll to position [76, 0]
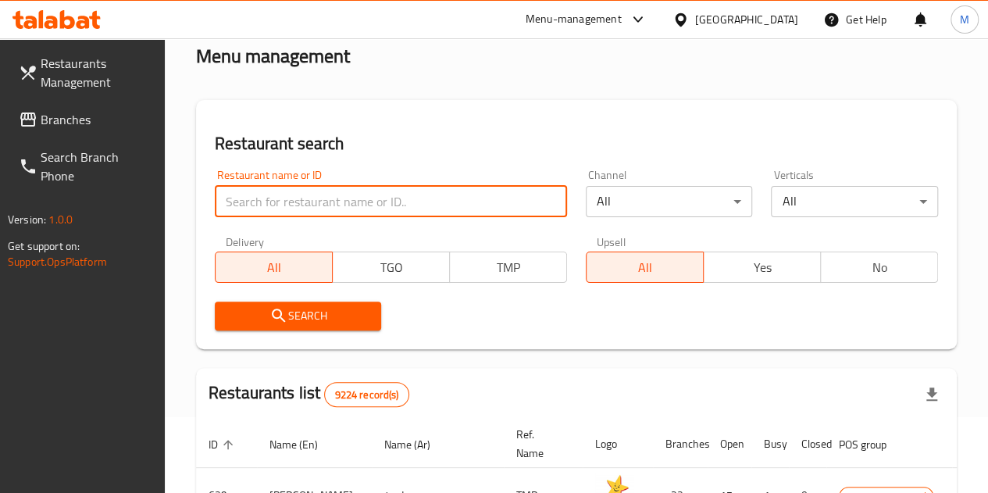
click at [294, 202] on input "search" at bounding box center [391, 201] width 352 height 31
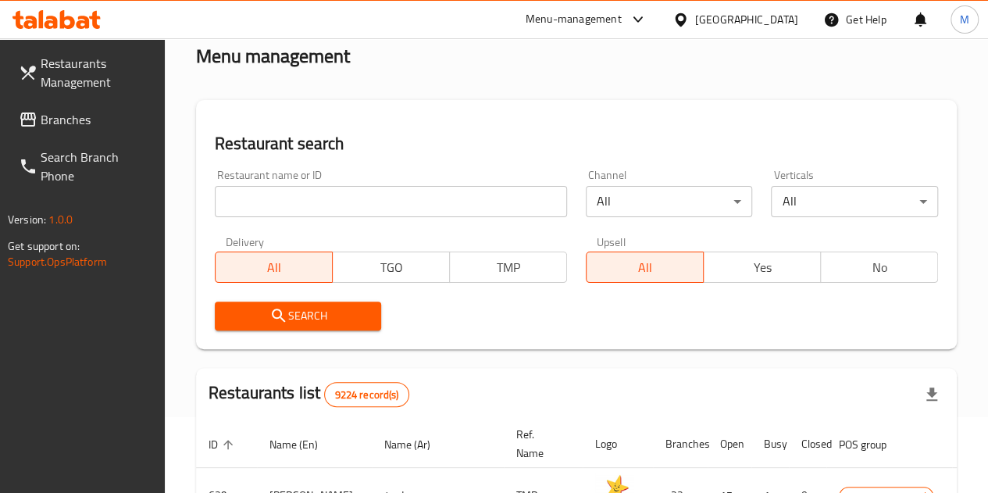
click at [634, 246] on div "Restaurant name or ID Restaurant name or ID Channel All ​ Verticals All ​ Deliv…" at bounding box center [576, 250] width 742 height 180
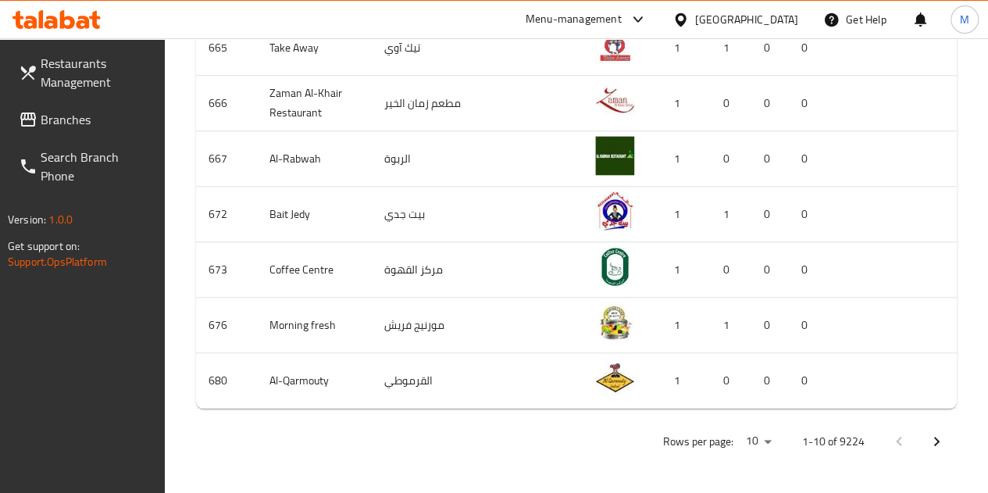
scroll to position [0, 0]
